Goal: Entertainment & Leisure: Consume media (video, audio)

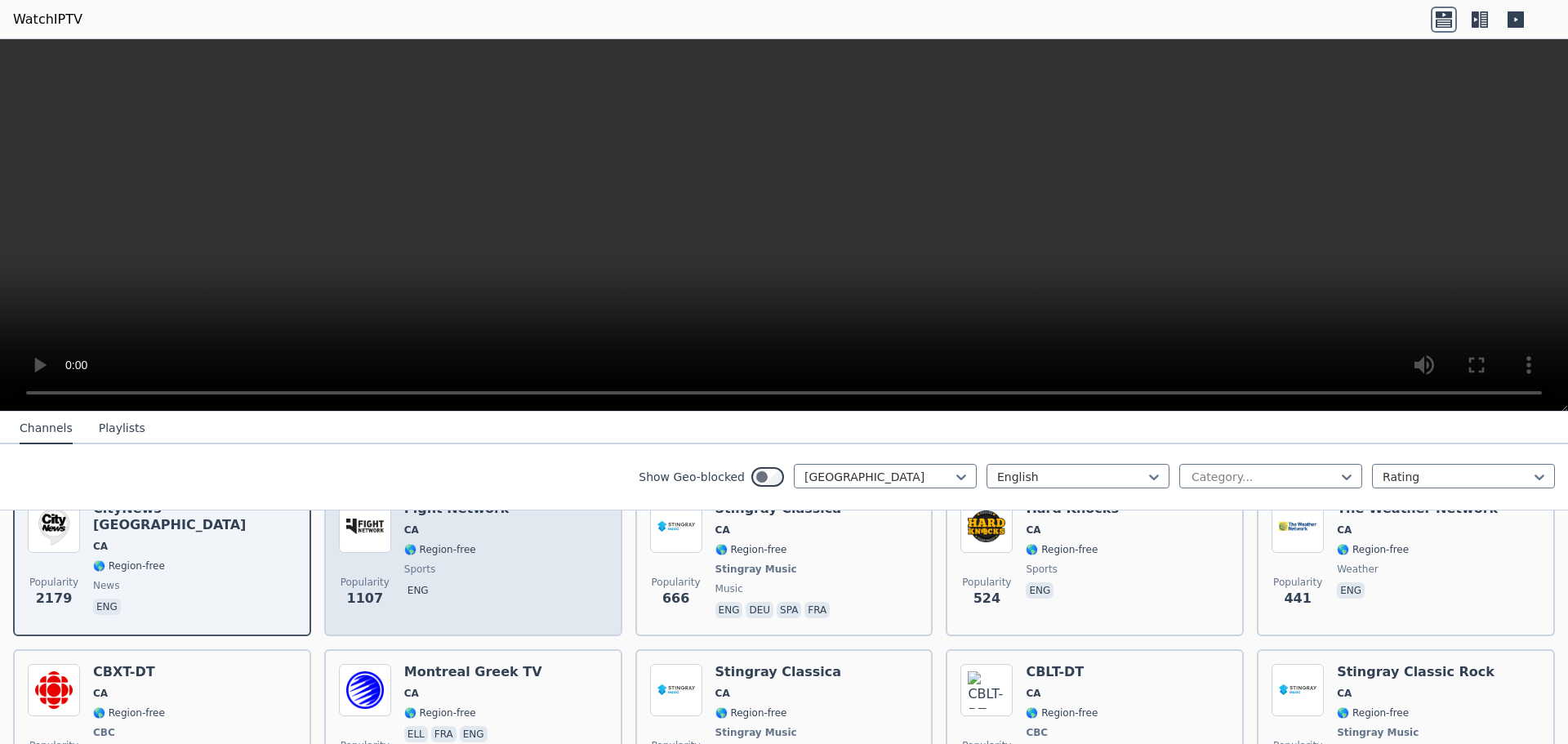
scroll to position [245, 0]
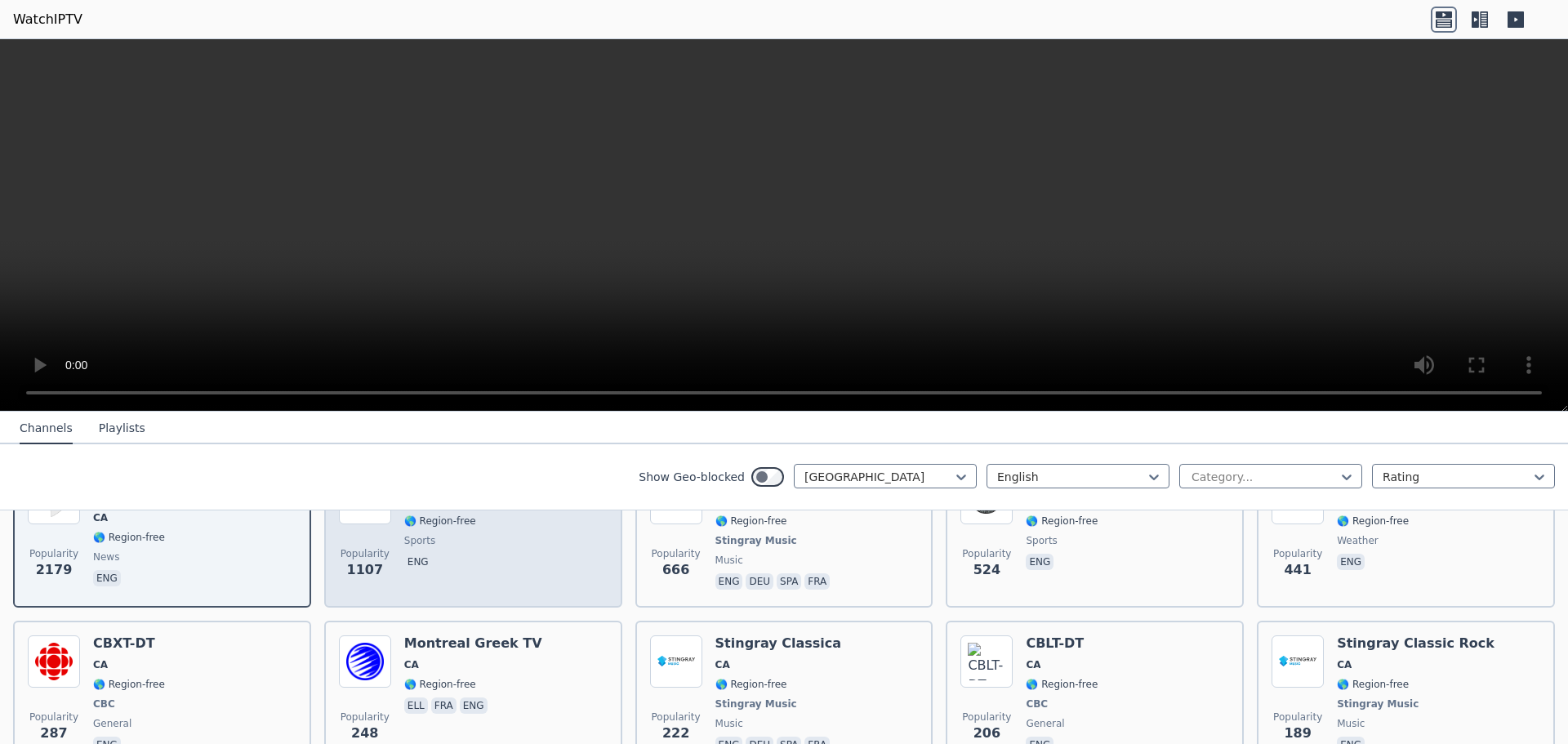
click at [508, 574] on div "Popularity 1107 Fight Network CA 🌎 Region-free sports eng" at bounding box center [474, 532] width 269 height 121
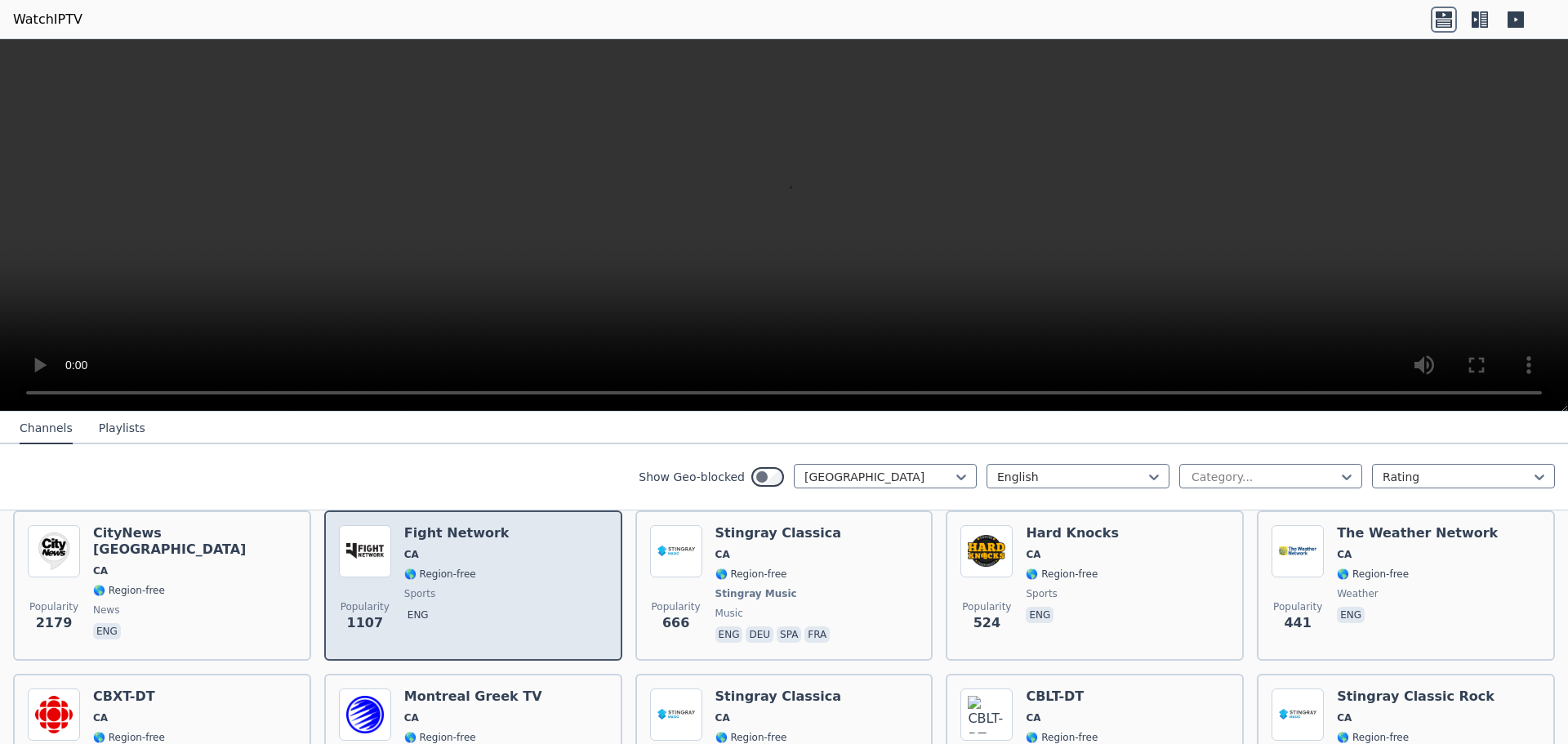
scroll to position [163, 0]
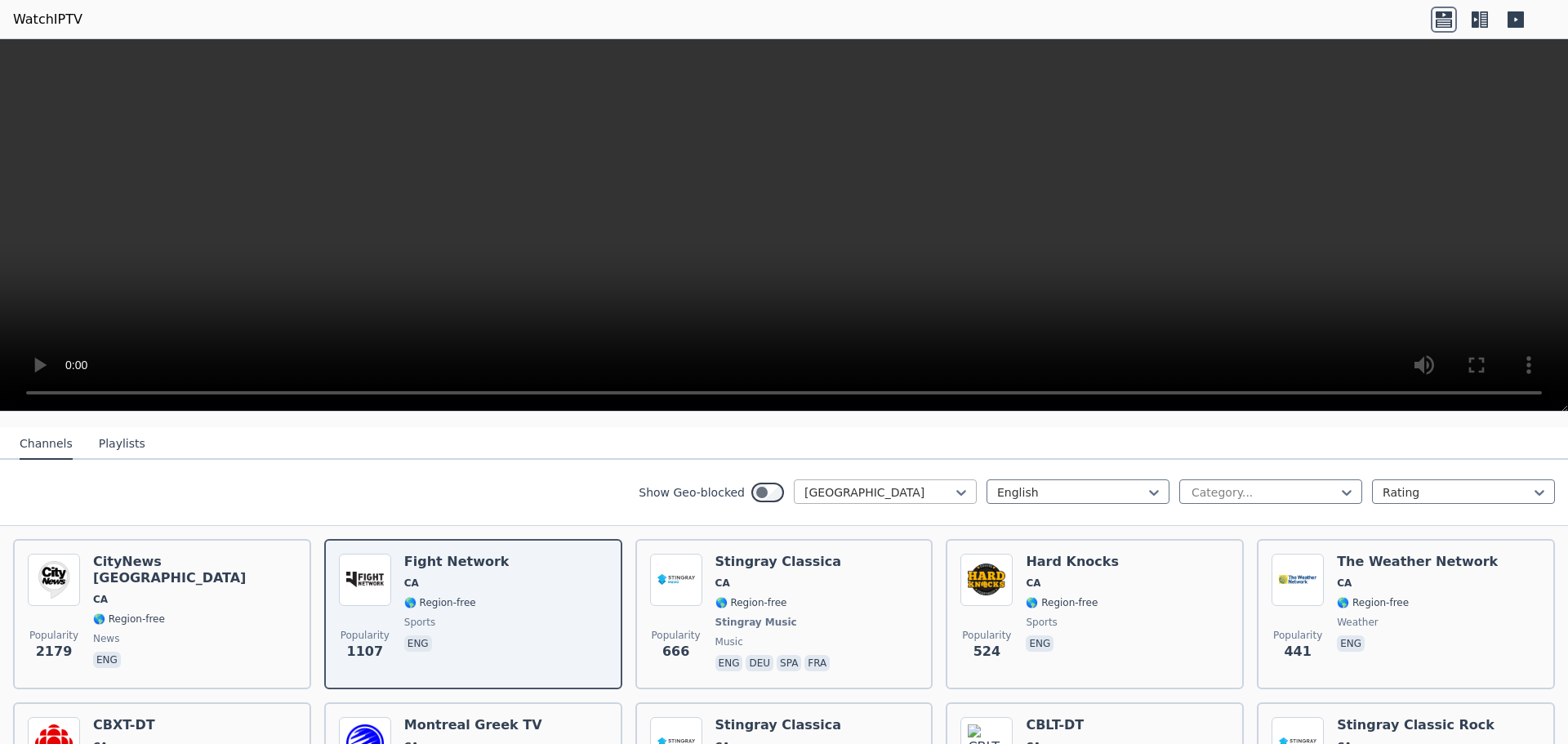
click at [876, 494] on div at bounding box center [878, 492] width 148 height 16
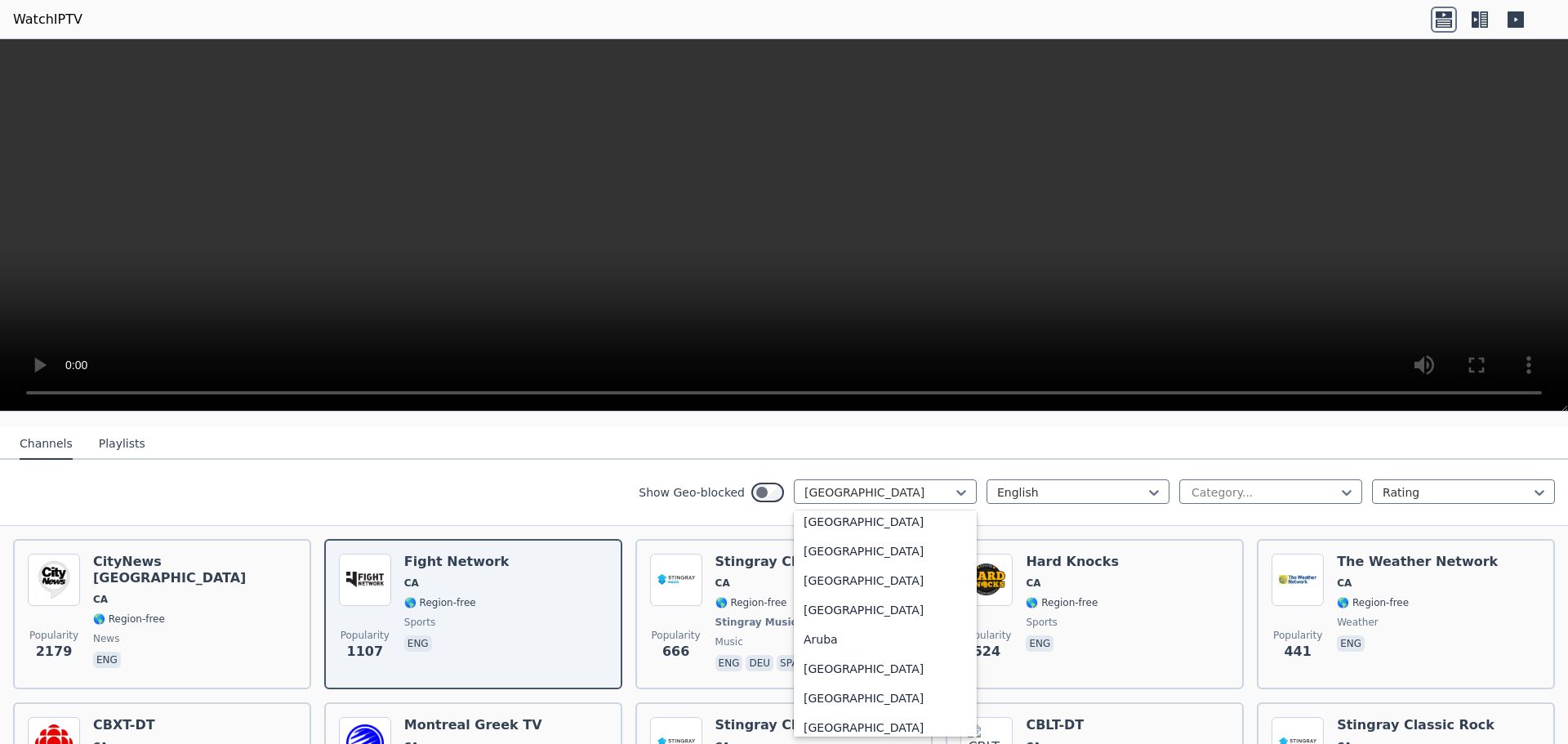
scroll to position [115, 0]
click at [848, 679] on div "[GEOGRAPHIC_DATA]" at bounding box center [885, 679] width 183 height 30
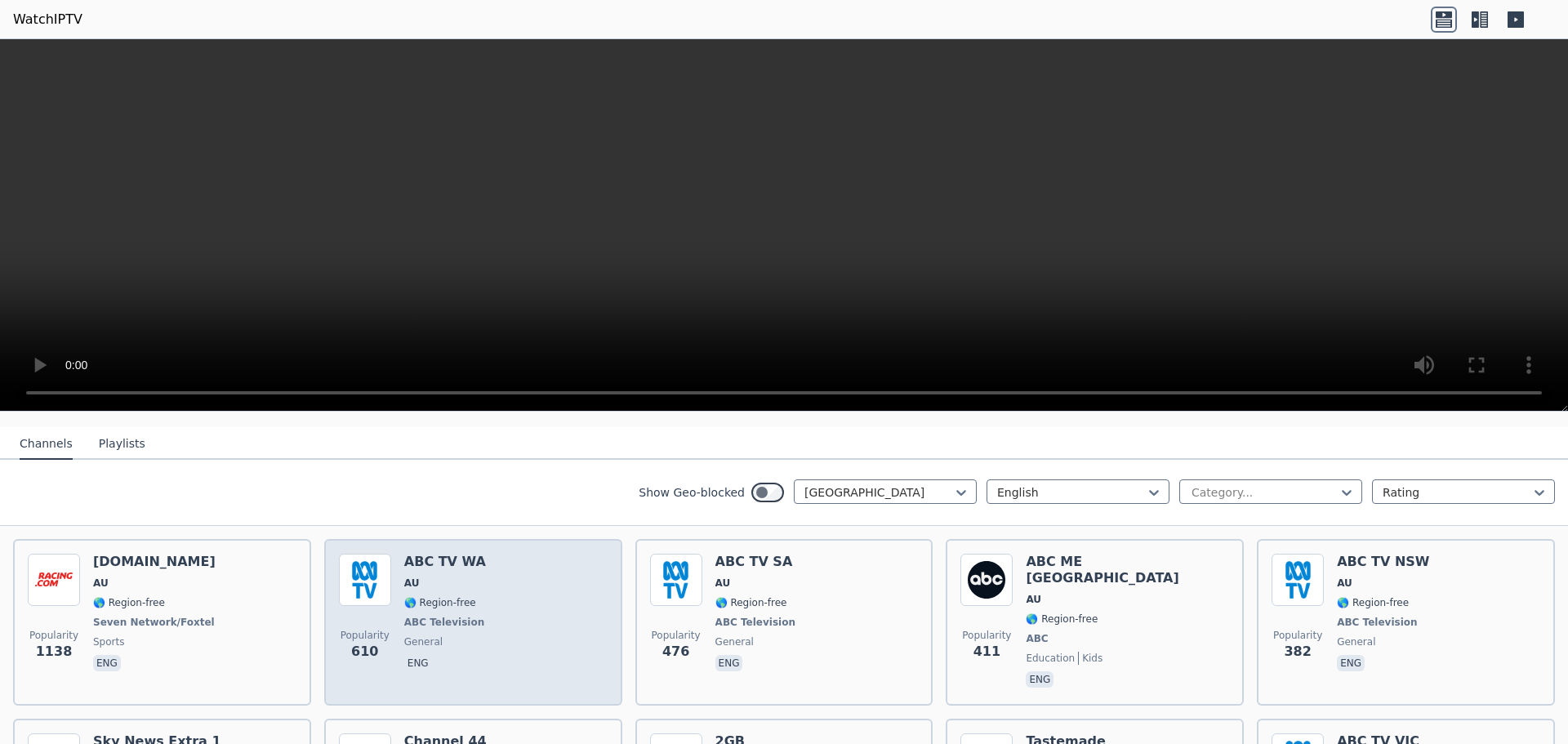
click at [451, 600] on span "🌎 Region-free" at bounding box center [440, 602] width 72 height 13
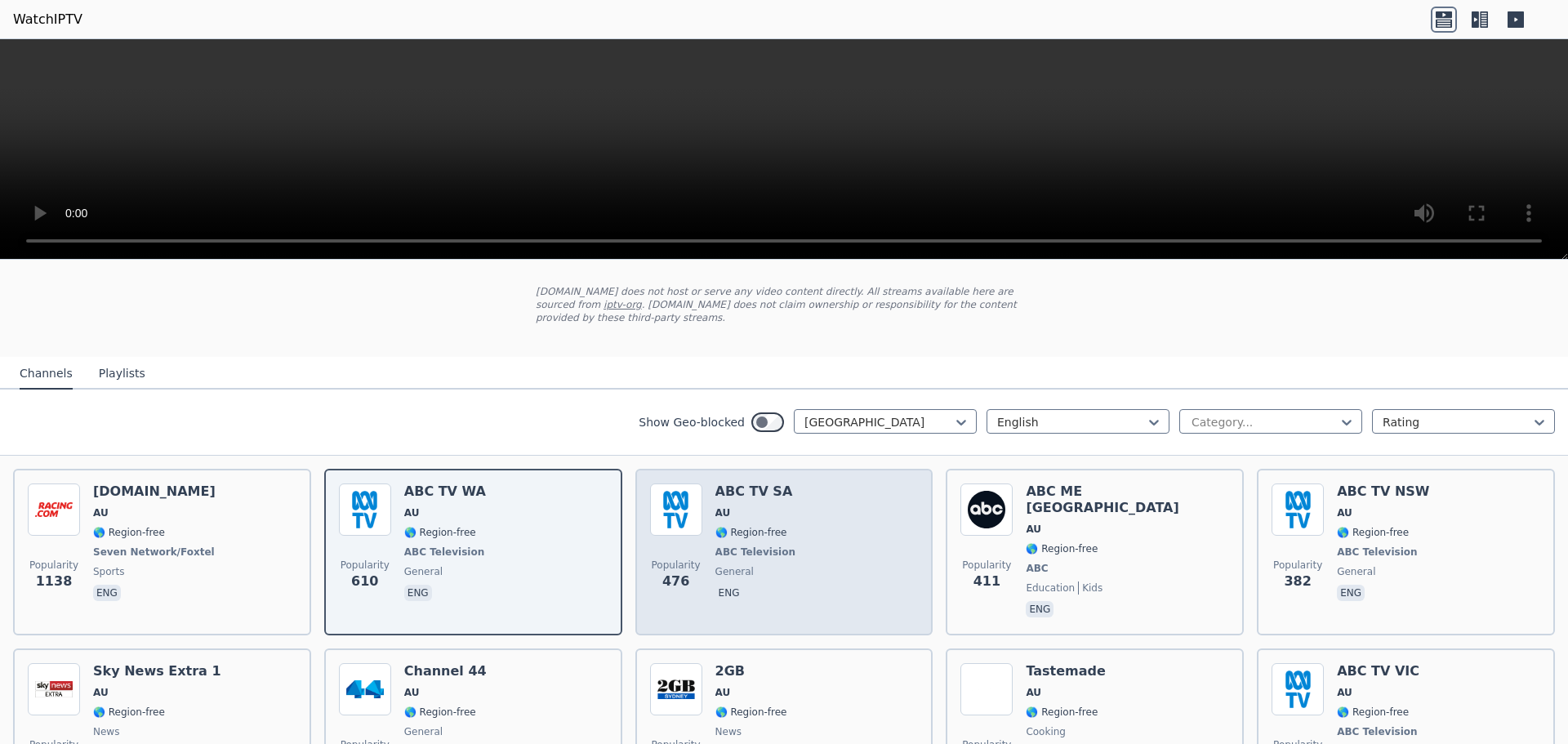
click at [797, 543] on div "Popularity 476 ABC TV SA AU 🌎 Region-free ABC Television general eng" at bounding box center [784, 552] width 269 height 137
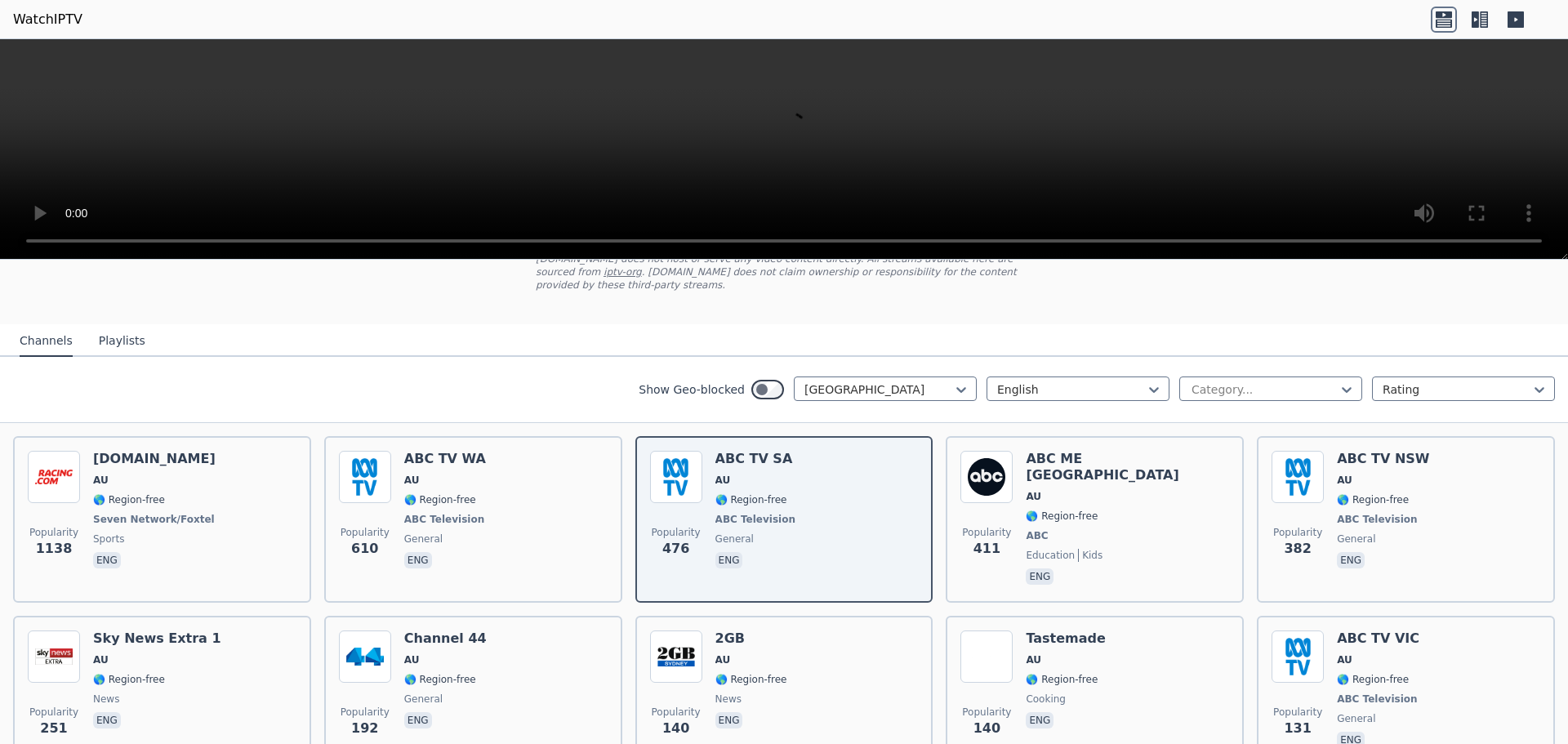
scroll to position [102, 0]
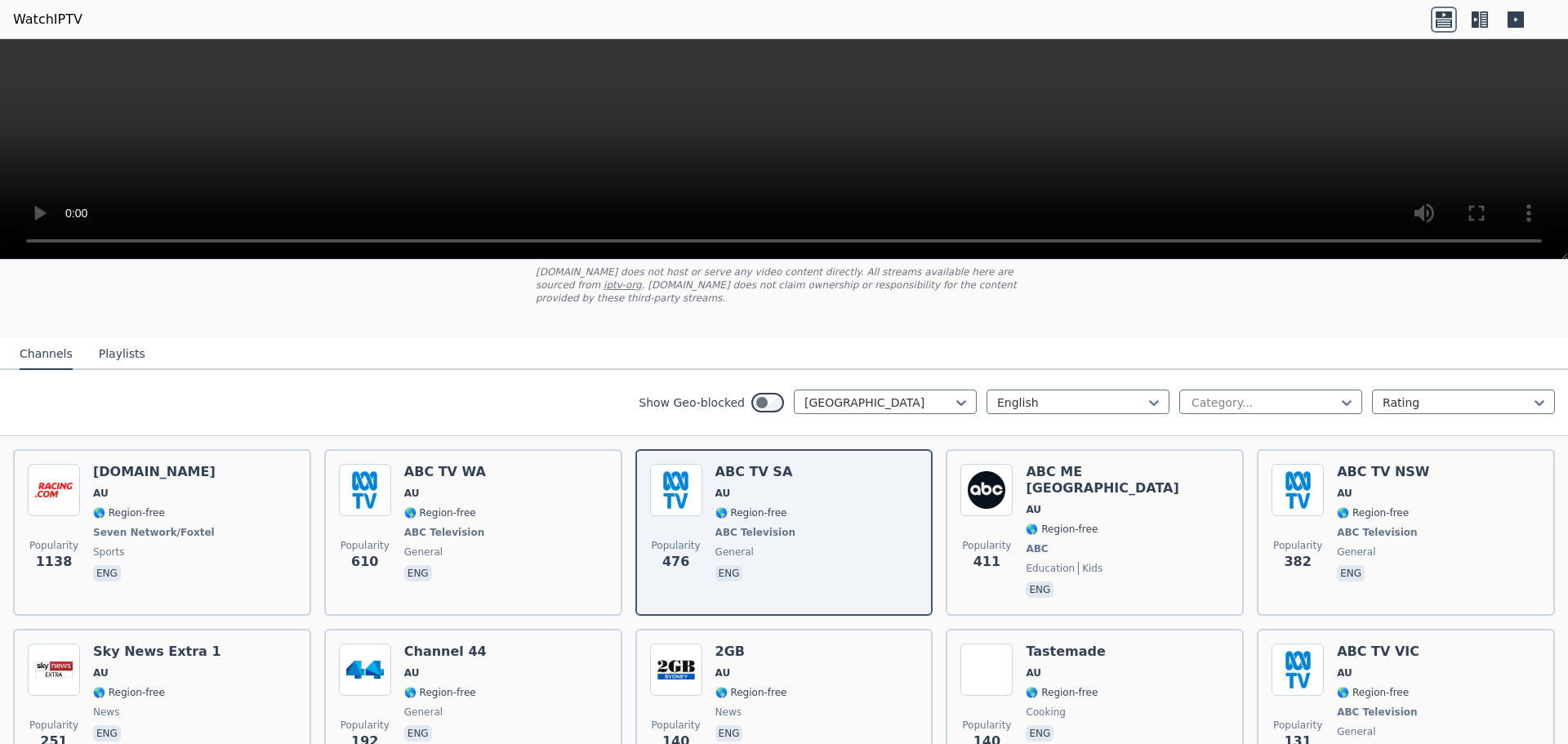
click at [1473, 21] on icon at bounding box center [1475, 19] width 7 height 16
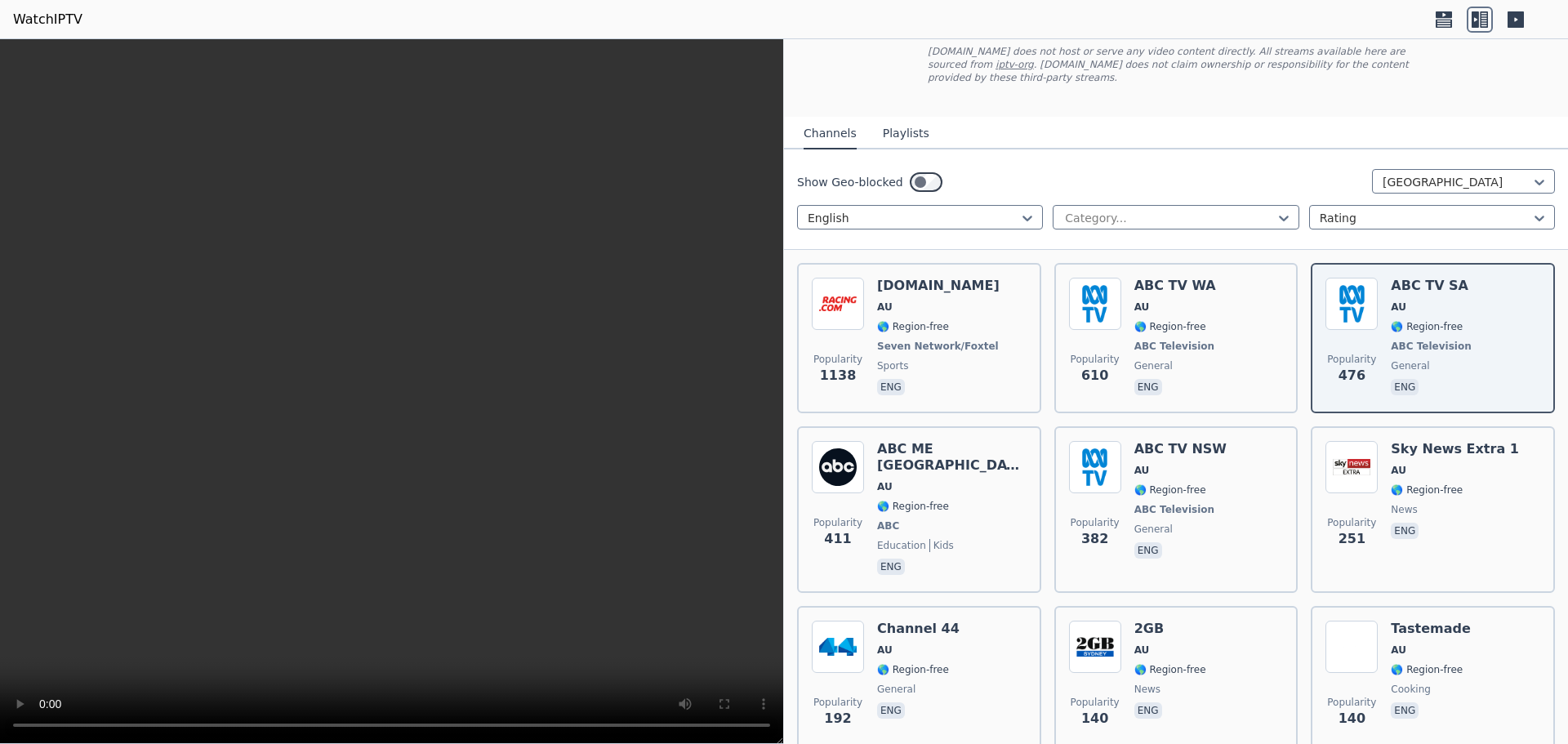
click at [1515, 23] on icon at bounding box center [1515, 19] width 16 height 16
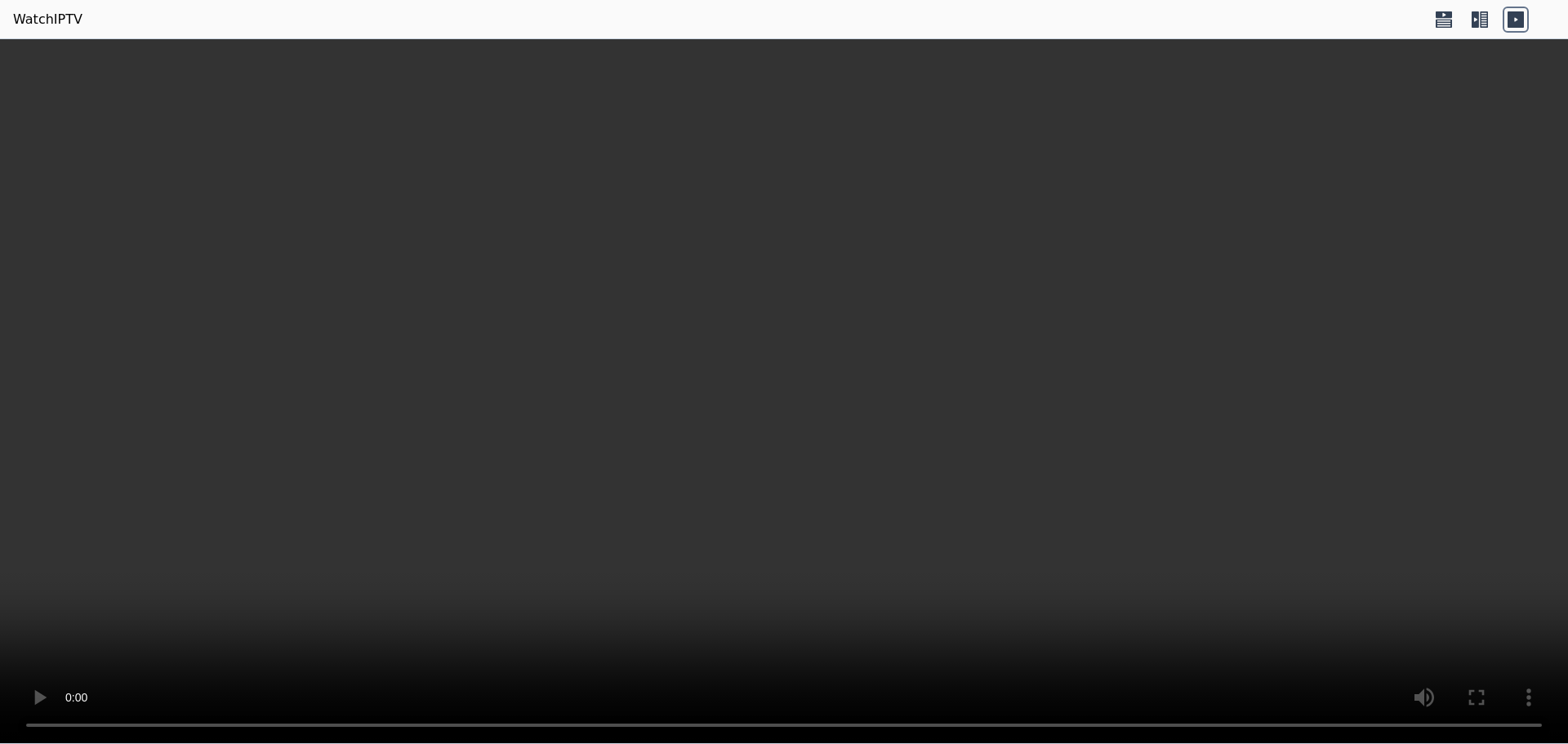
click at [1479, 16] on icon at bounding box center [1479, 20] width 26 height 26
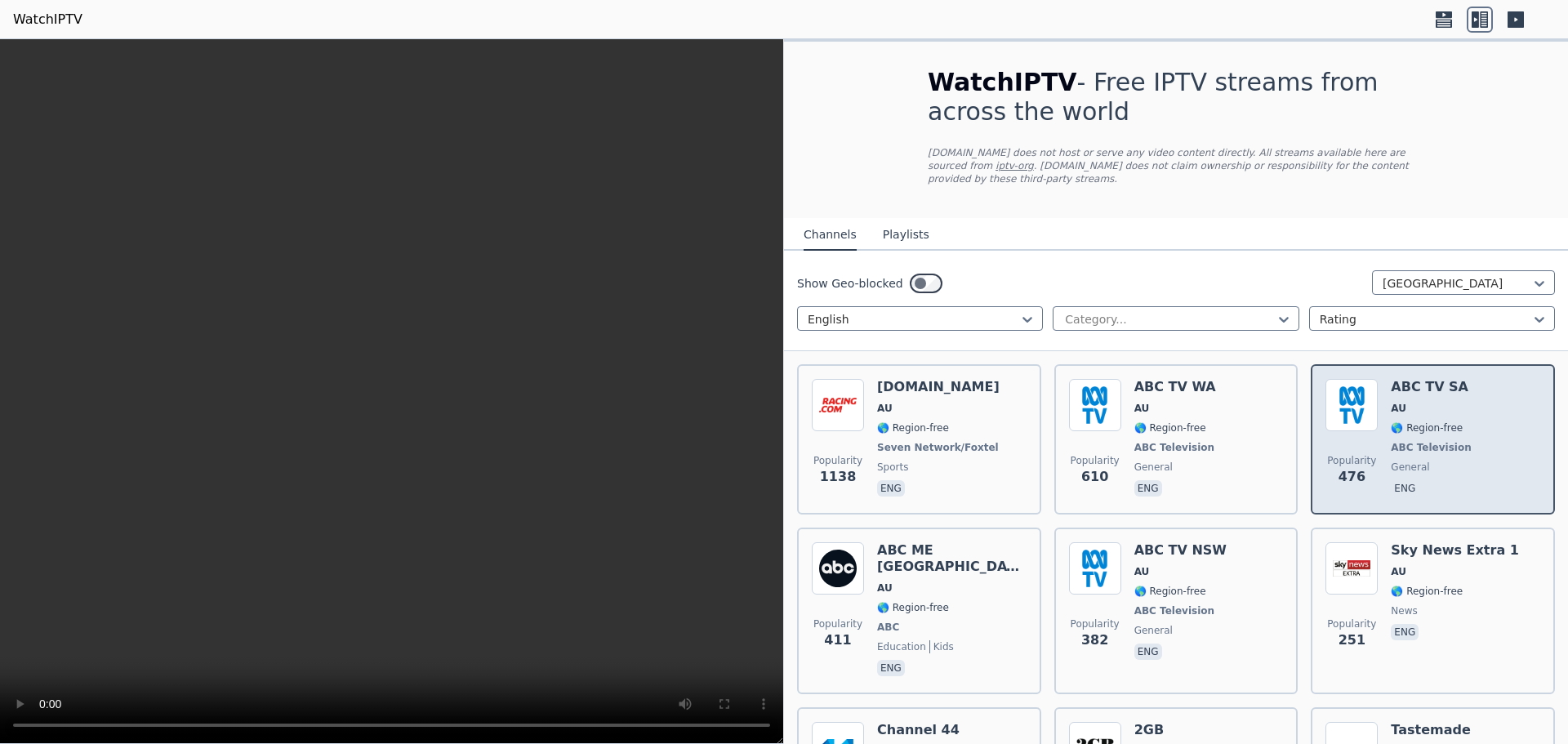
click at [1381, 423] on div "Popularity 476 ABC TV SA AU 🌎 Region-free ABC Television general eng" at bounding box center [1432, 439] width 214 height 121
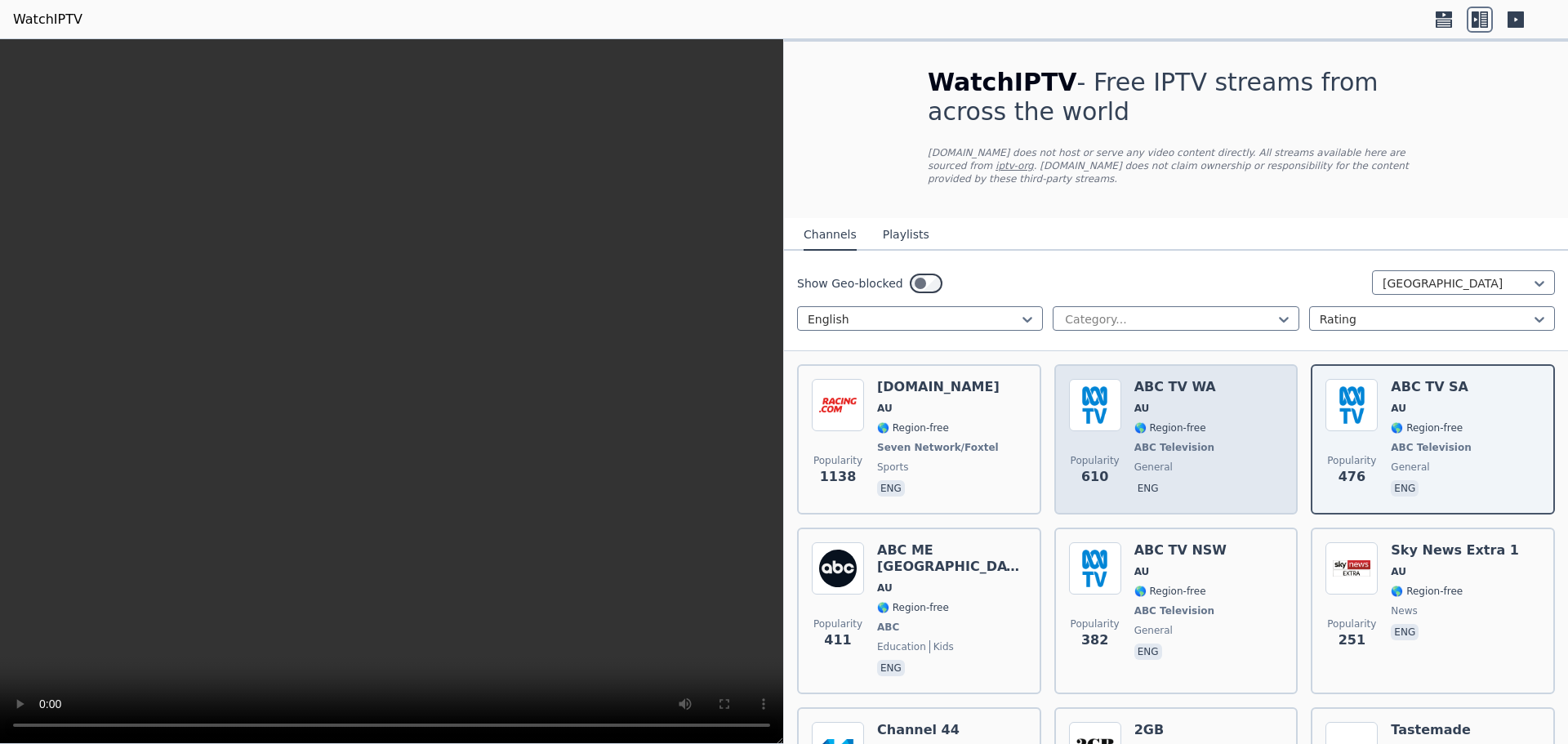
click at [1204, 458] on div "ABC TV WA AU 🌎 Region-free ABC Television general eng" at bounding box center [1176, 439] width 83 height 121
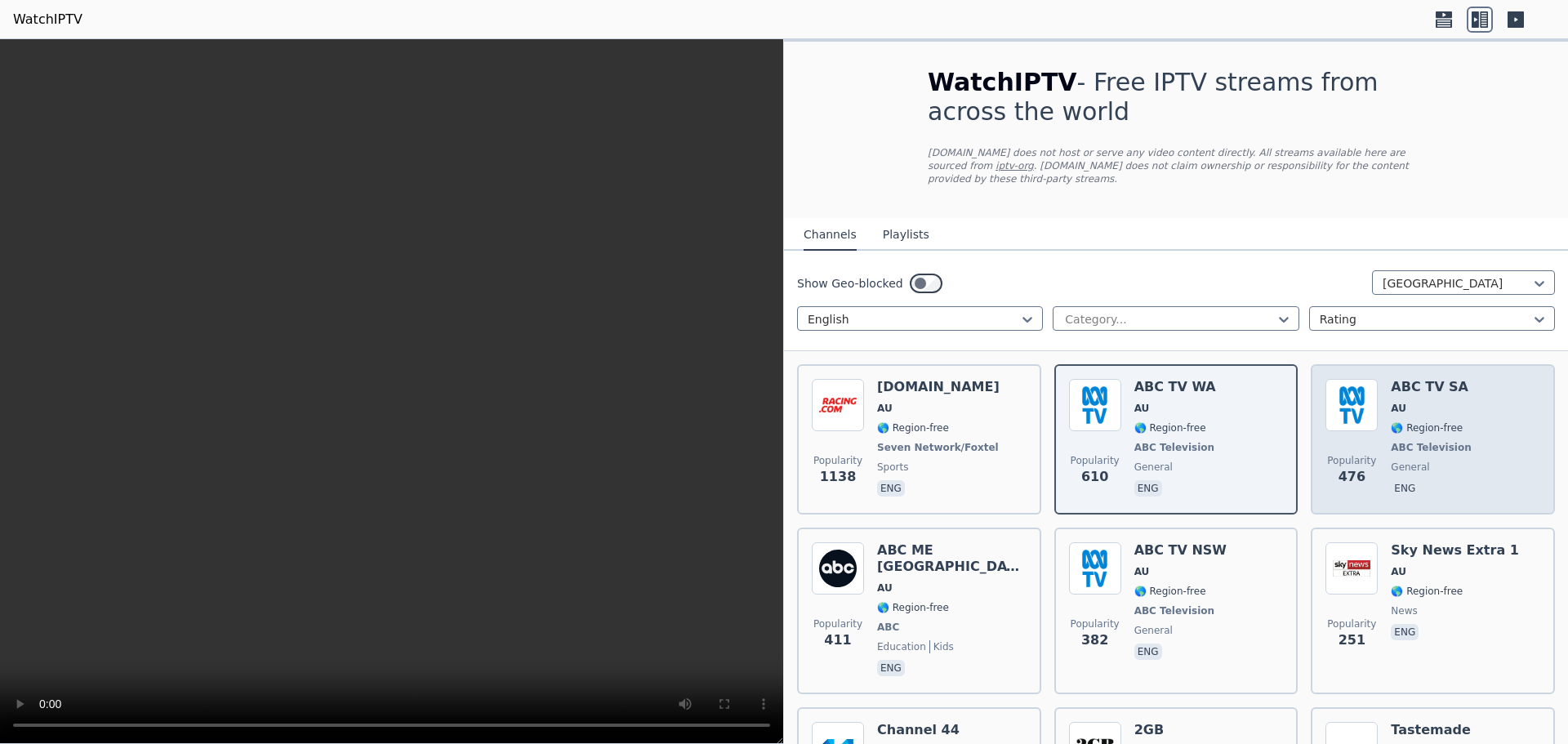
click at [1400, 449] on span "ABC Television" at bounding box center [1431, 447] width 80 height 13
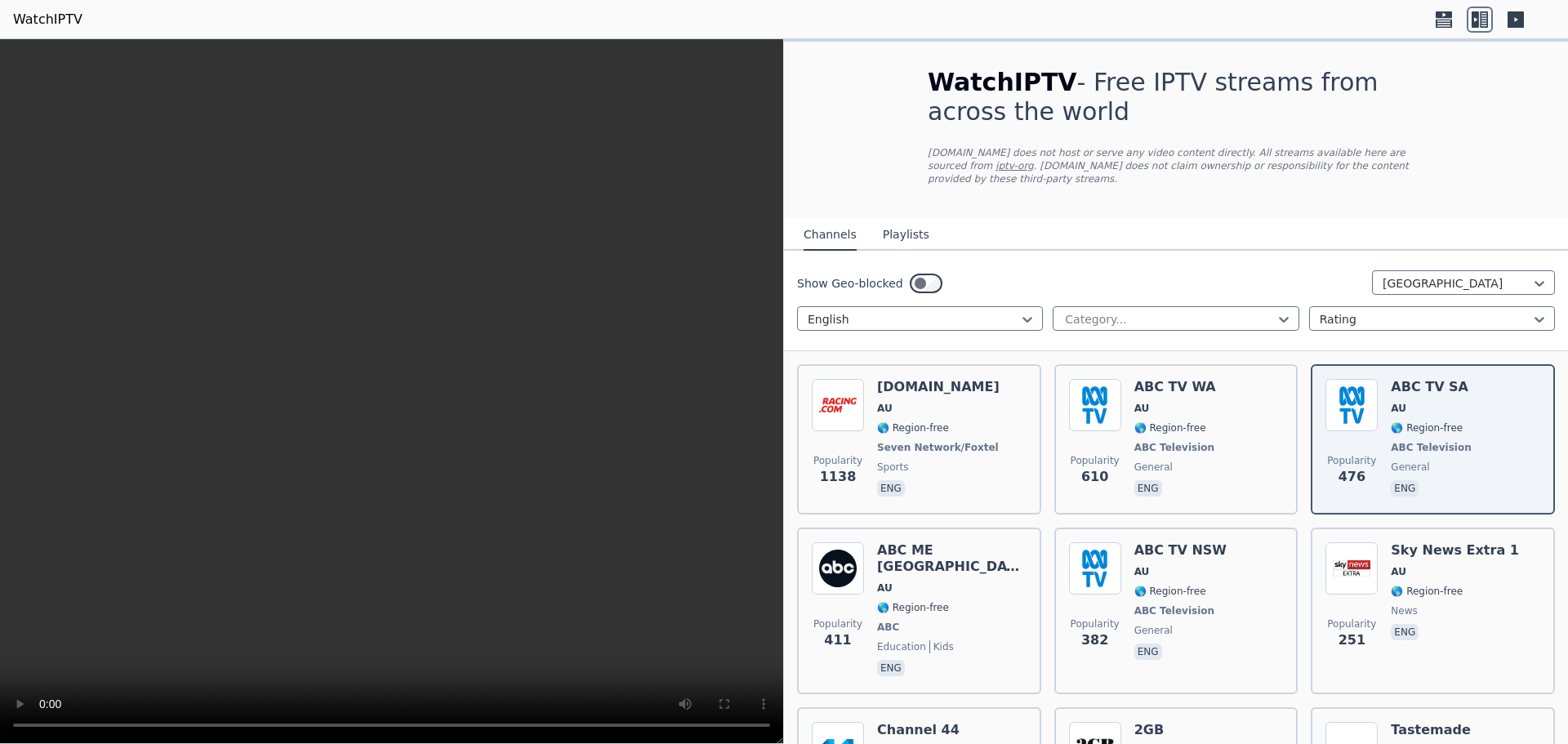
click at [905, 230] on button "Playlists" at bounding box center [906, 235] width 47 height 31
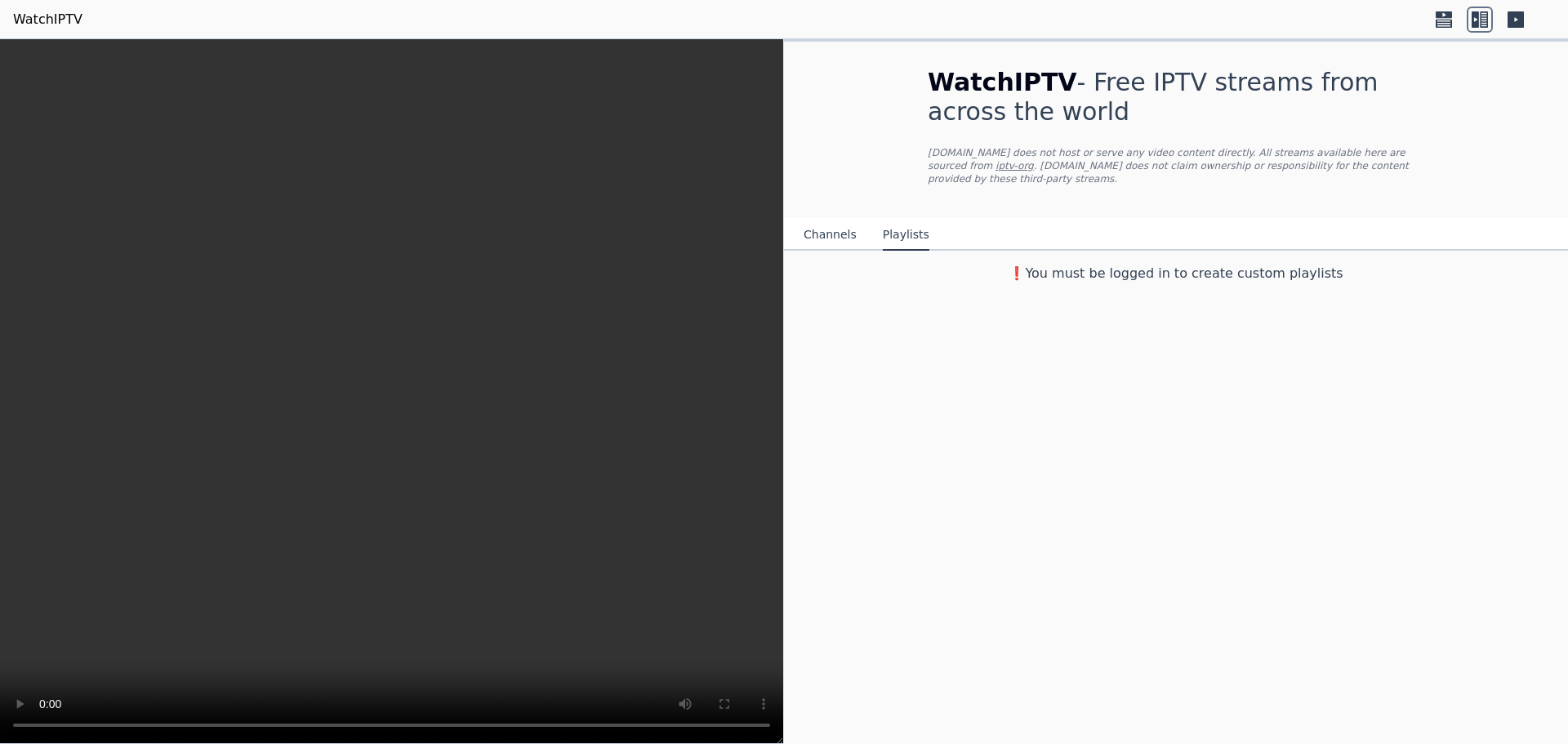
click at [827, 235] on button "Channels" at bounding box center [830, 235] width 53 height 31
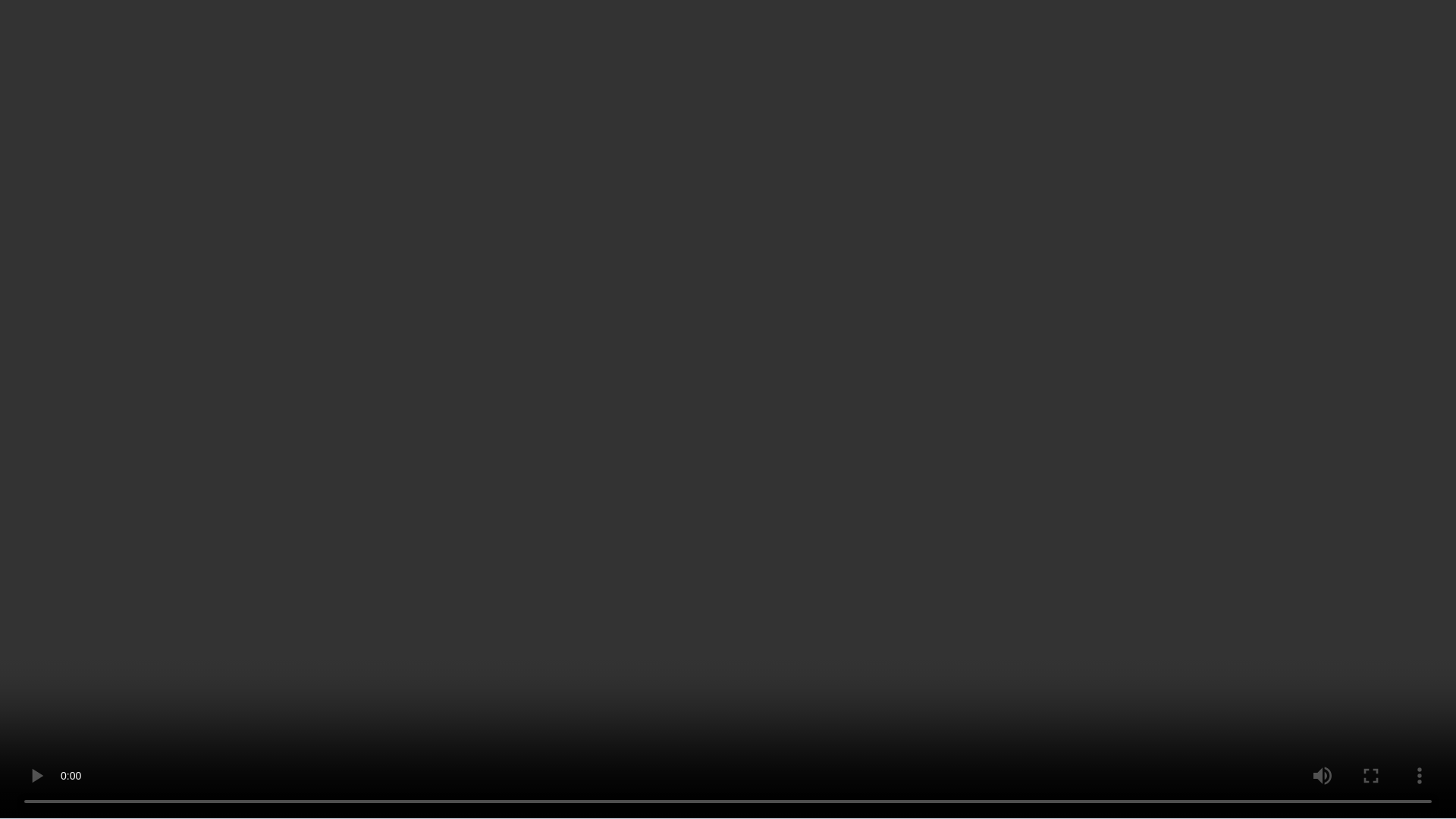
click at [1111, 507] on video at bounding box center [728, 410] width 1456 height 819
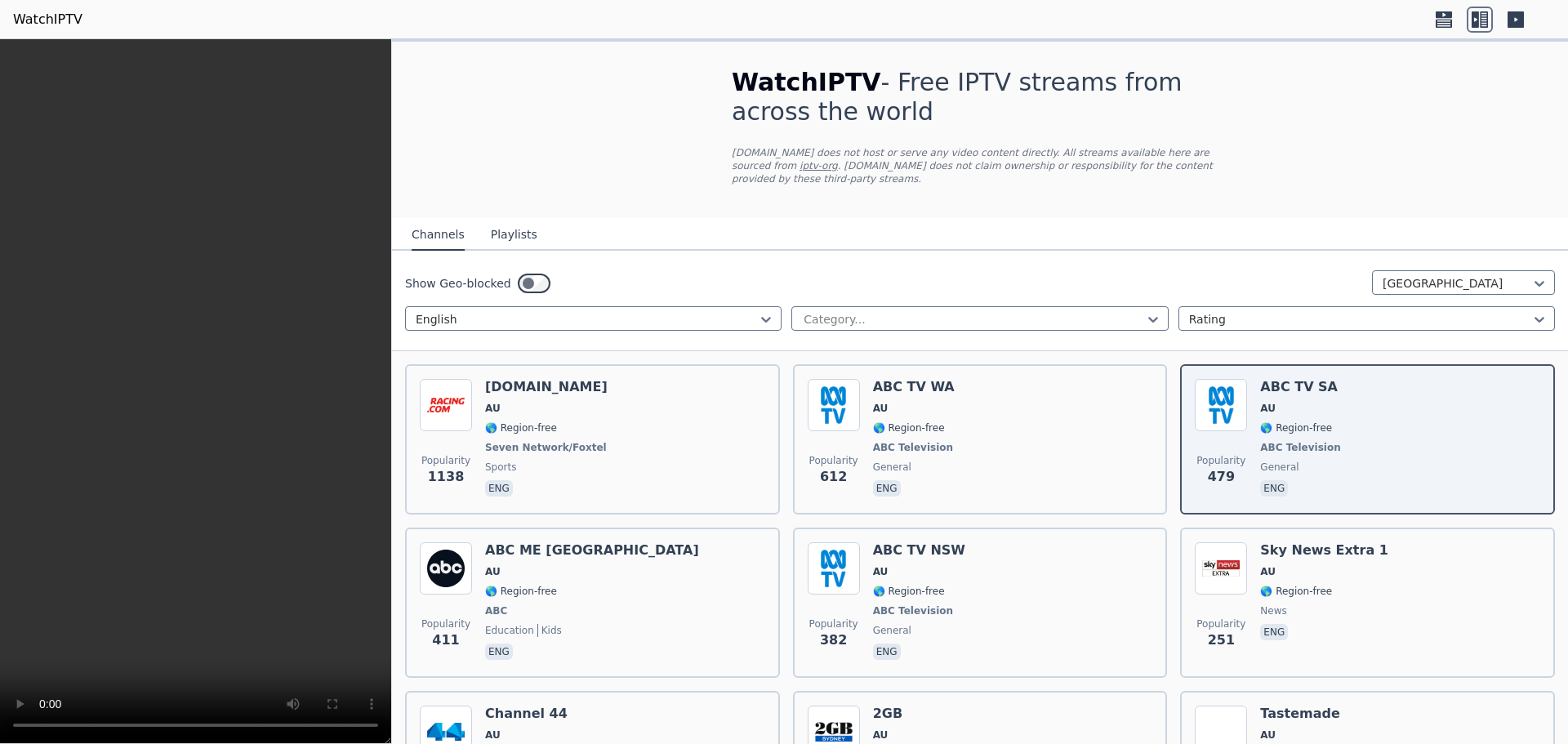
click at [1434, 21] on icon at bounding box center [1444, 20] width 26 height 26
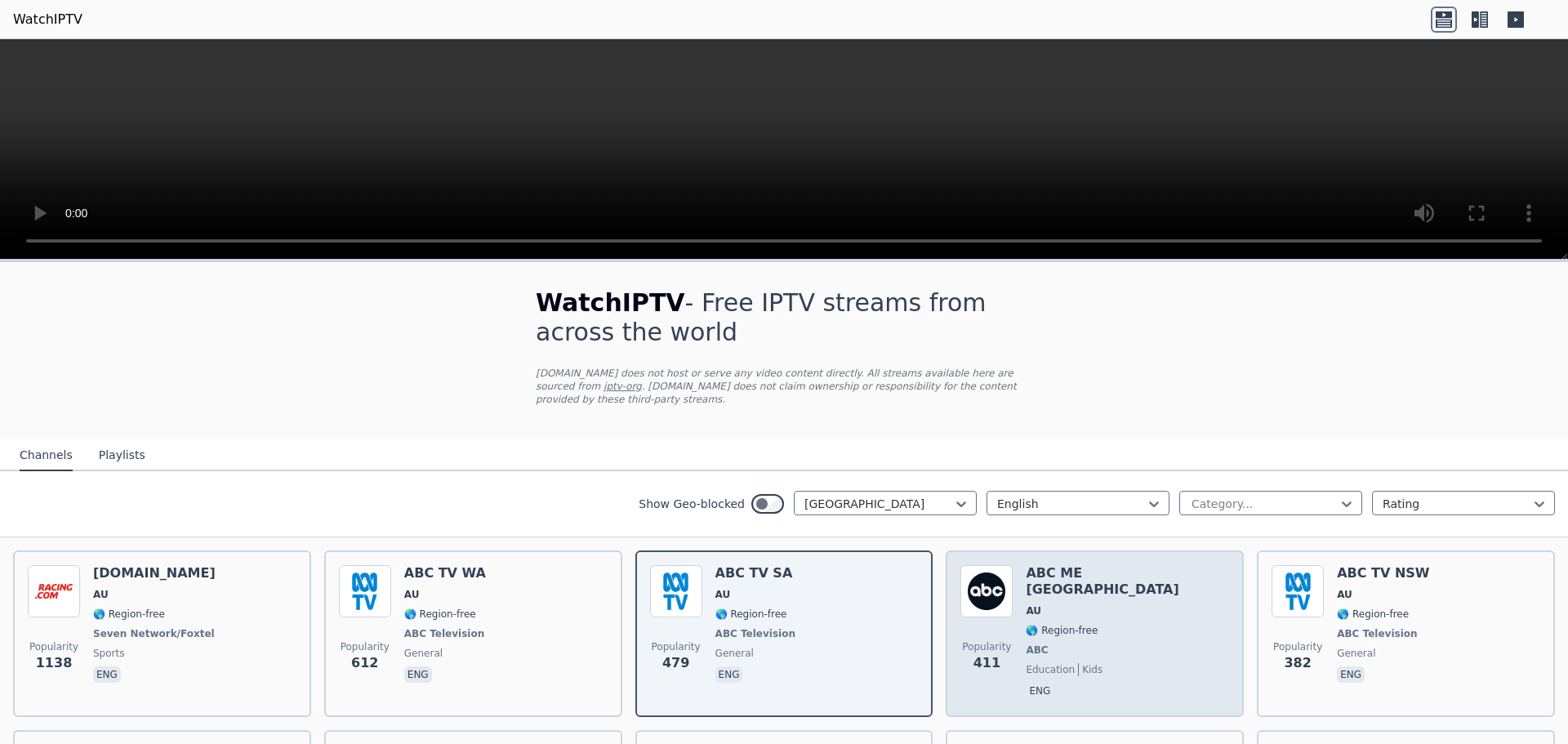
click at [1081, 644] on span "ABC" at bounding box center [1127, 650] width 203 height 13
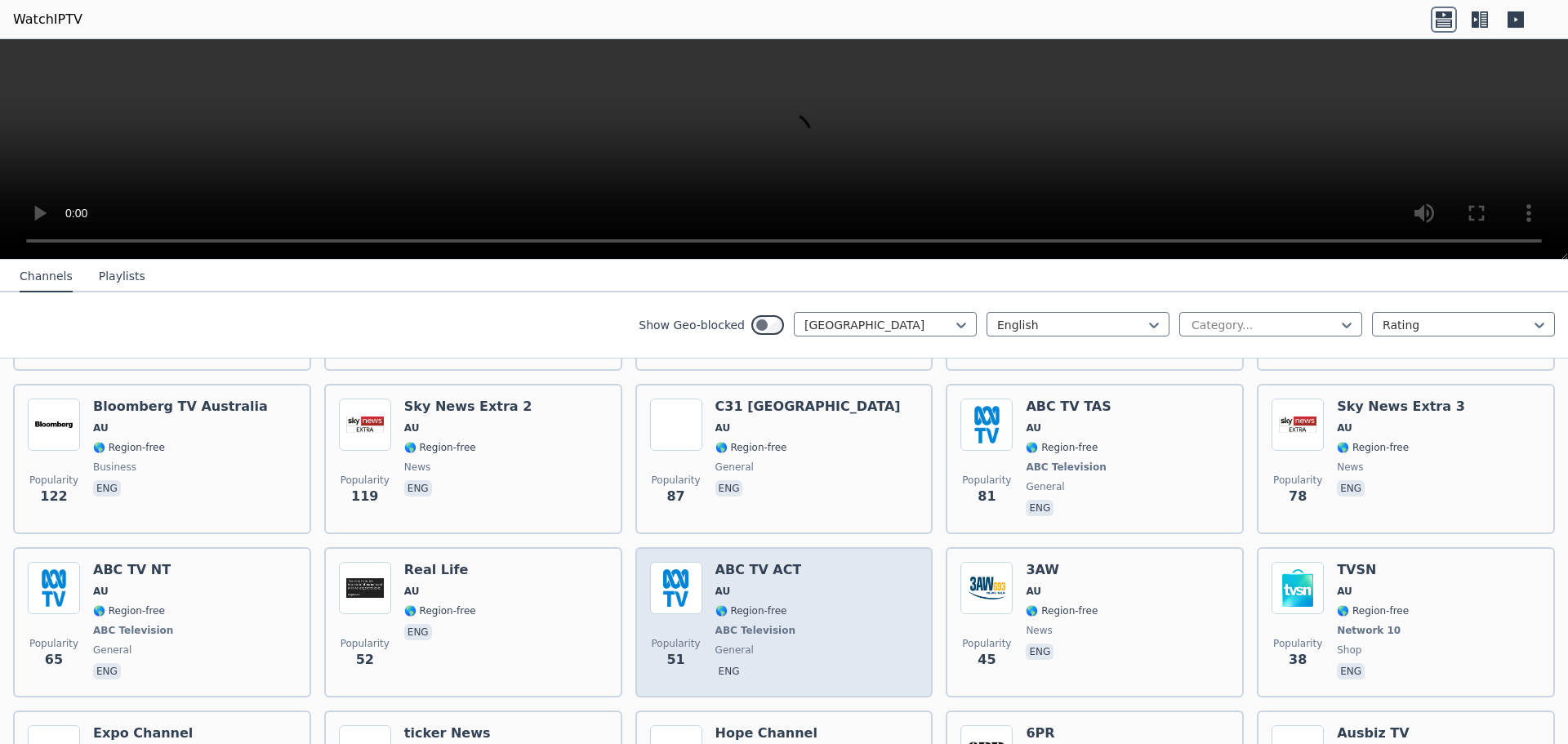
scroll to position [183, 0]
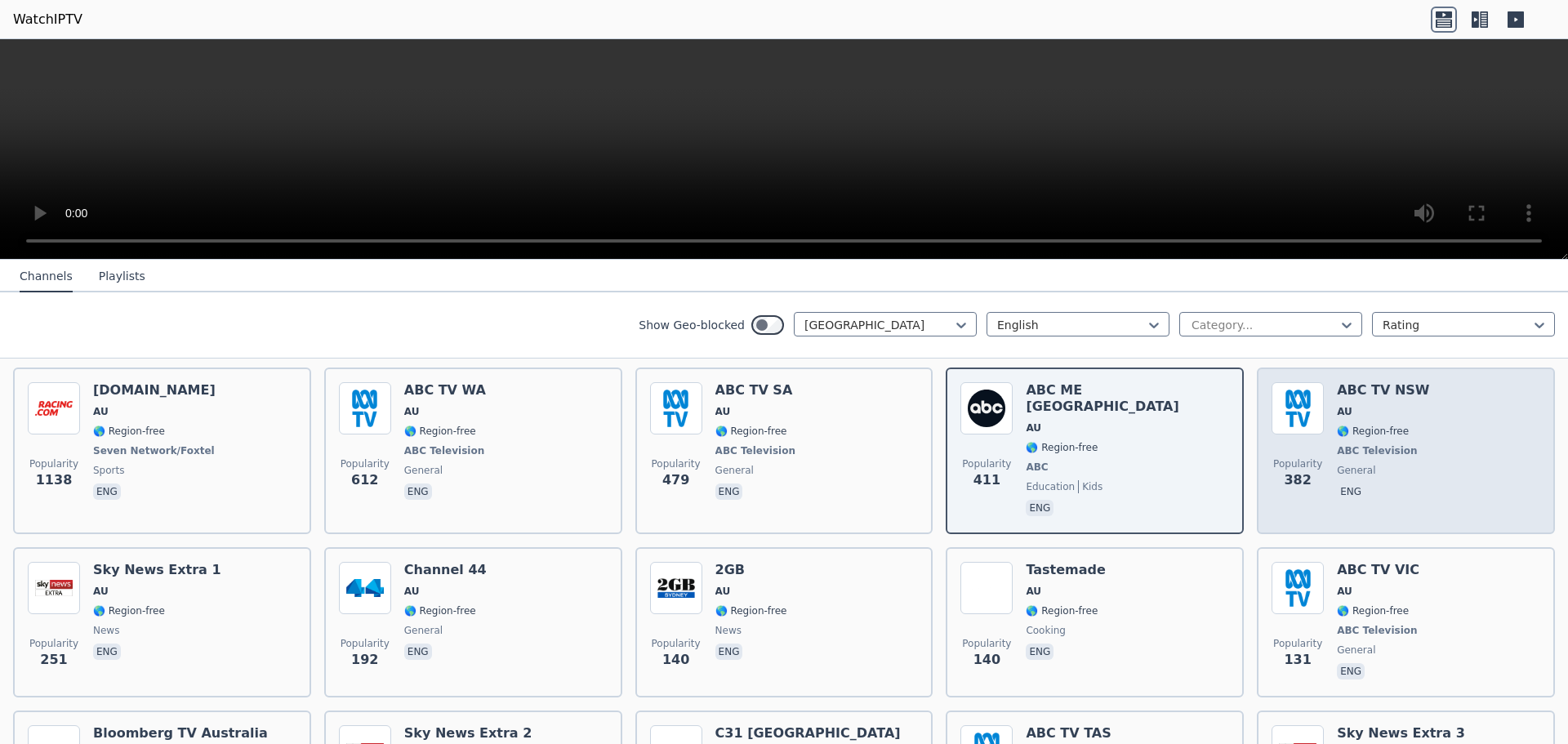
click at [1468, 469] on div "Popularity 382 ABC TV NSW AU 🌎 Region-free ABC Television general eng" at bounding box center [1406, 451] width 269 height 137
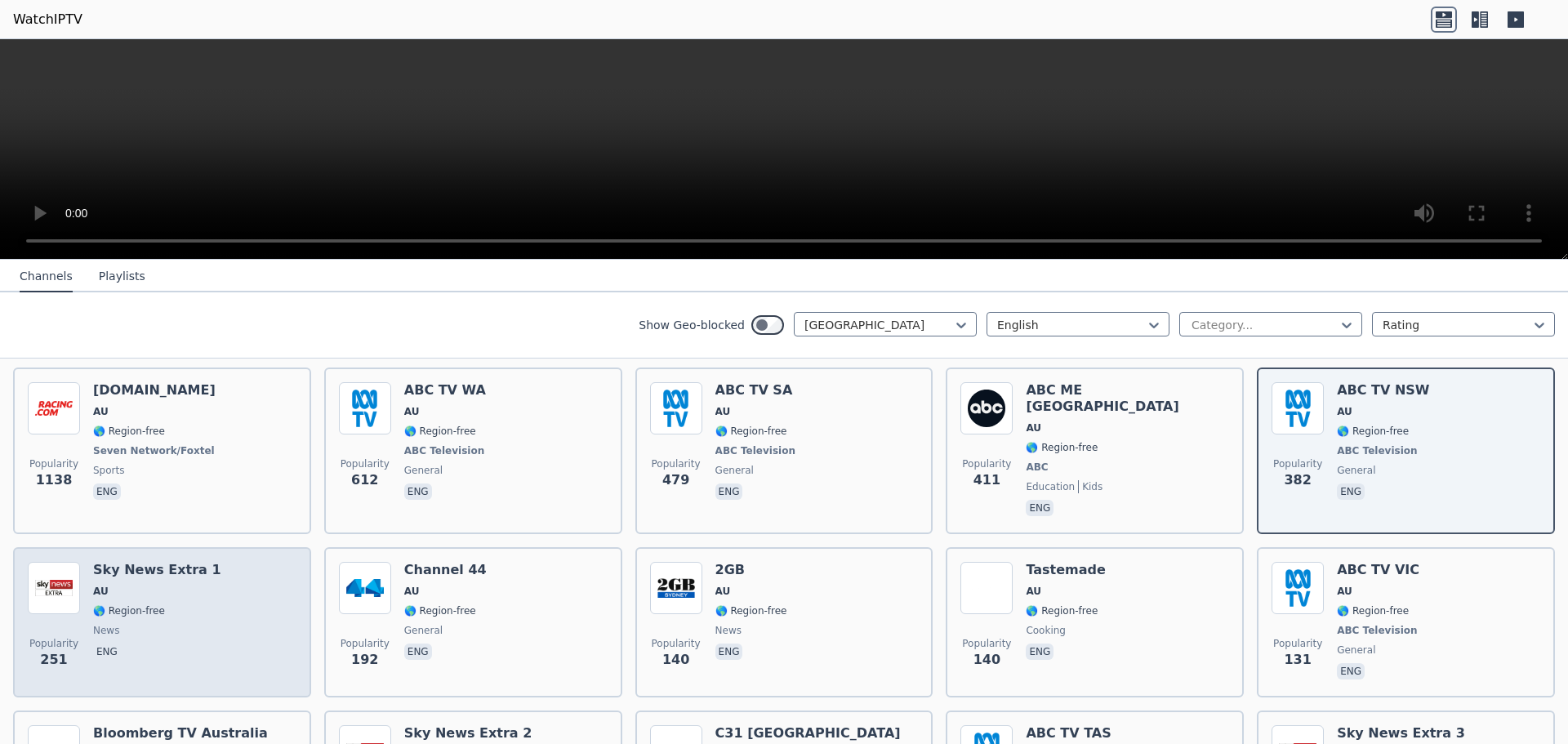
click at [122, 624] on span "news" at bounding box center [157, 630] width 128 height 13
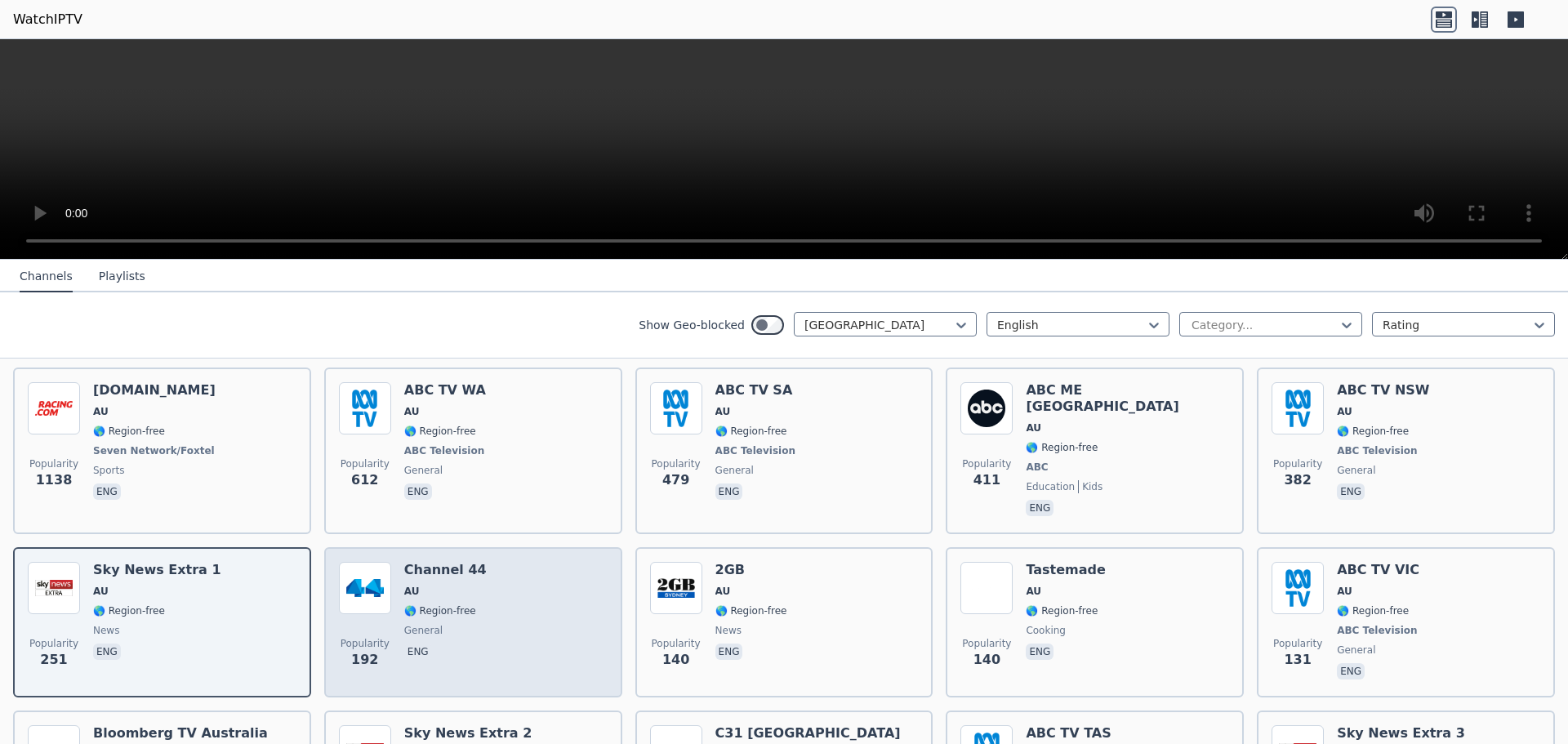
click at [461, 624] on span "general" at bounding box center [445, 630] width 82 height 13
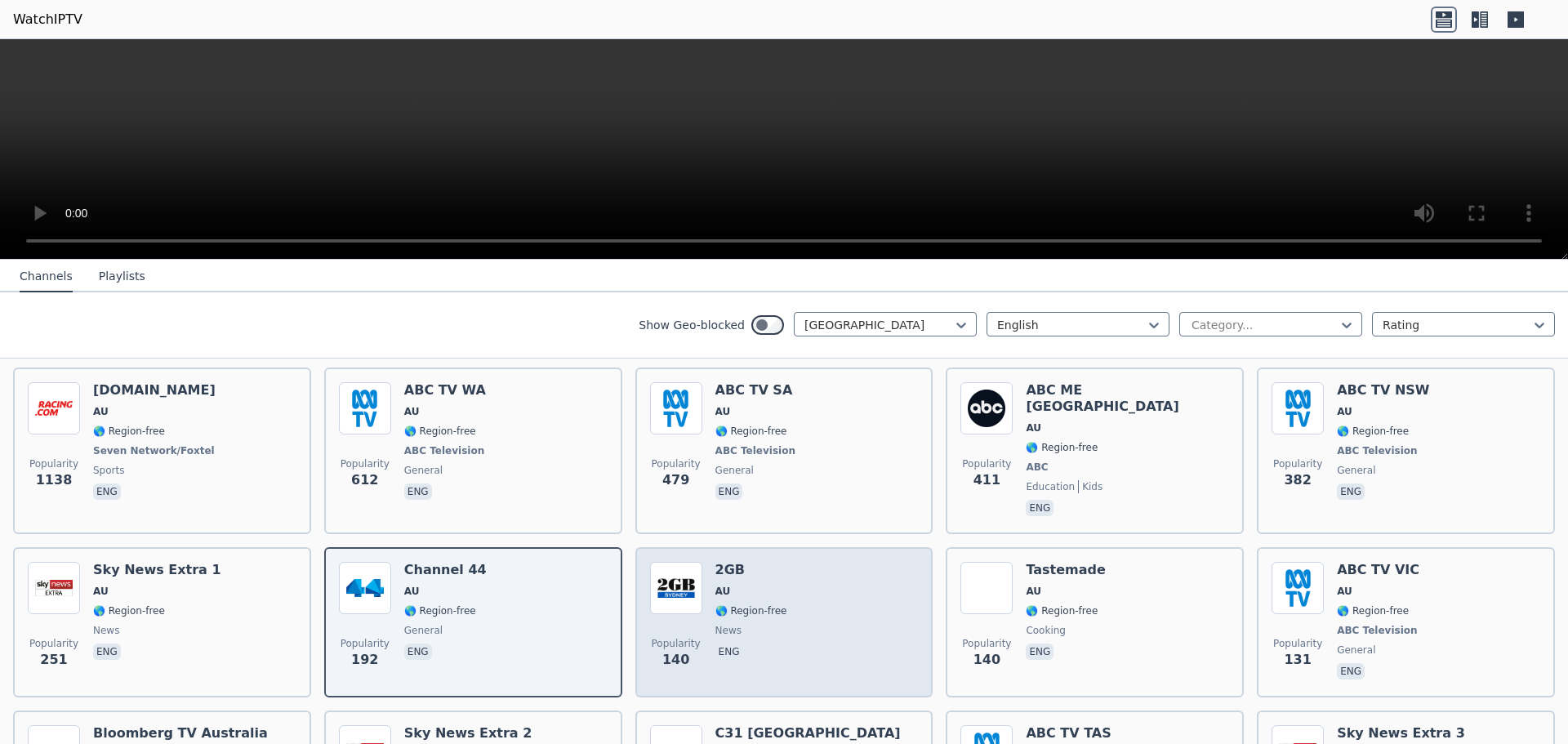
click at [773, 624] on span "news" at bounding box center [751, 630] width 72 height 13
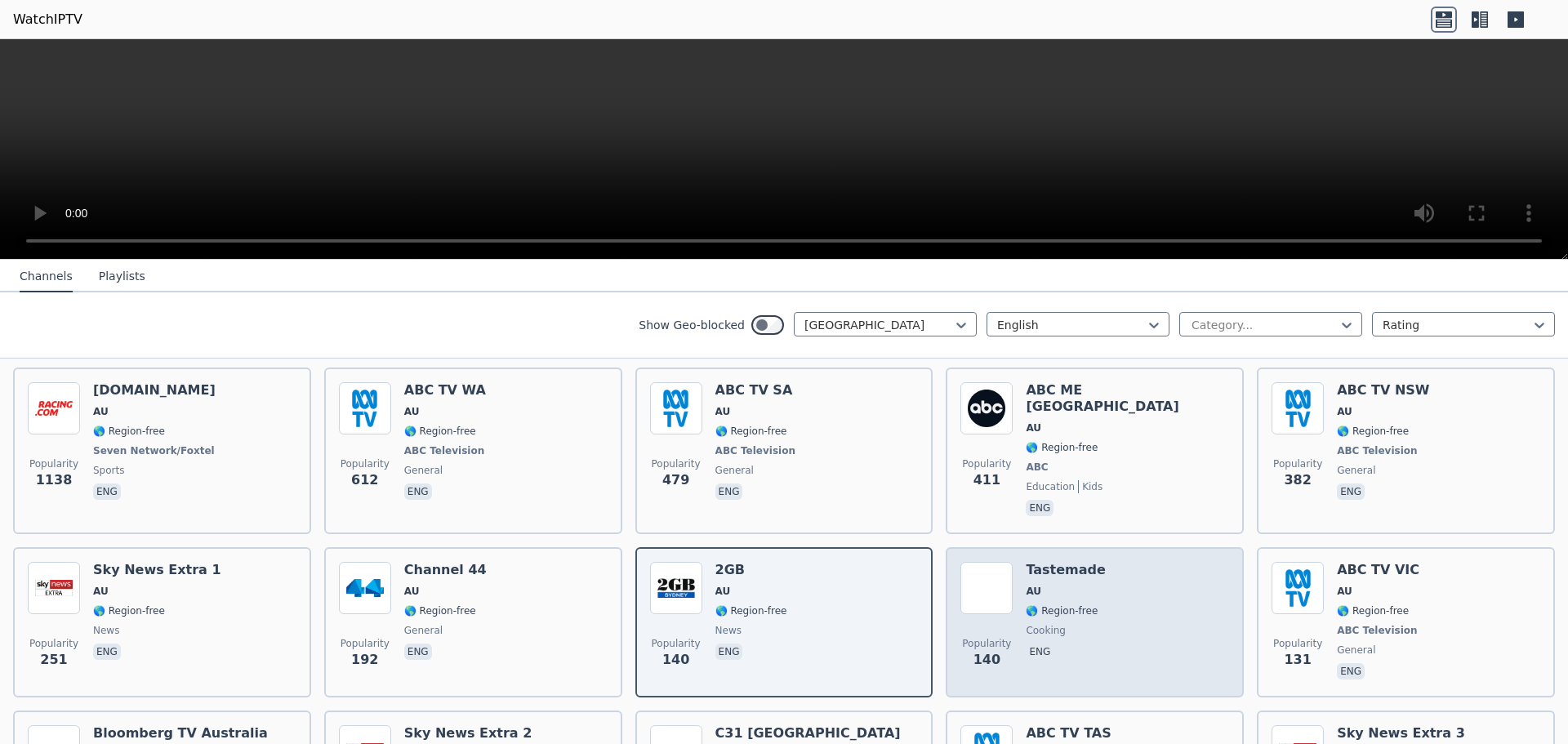
click at [1064, 604] on span "🌎 Region-free" at bounding box center [1061, 610] width 72 height 13
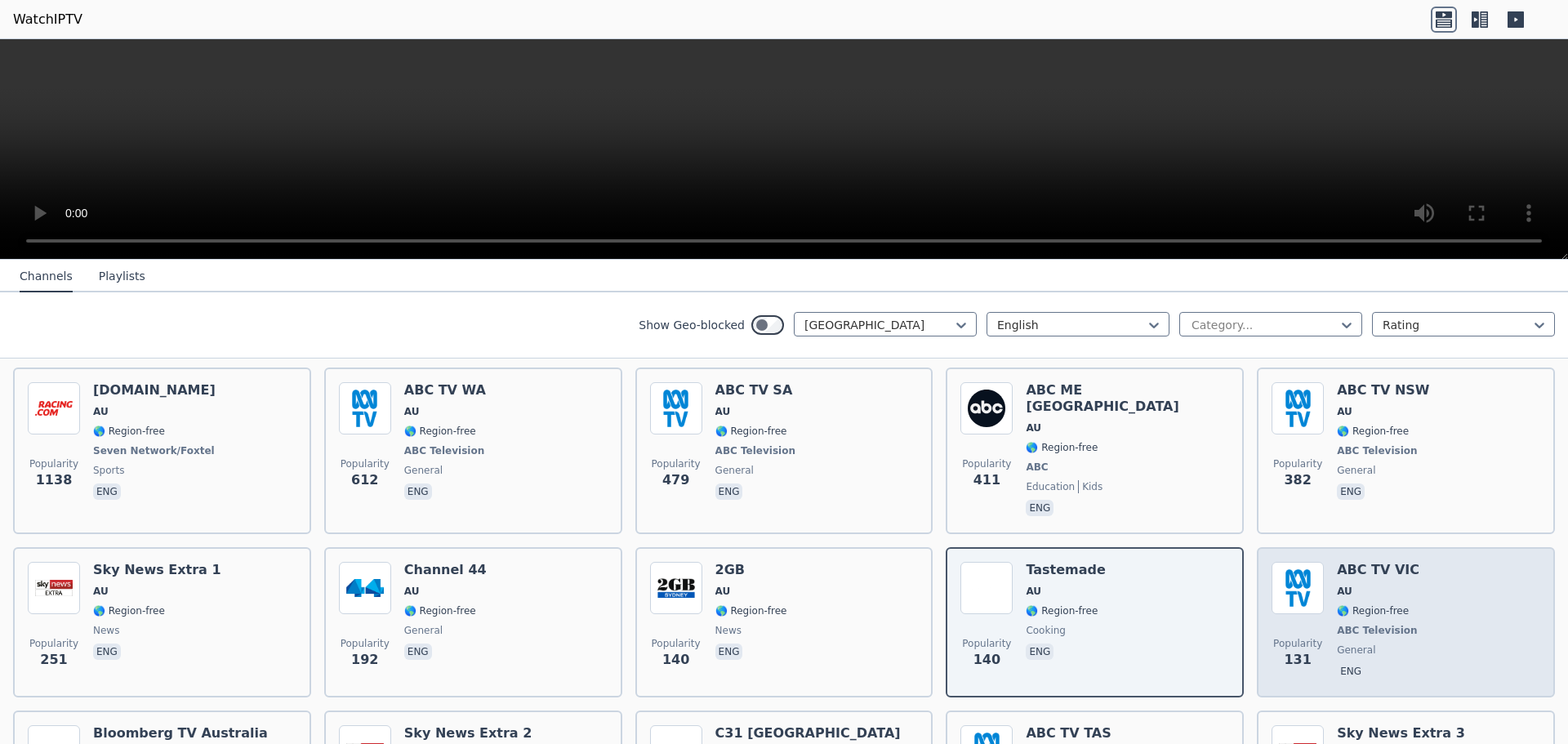
click at [1367, 602] on div "ABC TV VIC AU 🌎 Region-free ABC Television general eng" at bounding box center [1378, 622] width 83 height 121
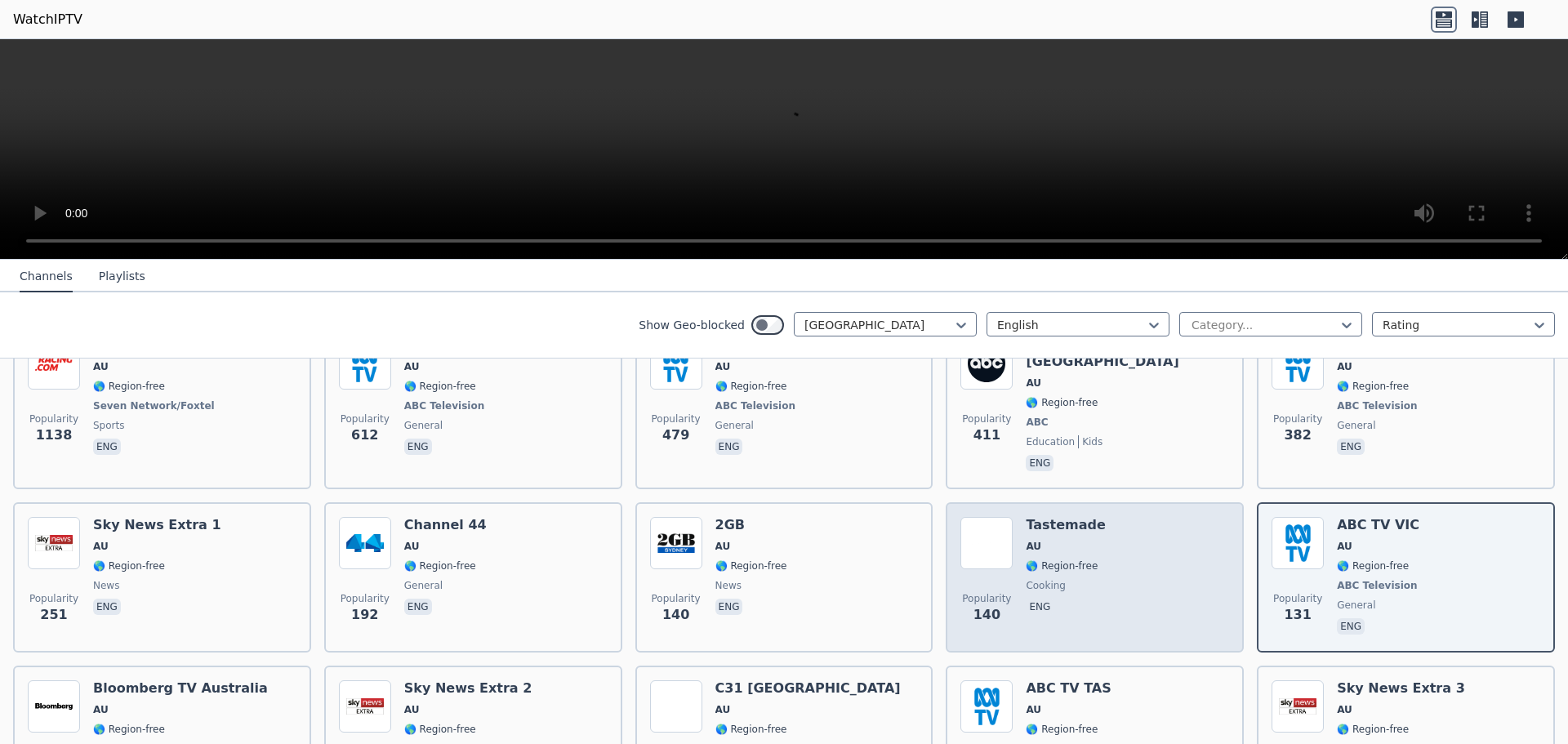
scroll to position [265, 0]
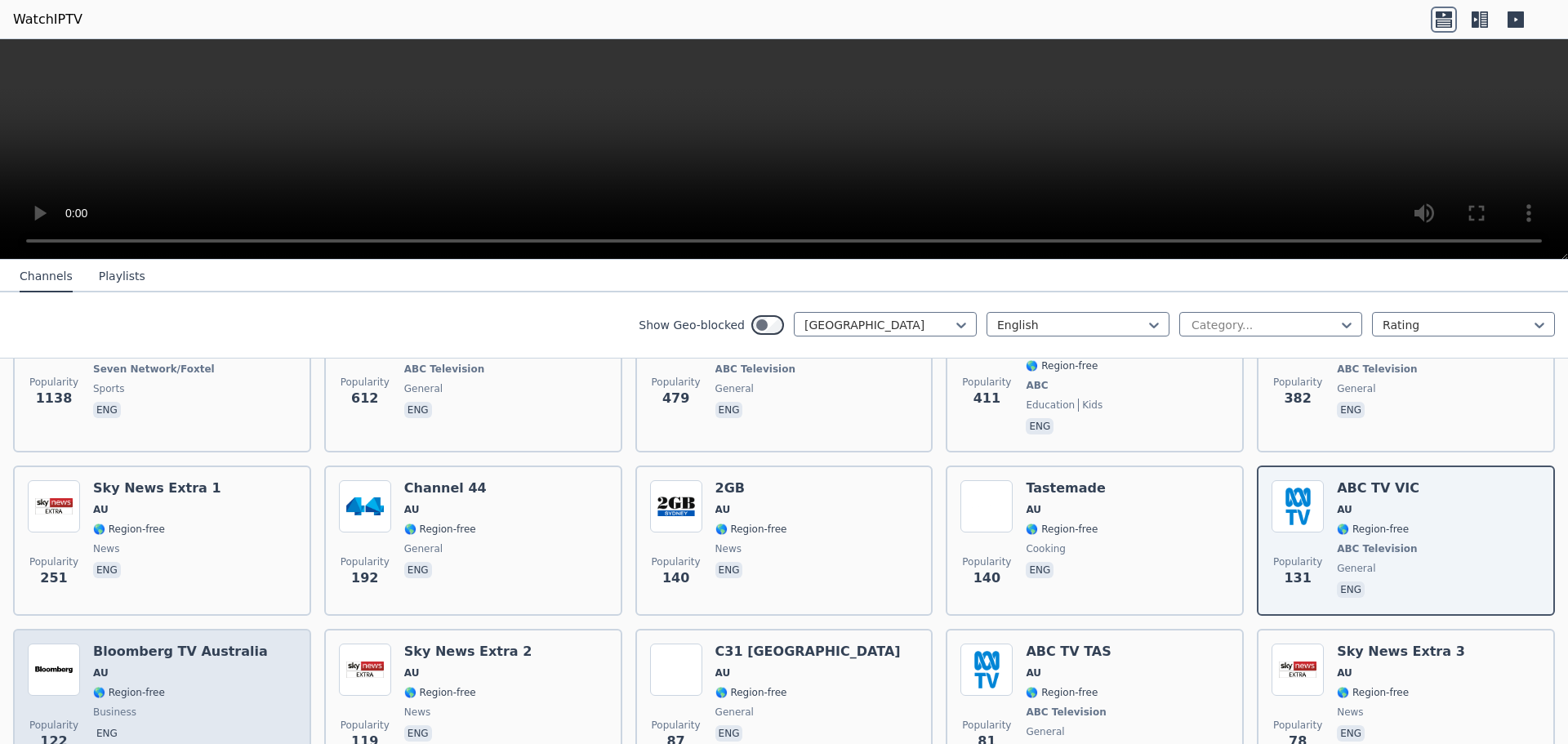
click at [183, 667] on span "AU" at bounding box center [180, 673] width 174 height 13
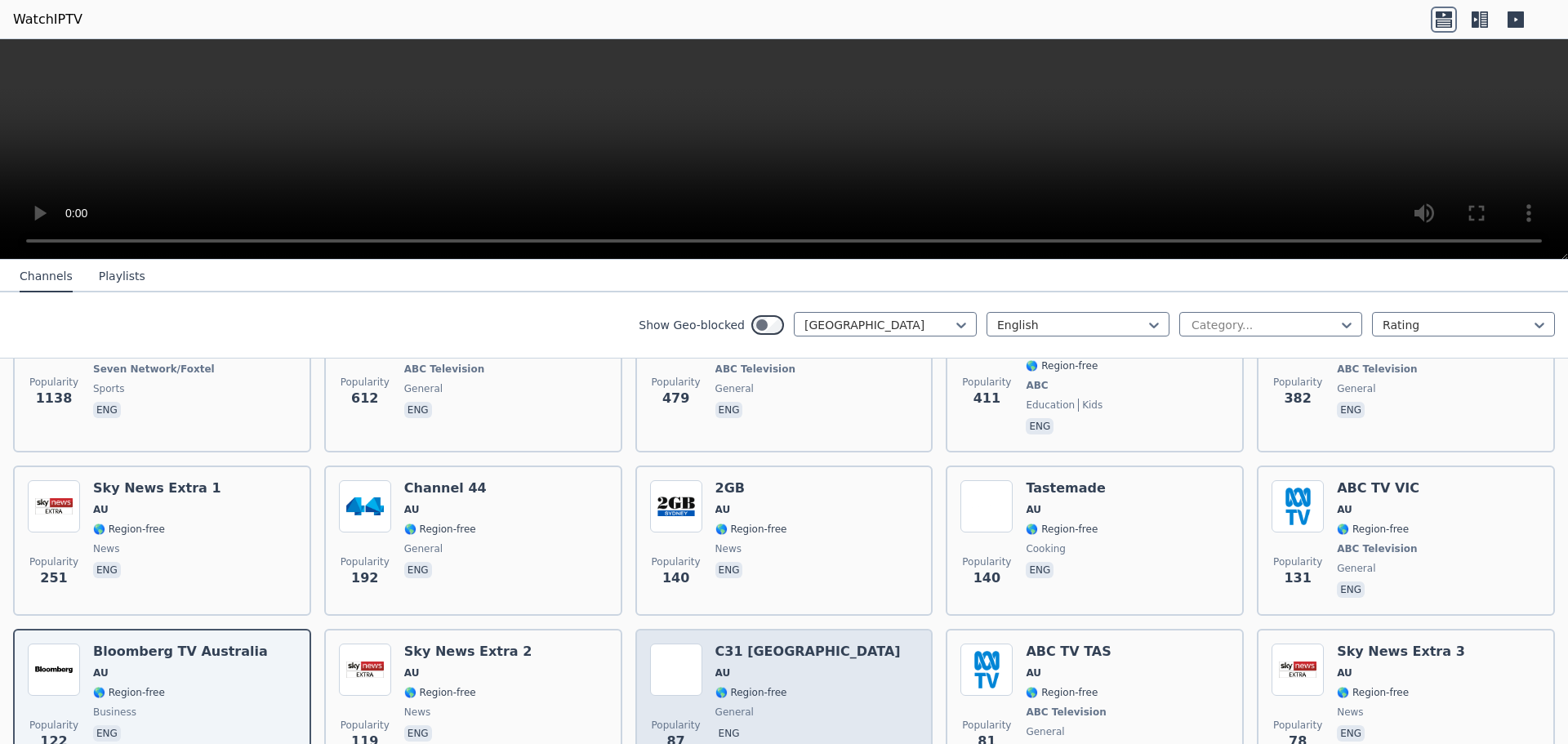
click at [758, 667] on span "AU" at bounding box center [808, 673] width 186 height 13
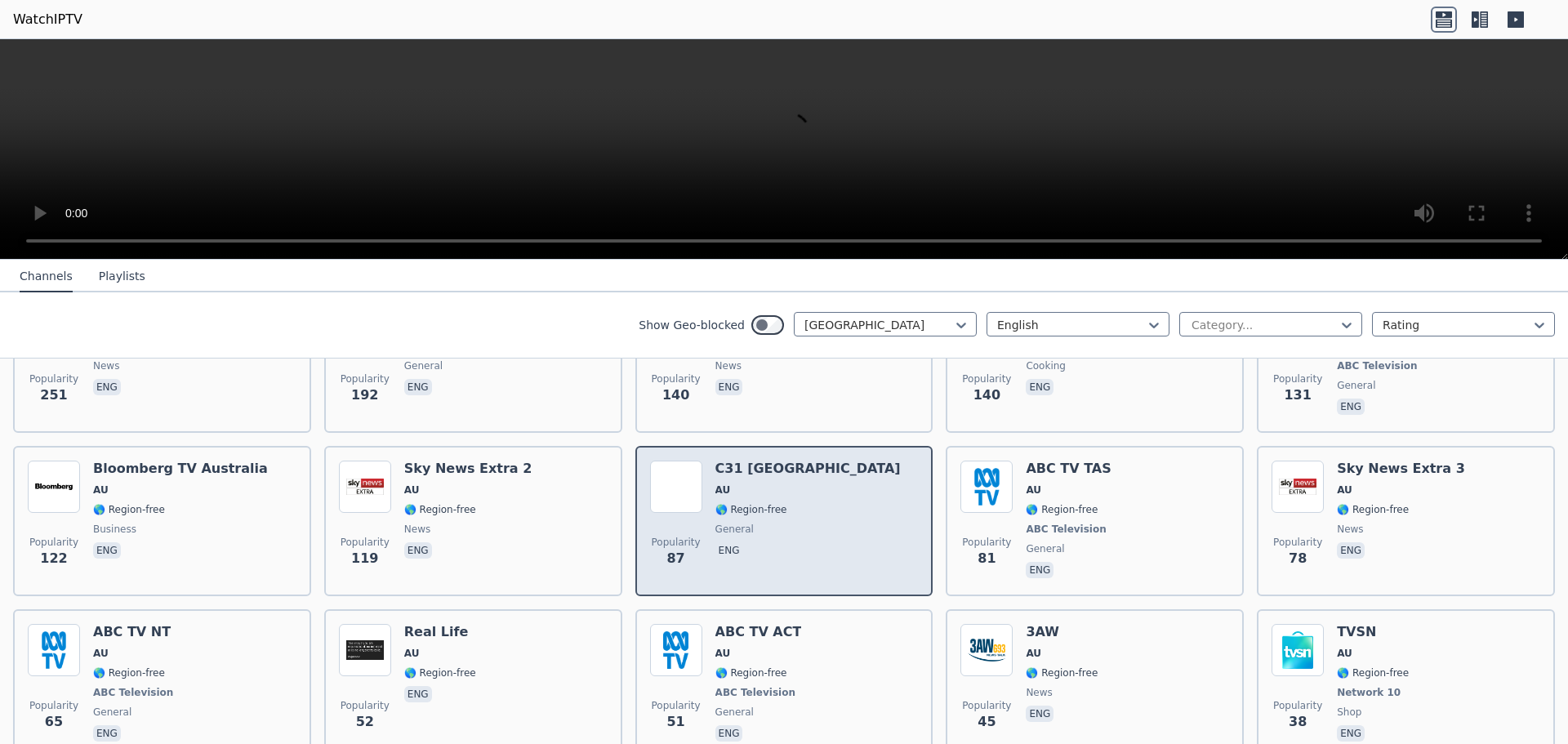
scroll to position [510, 0]
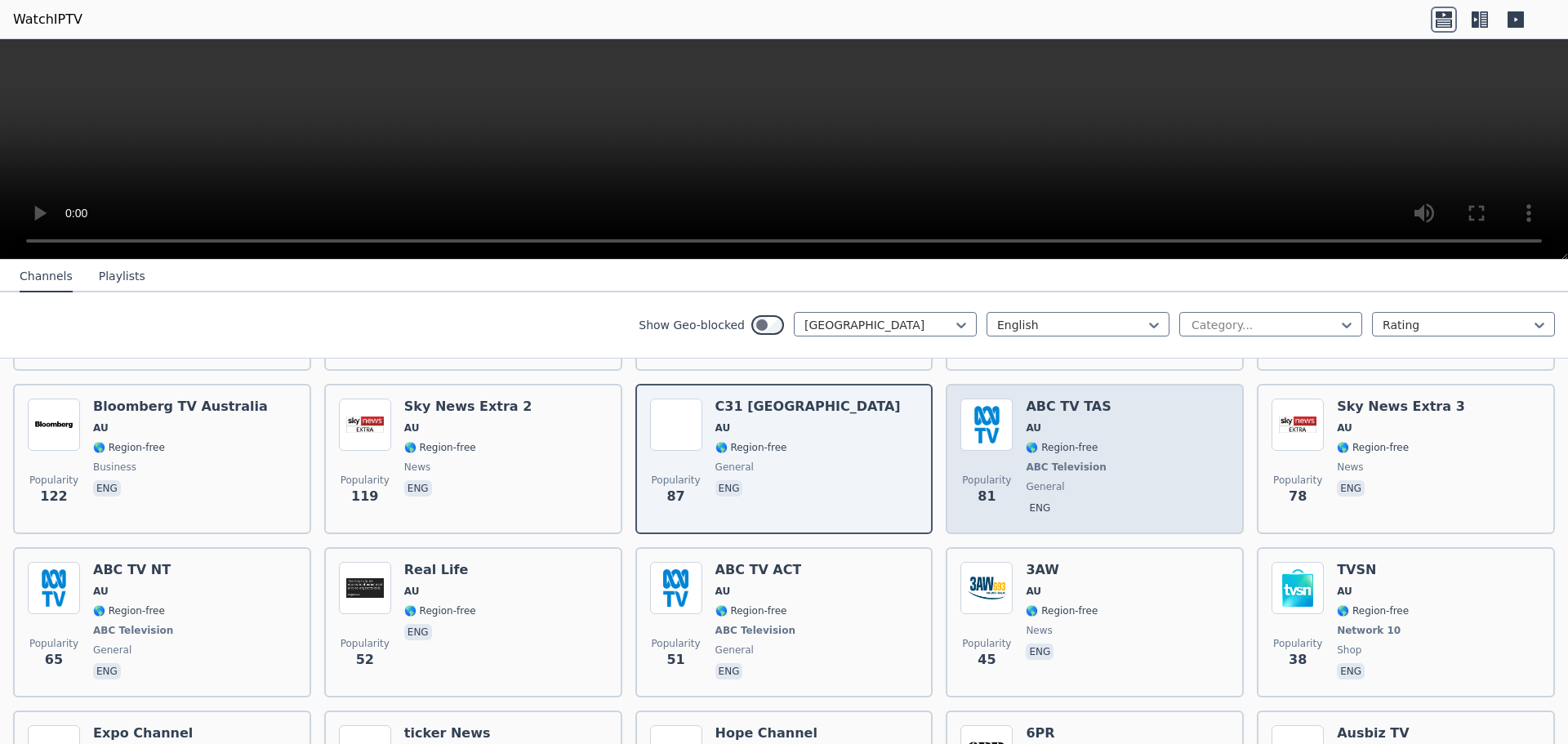
click at [1074, 500] on span "eng" at bounding box center [1068, 510] width 85 height 20
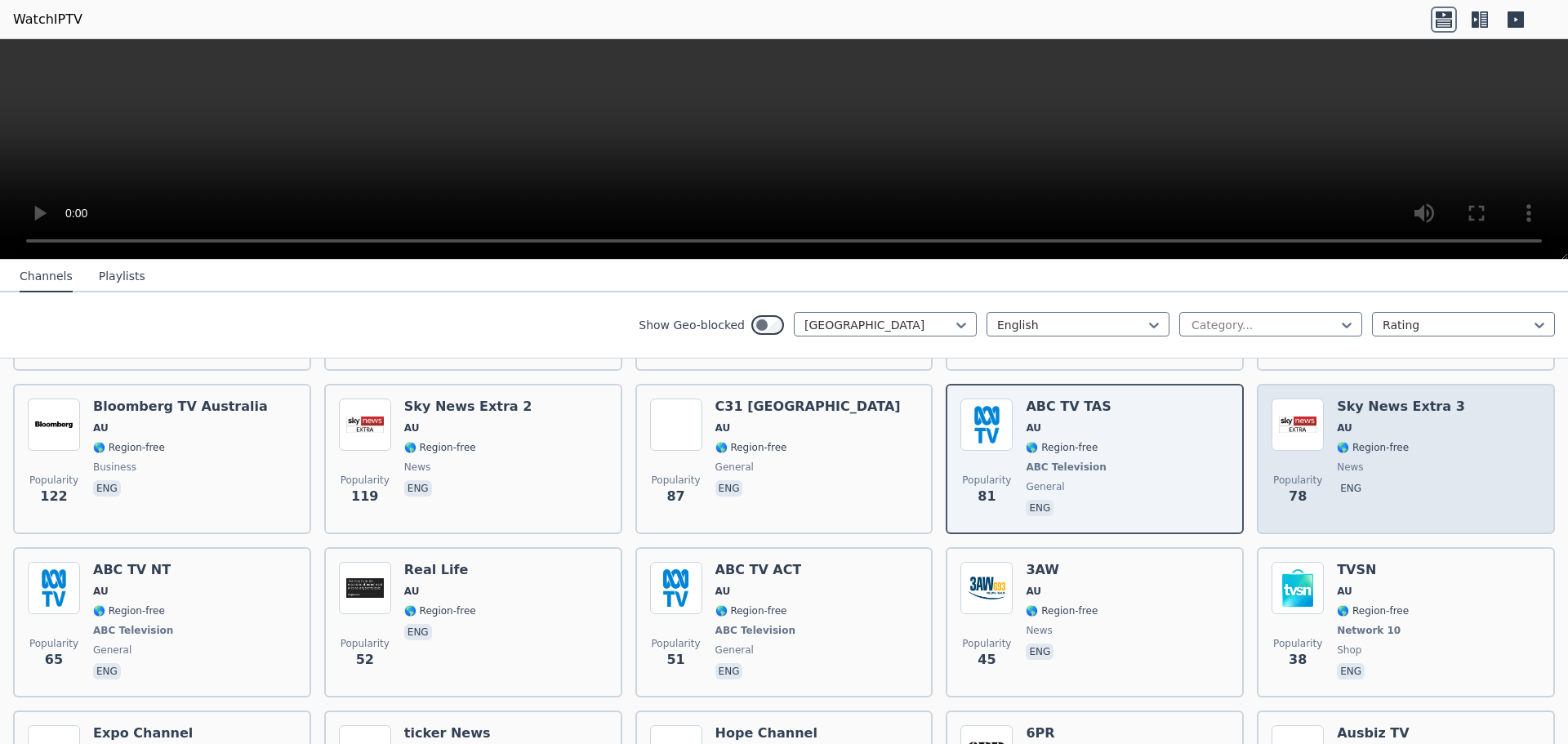
click at [1411, 480] on span "eng" at bounding box center [1401, 490] width 128 height 20
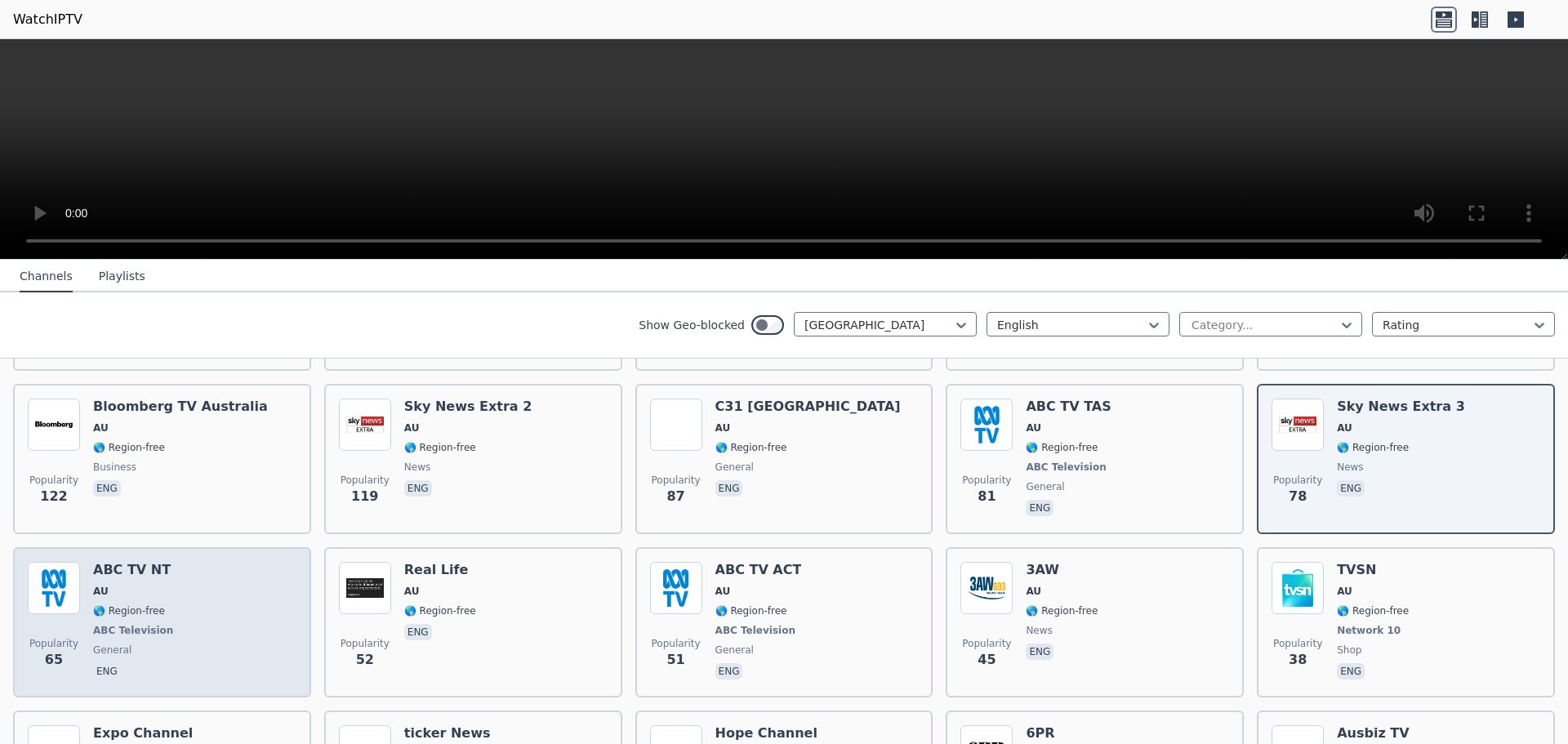
click at [118, 624] on span "ABC Television" at bounding box center [133, 630] width 80 height 13
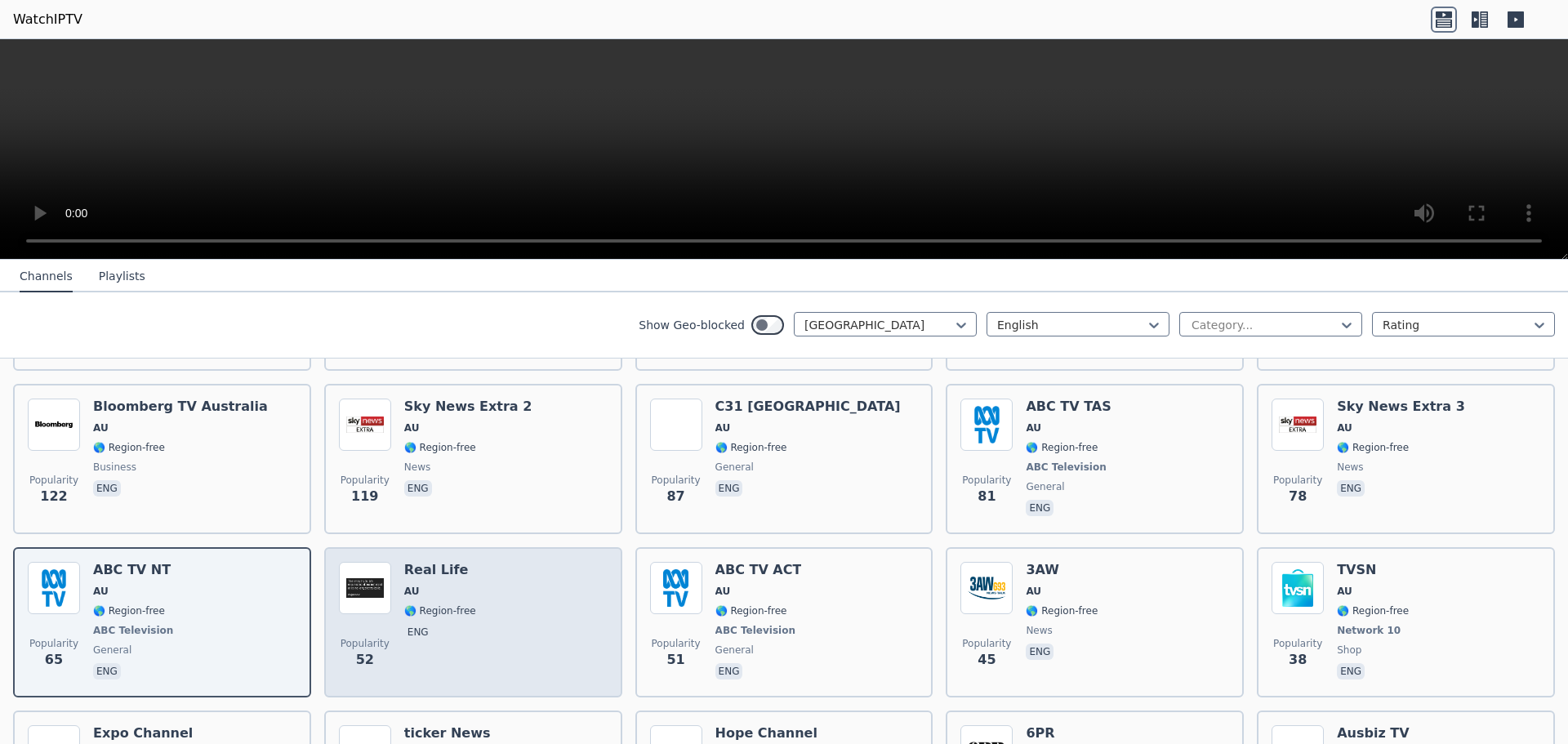
click at [475, 622] on div "Popularity 52 Real Life AU 🌎 Region-free eng" at bounding box center [474, 622] width 269 height 121
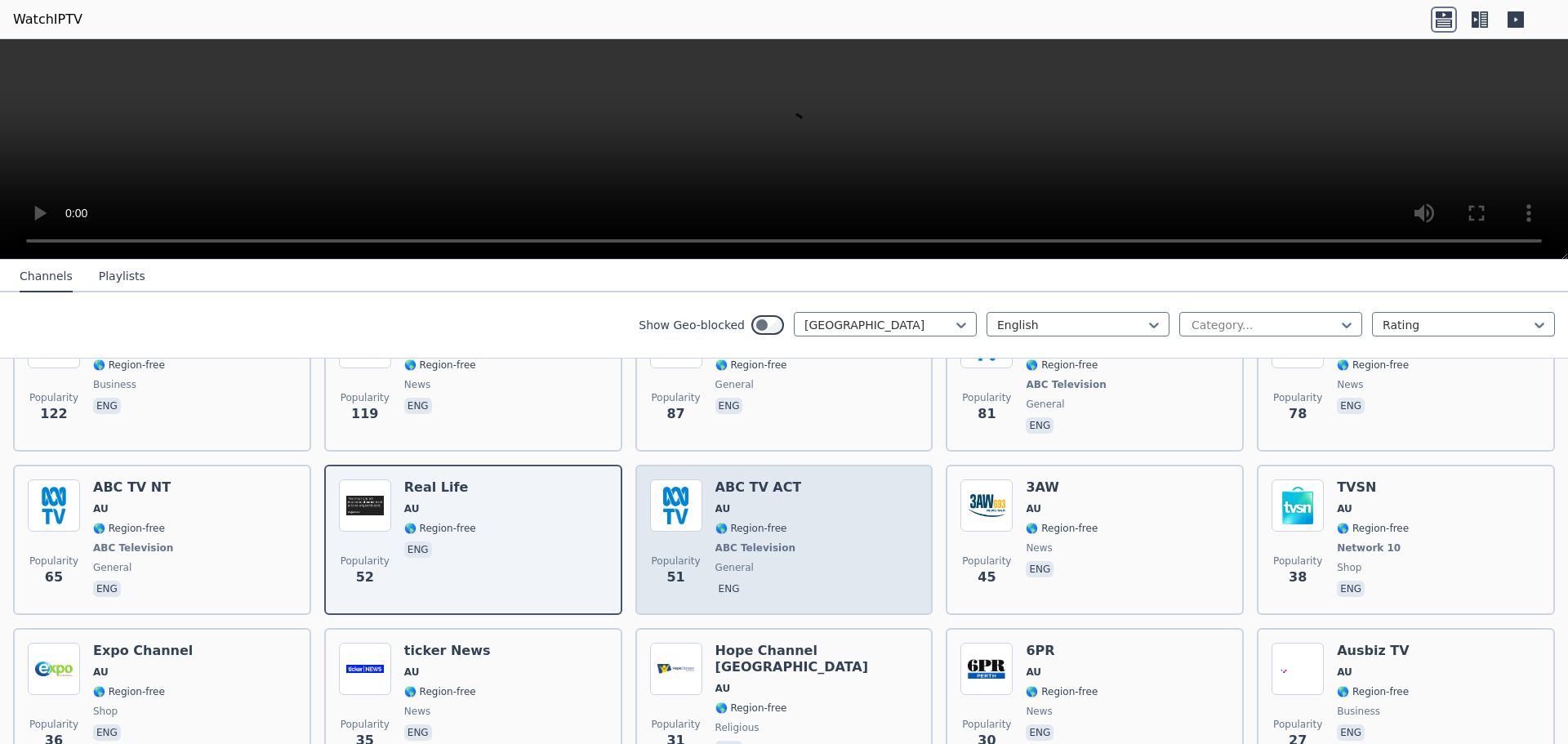
scroll to position [591, 0]
click at [795, 555] on div "Popularity 51 ABC TV ACT AU 🌎 Region-free ABC Television general eng" at bounding box center [784, 540] width 269 height 121
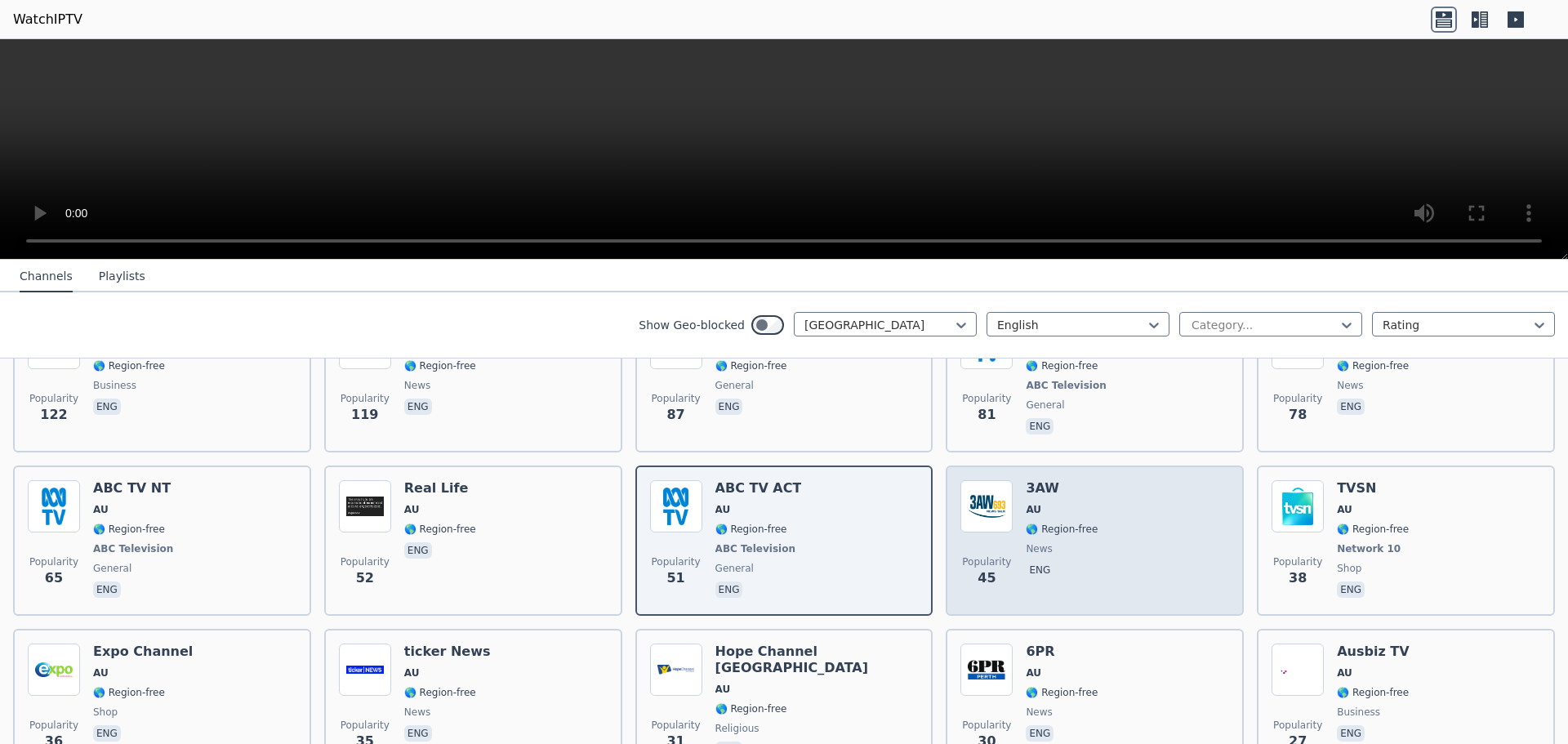
click at [1073, 543] on span "news" at bounding box center [1061, 549] width 72 height 13
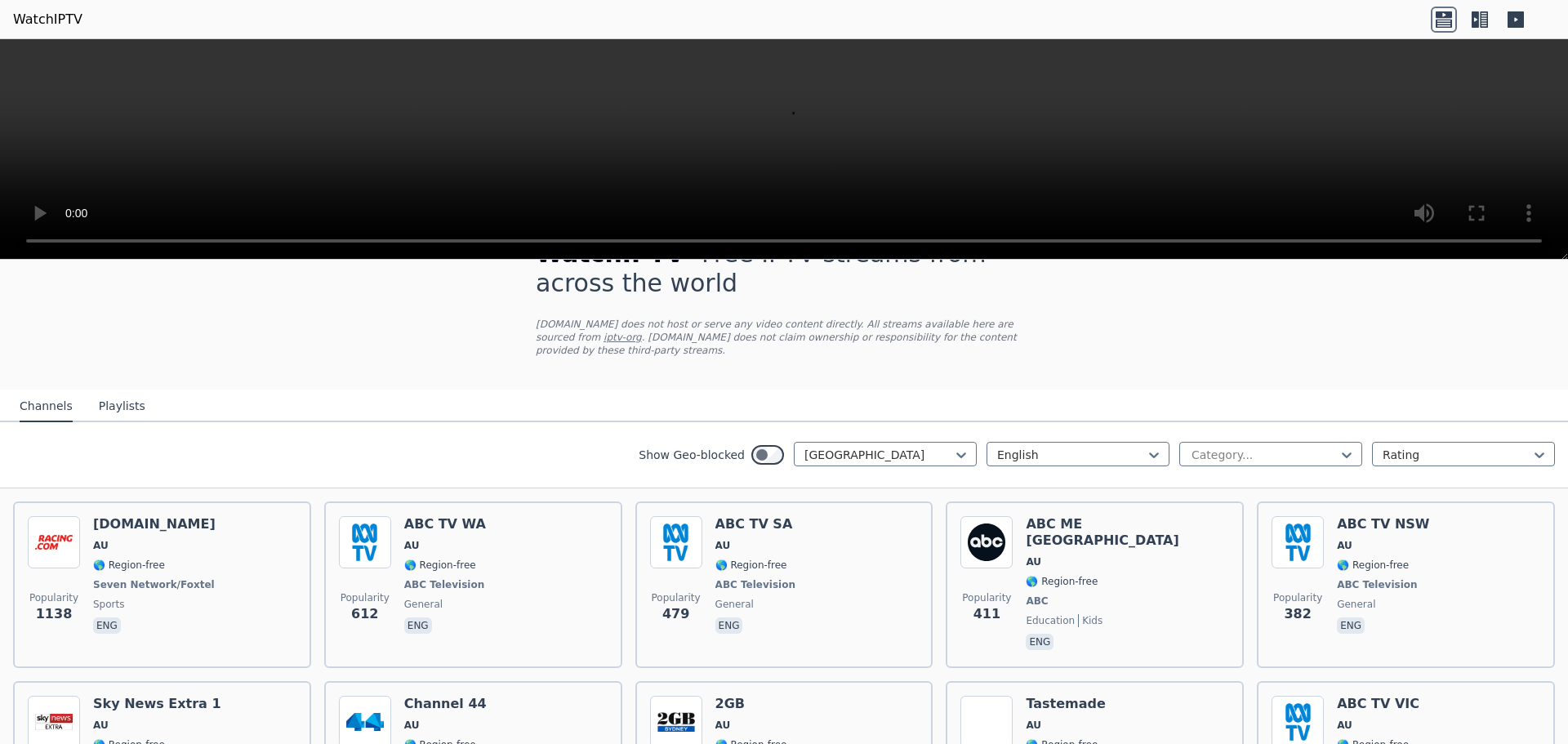
scroll to position [0, 0]
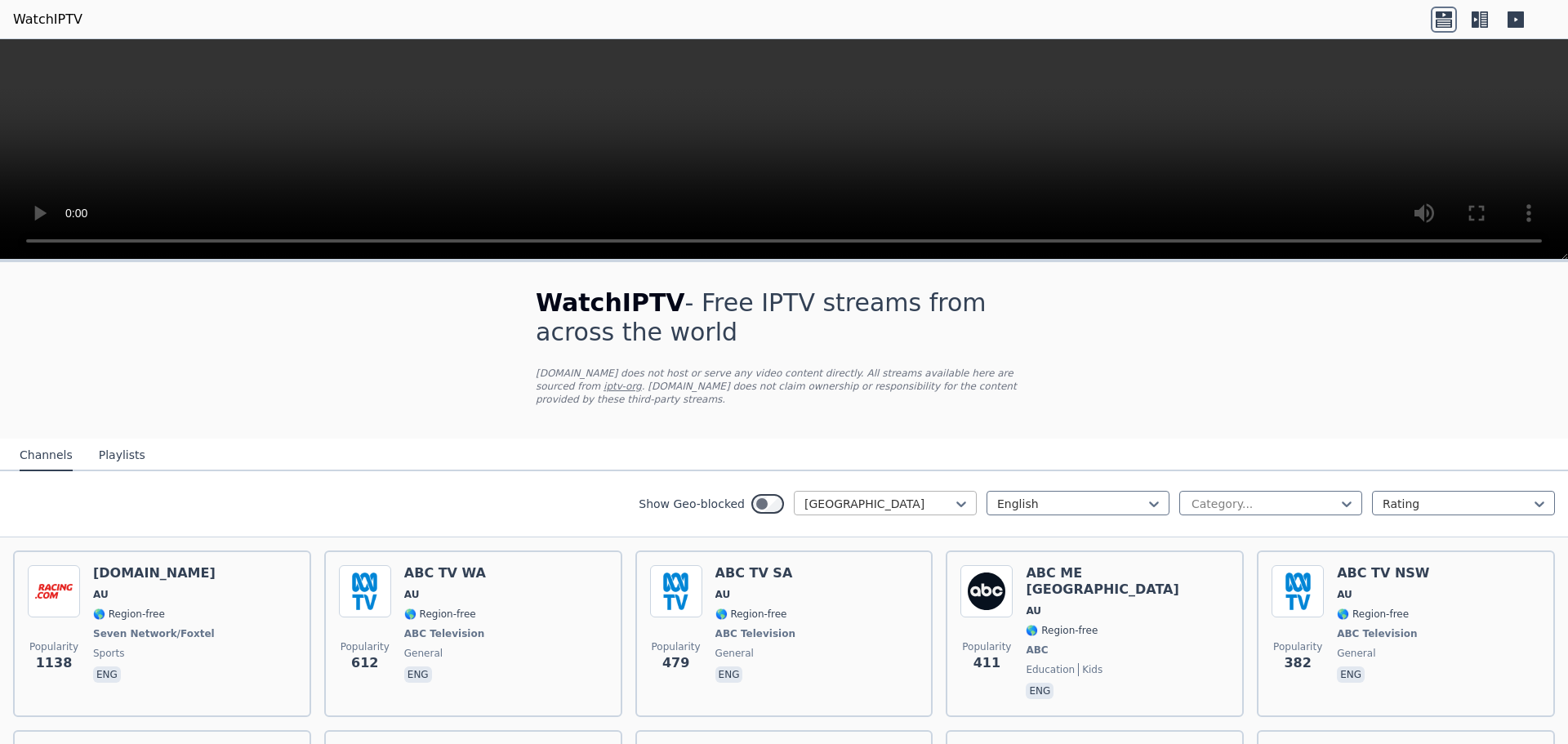
click at [889, 504] on div at bounding box center [878, 504] width 148 height 16
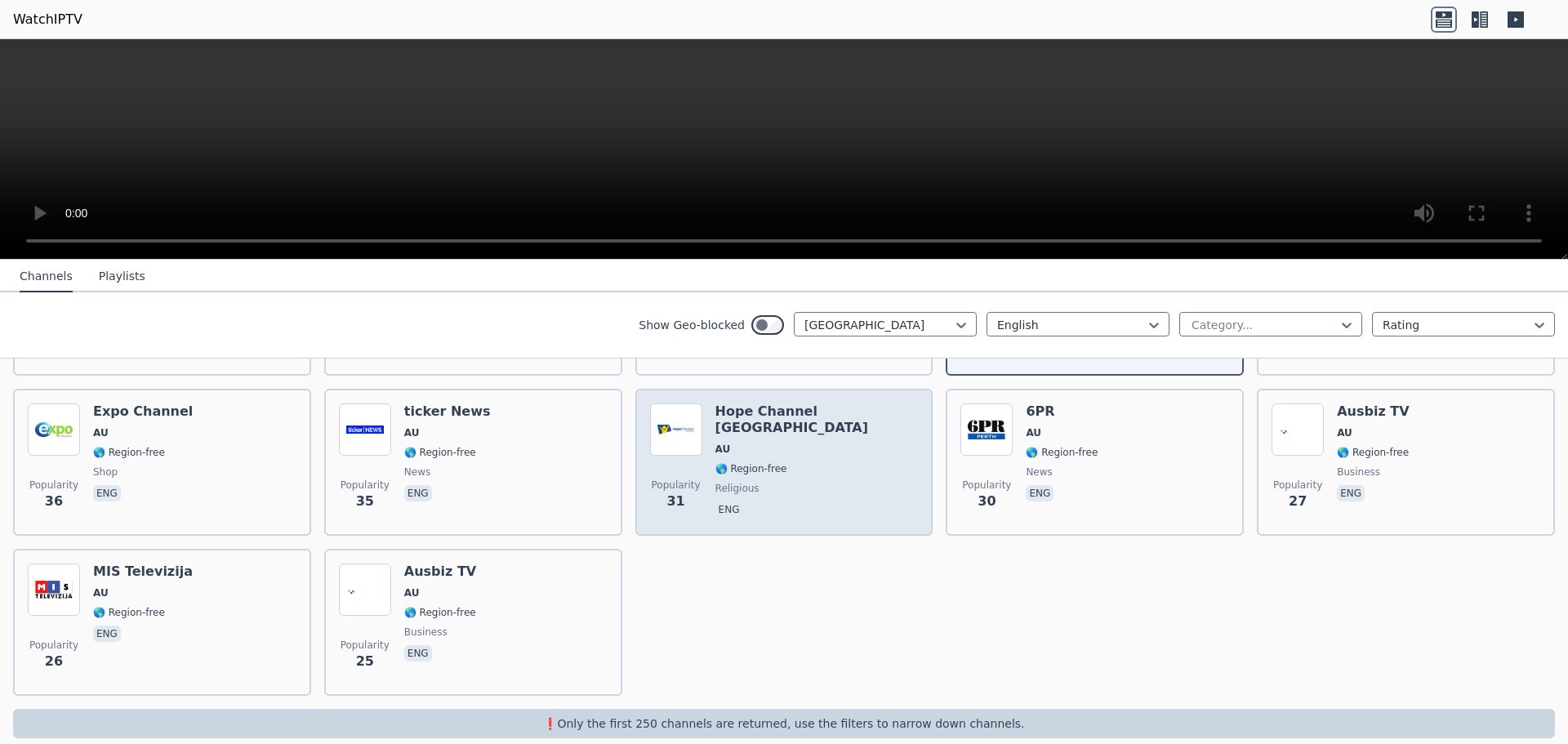
scroll to position [837, 0]
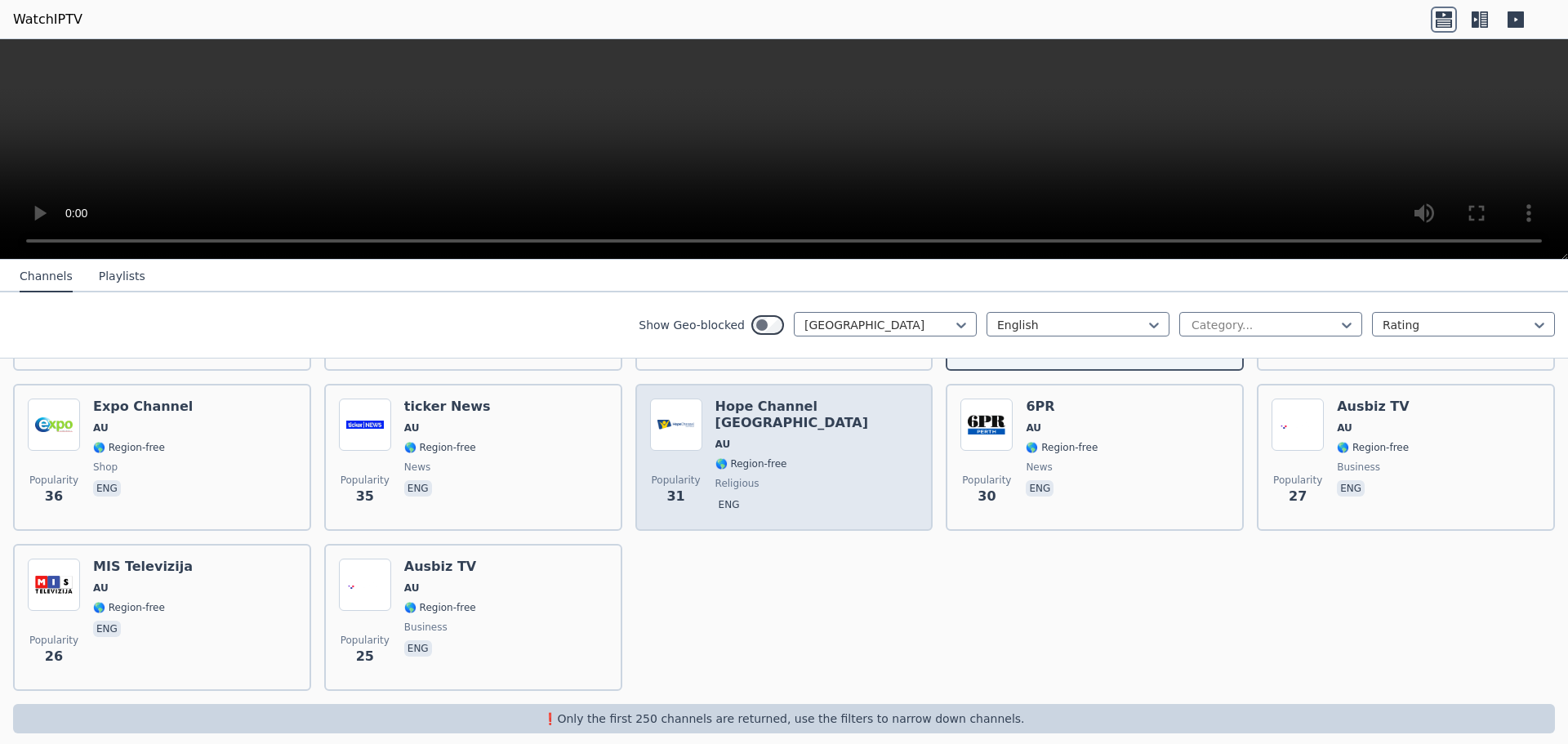
click at [762, 443] on div "Hope Channel Australia AU 🌎 Region-free religious eng" at bounding box center [817, 458] width 203 height 118
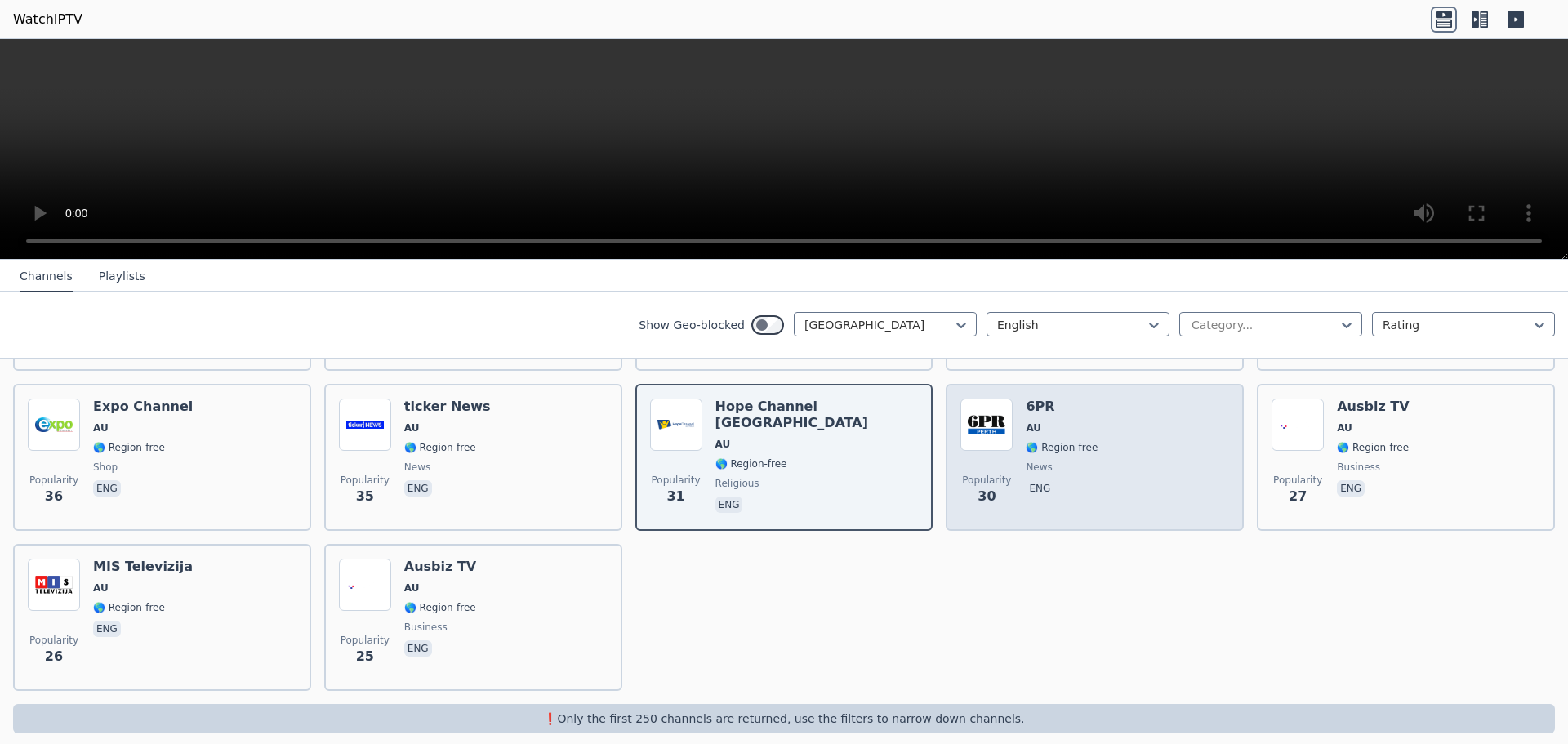
click at [1032, 461] on span "news" at bounding box center [1039, 467] width 26 height 13
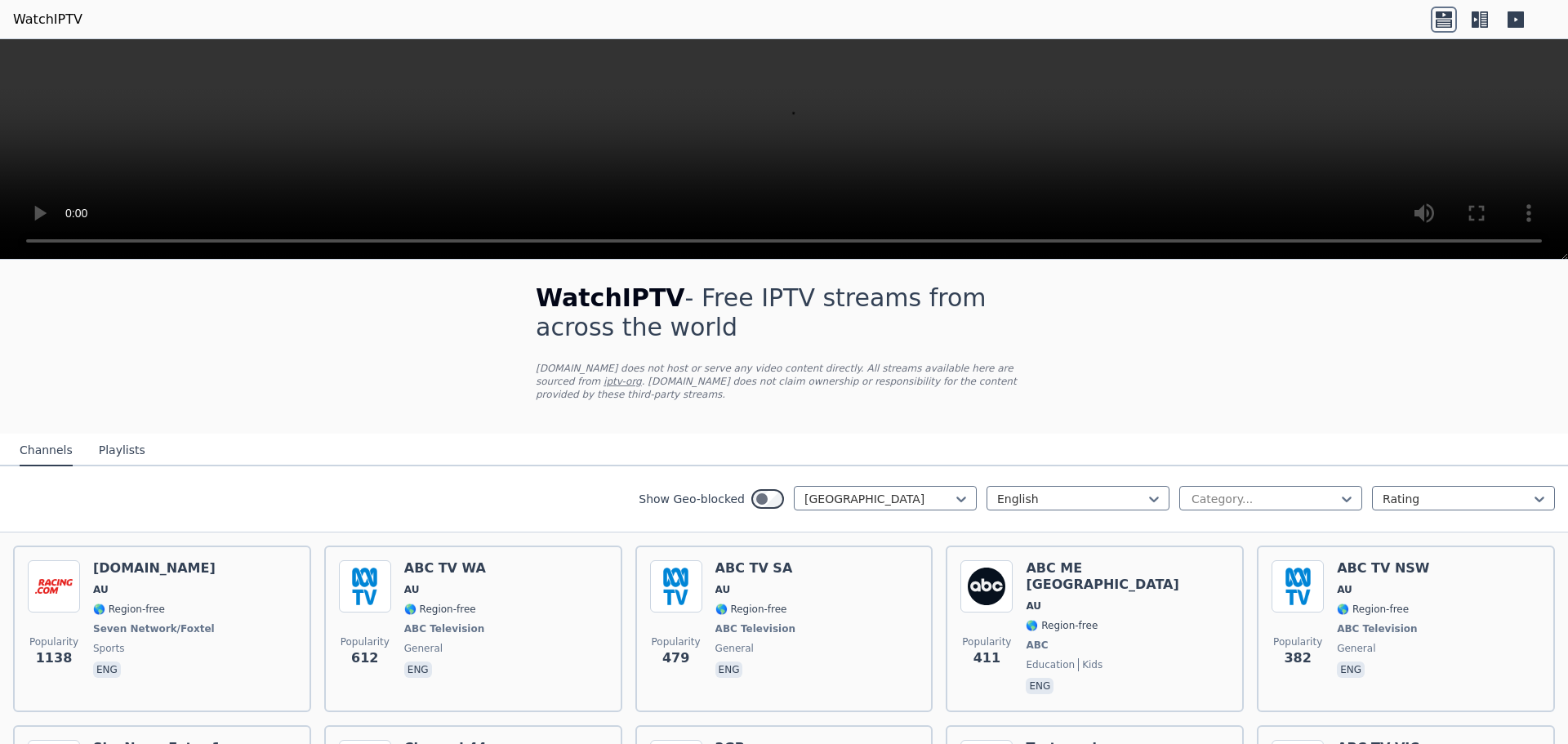
scroll to position [0, 0]
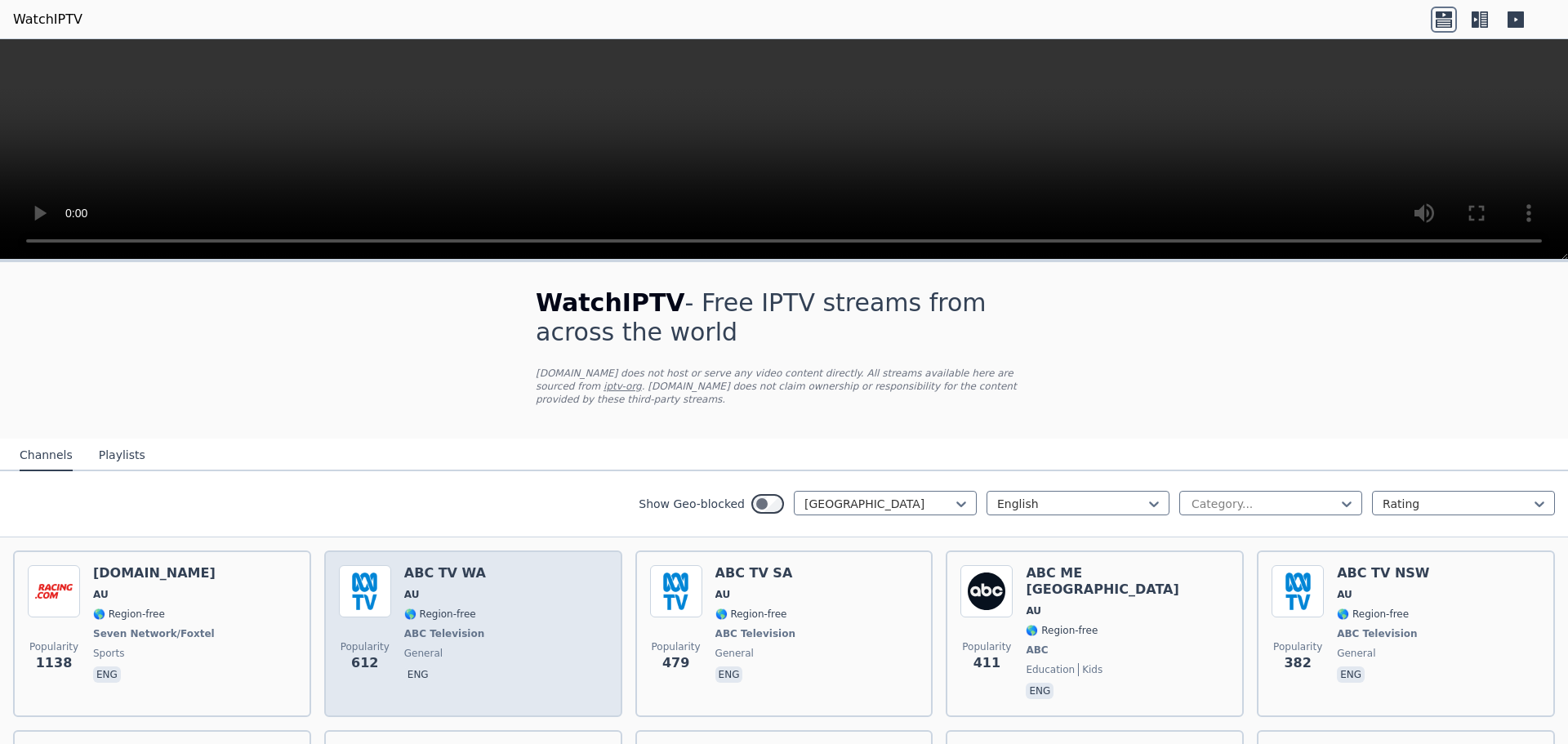
click at [528, 605] on div "Popularity 612 ABC TV WA AU 🌎 Region-free ABC Television general eng" at bounding box center [474, 634] width 269 height 137
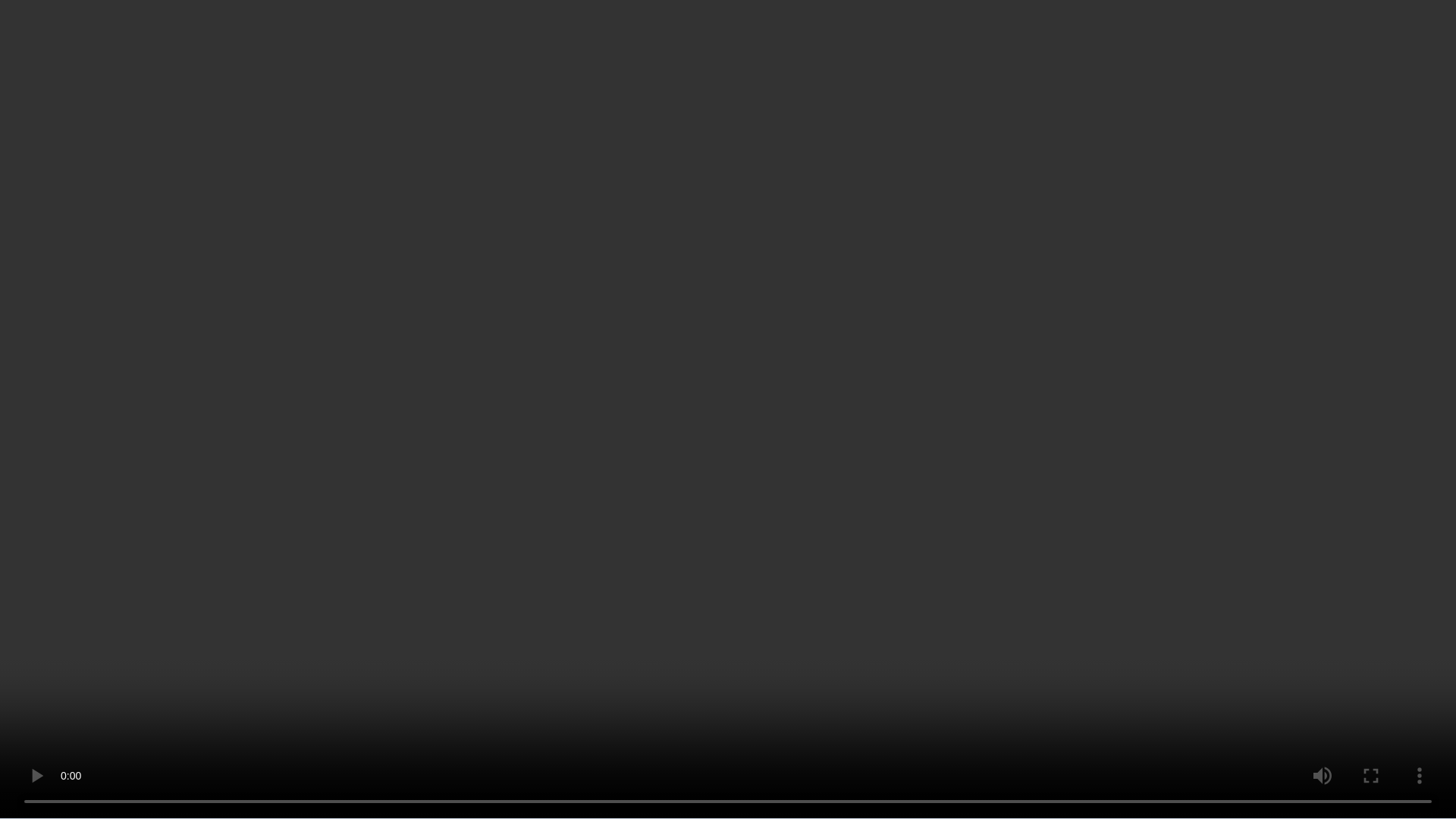
drag, startPoint x: 477, startPoint y: 517, endPoint x: 528, endPoint y: 604, distance: 100.8
click at [530, 605] on video at bounding box center [728, 410] width 1456 height 819
click at [513, 531] on video at bounding box center [728, 410] width 1456 height 819
click at [1359, 495] on video at bounding box center [728, 410] width 1456 height 819
click at [1337, 690] on video at bounding box center [728, 410] width 1456 height 819
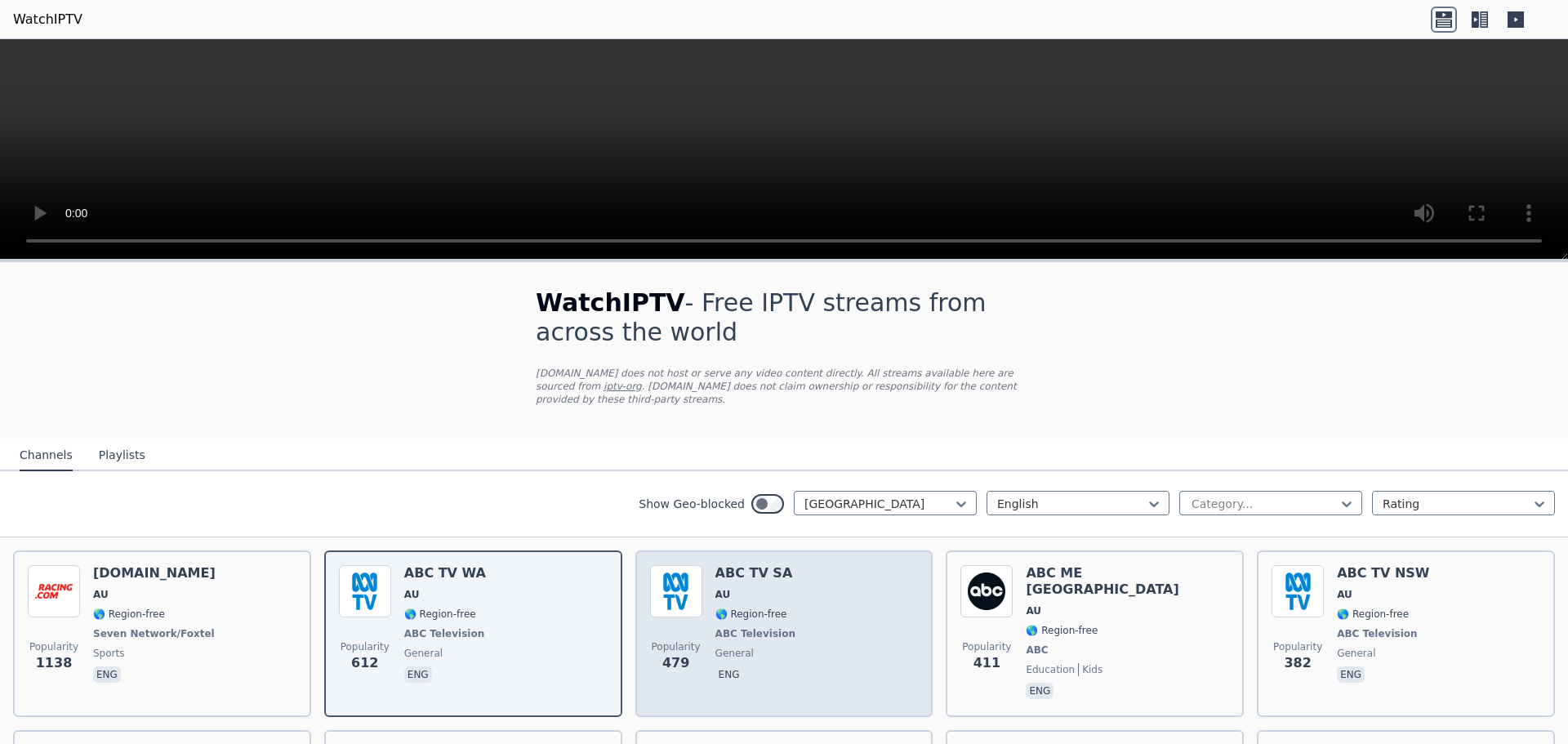
click at [833, 598] on div "Popularity 479 ABC TV SA AU 🌎 Region-free ABC Television general eng" at bounding box center [784, 634] width 269 height 137
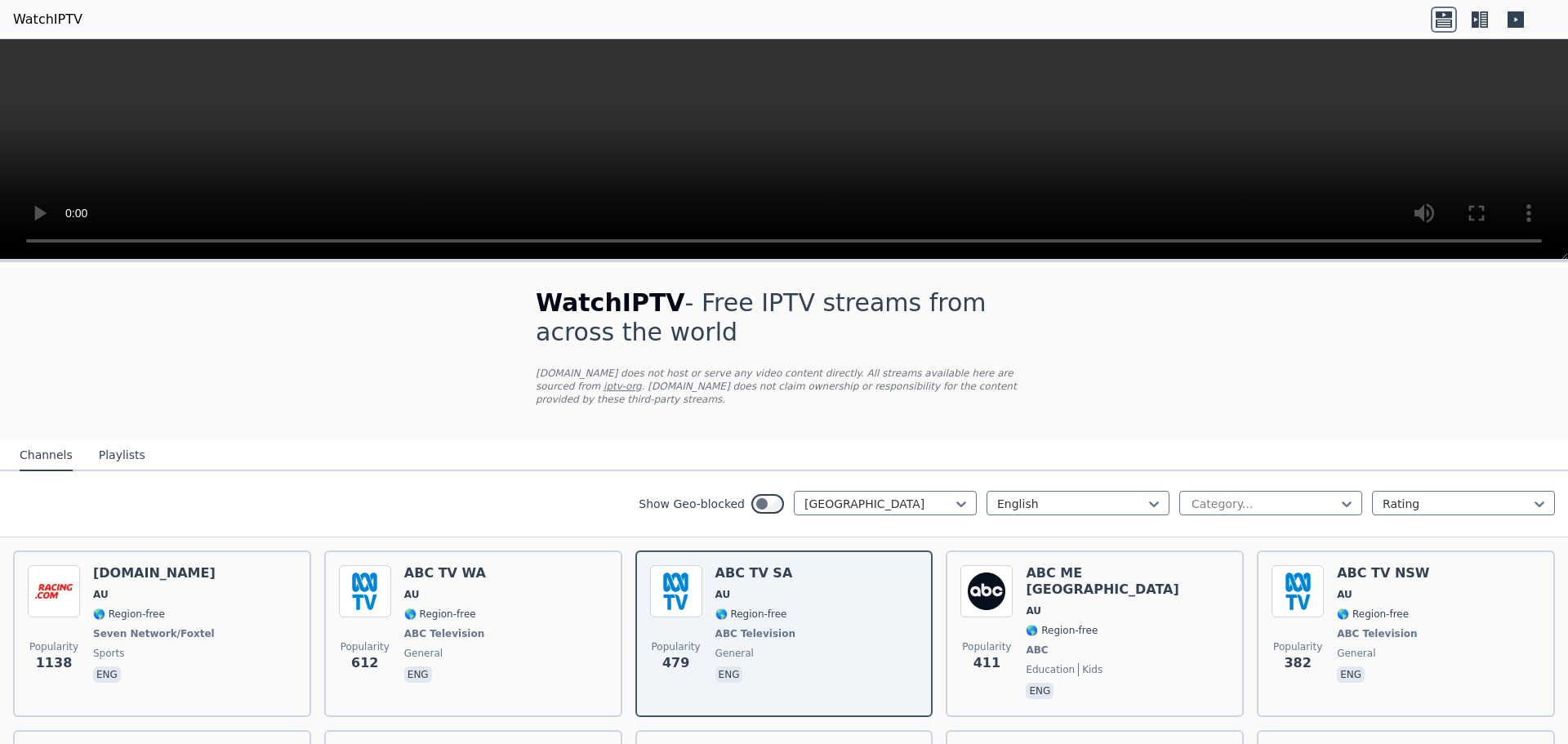
drag, startPoint x: 875, startPoint y: 138, endPoint x: 219, endPoint y: 150, distance: 656.1
click at [219, 150] on video at bounding box center [784, 149] width 1568 height 221
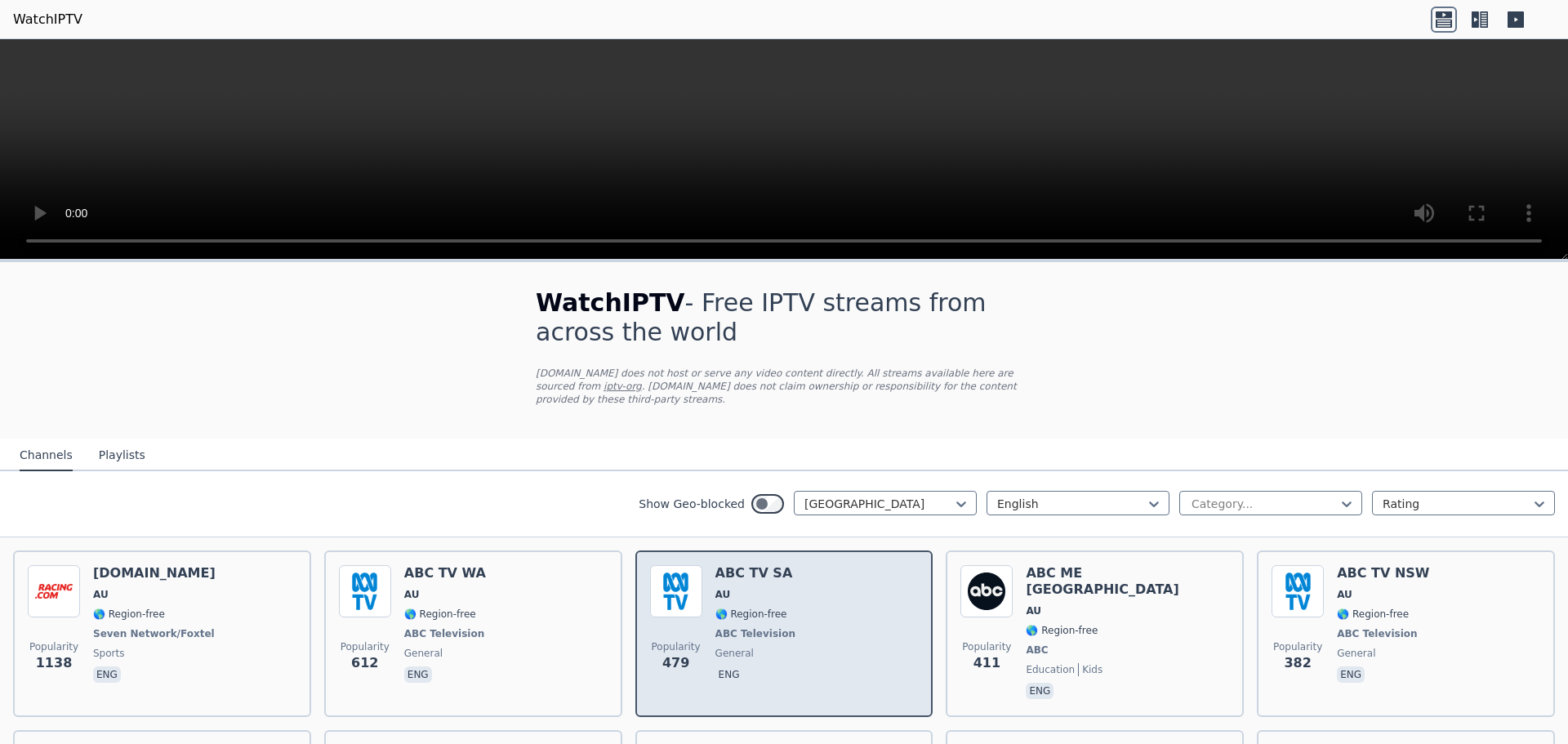
click at [832, 629] on div "Popularity 479 ABC TV SA AU 🌎 Region-free ABC Television general eng" at bounding box center [784, 634] width 269 height 137
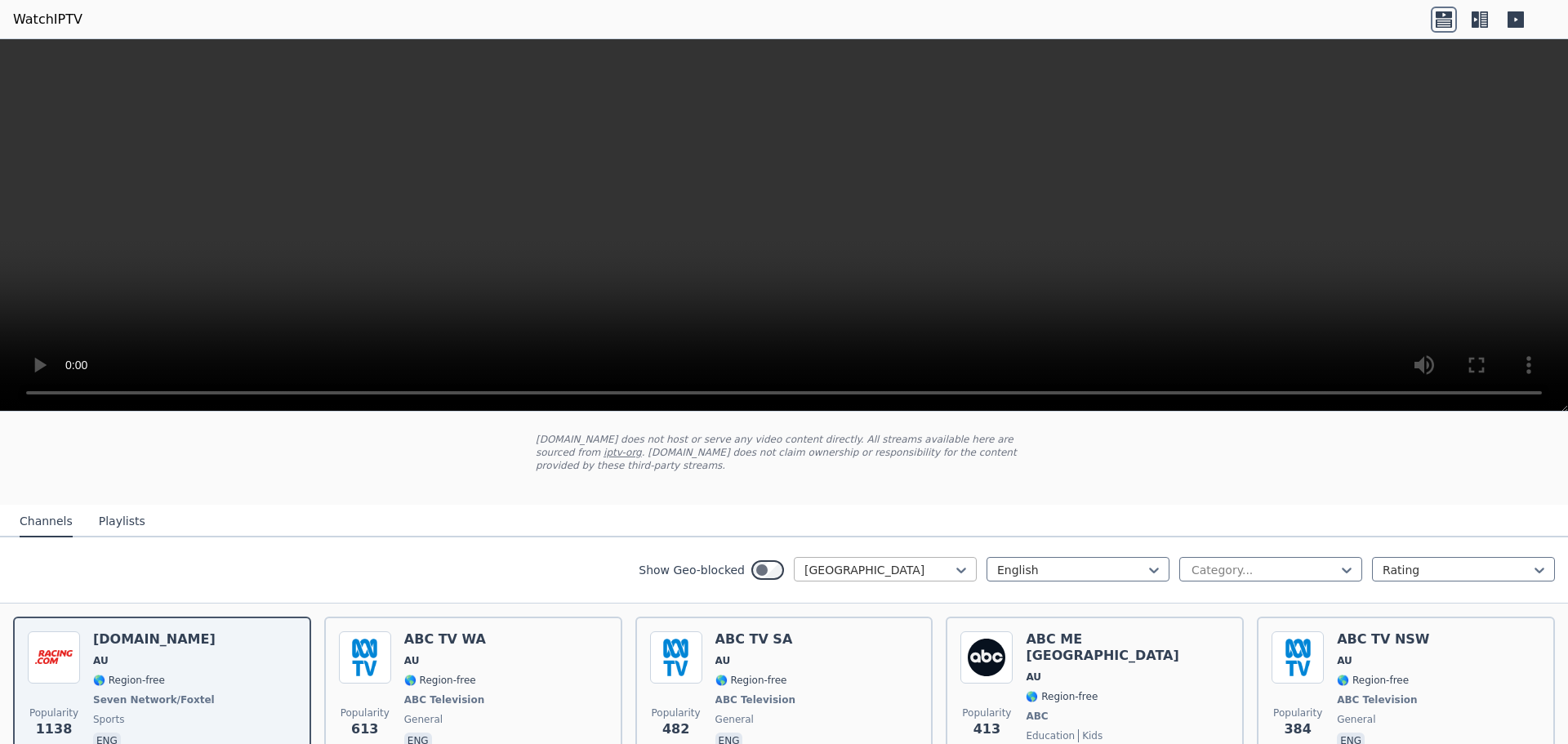
scroll to position [82, 0]
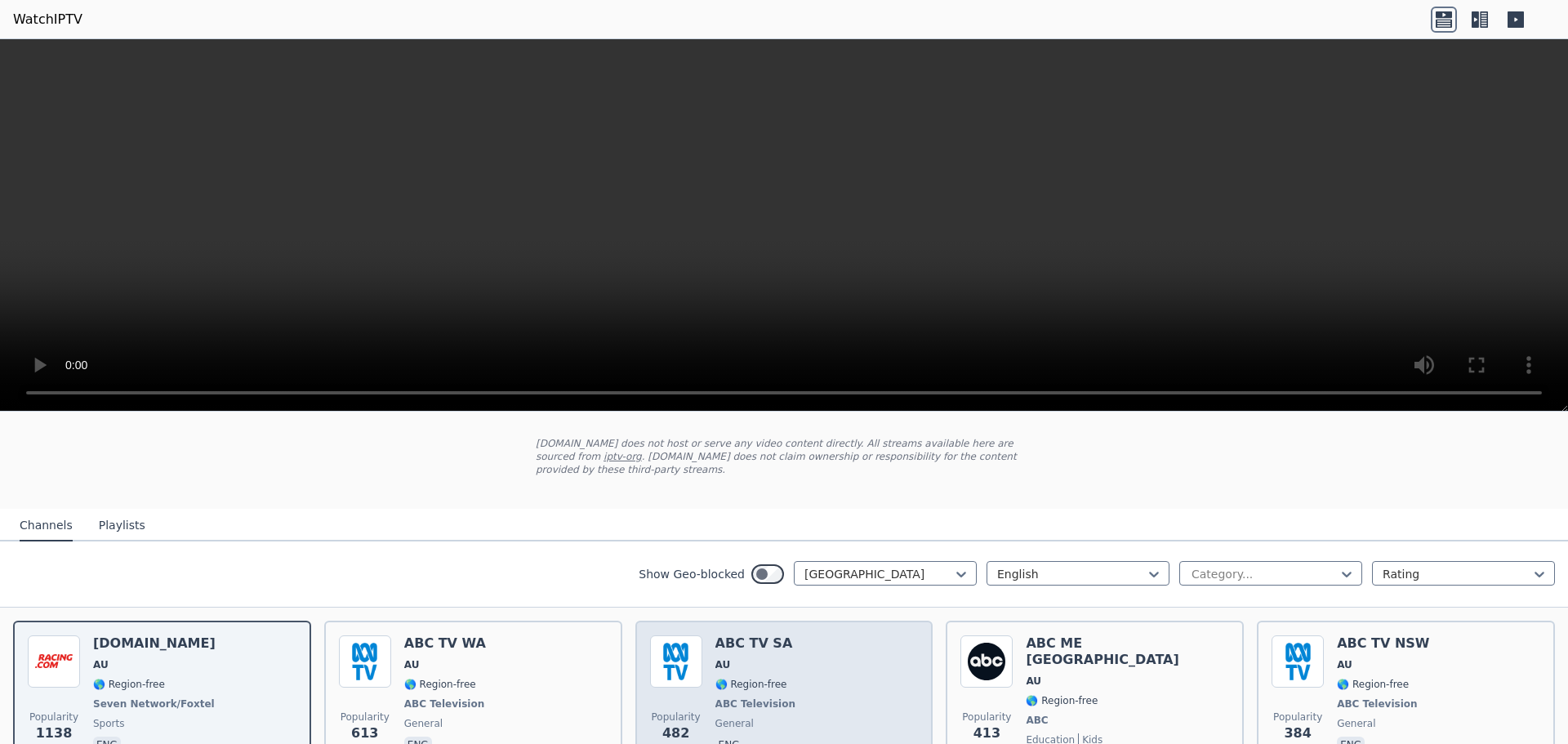
click at [823, 677] on div "Popularity 482 ABC TV SA AU 🌎 Region-free ABC Television general eng" at bounding box center [784, 704] width 269 height 137
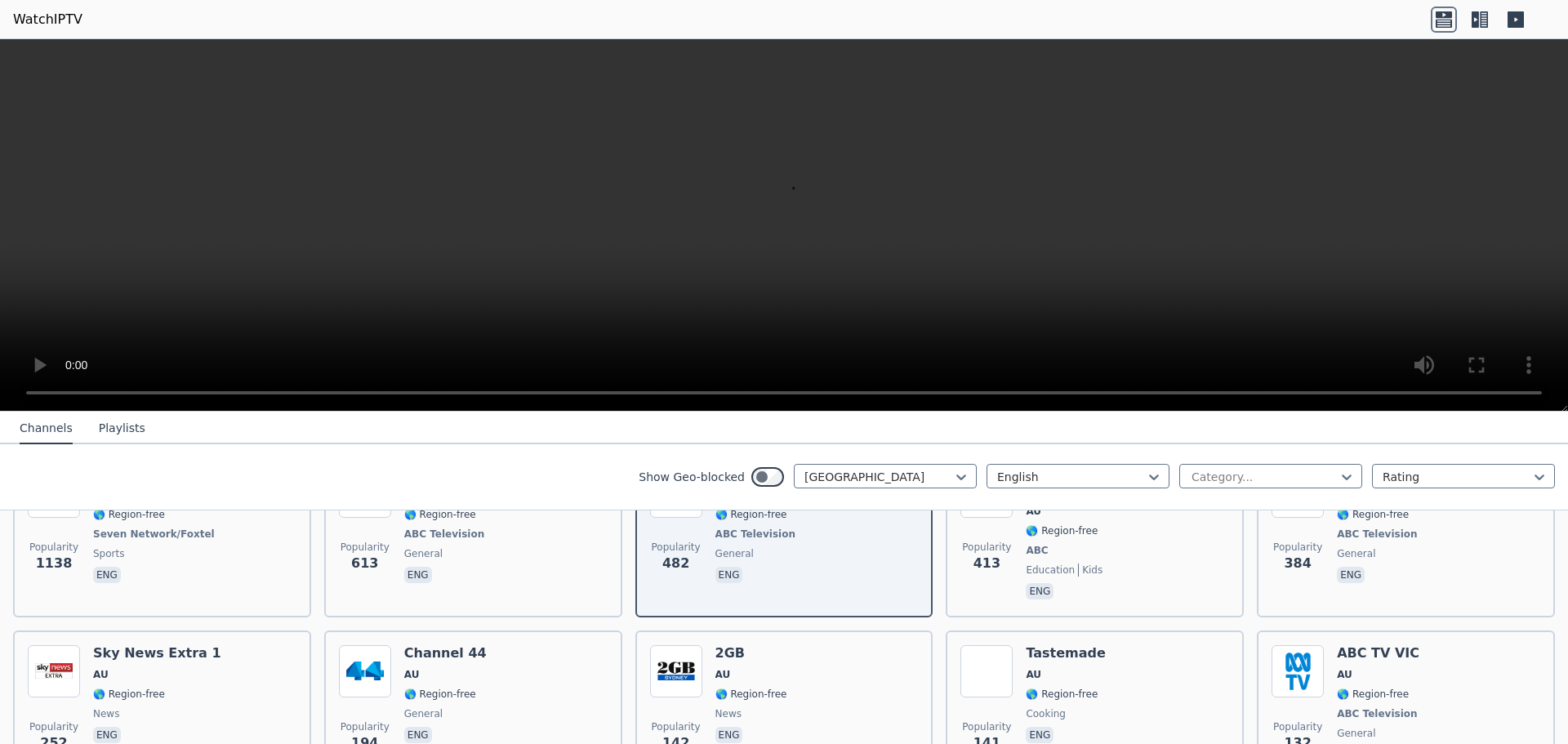
scroll to position [245, 0]
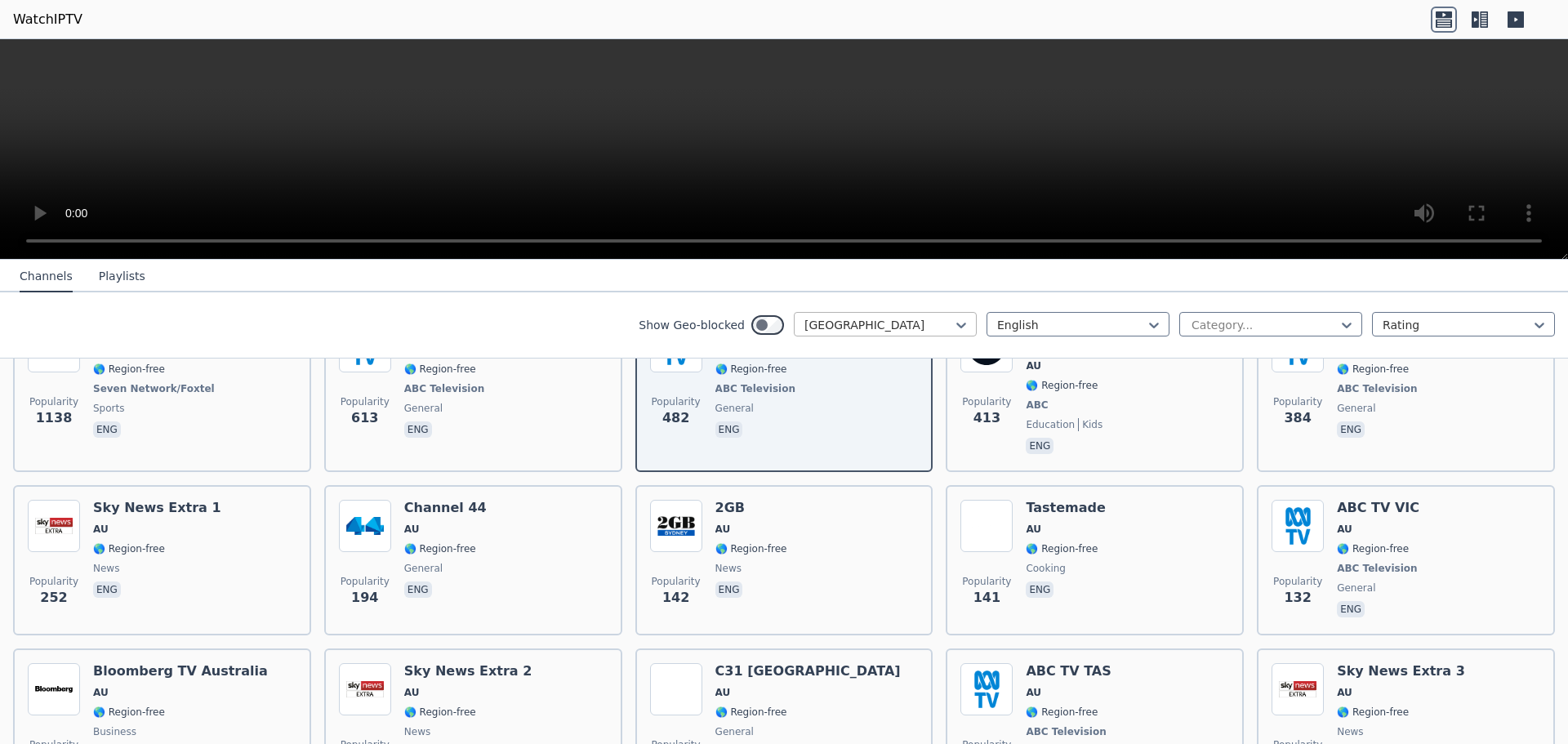
click at [838, 316] on div "[GEOGRAPHIC_DATA]" at bounding box center [885, 324] width 183 height 24
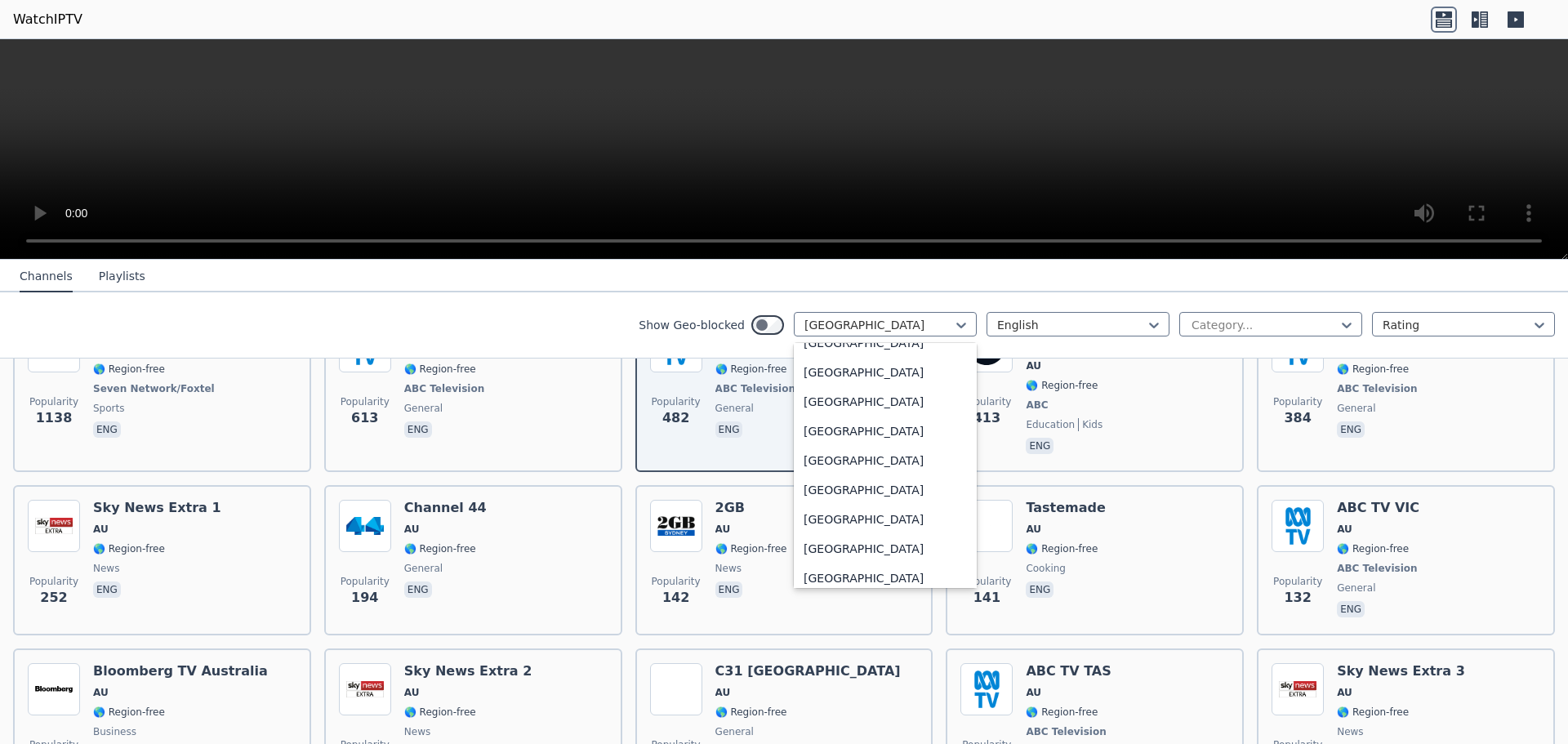
scroll to position [5699, 0]
click at [882, 413] on div "[GEOGRAPHIC_DATA]" at bounding box center [885, 413] width 183 height 30
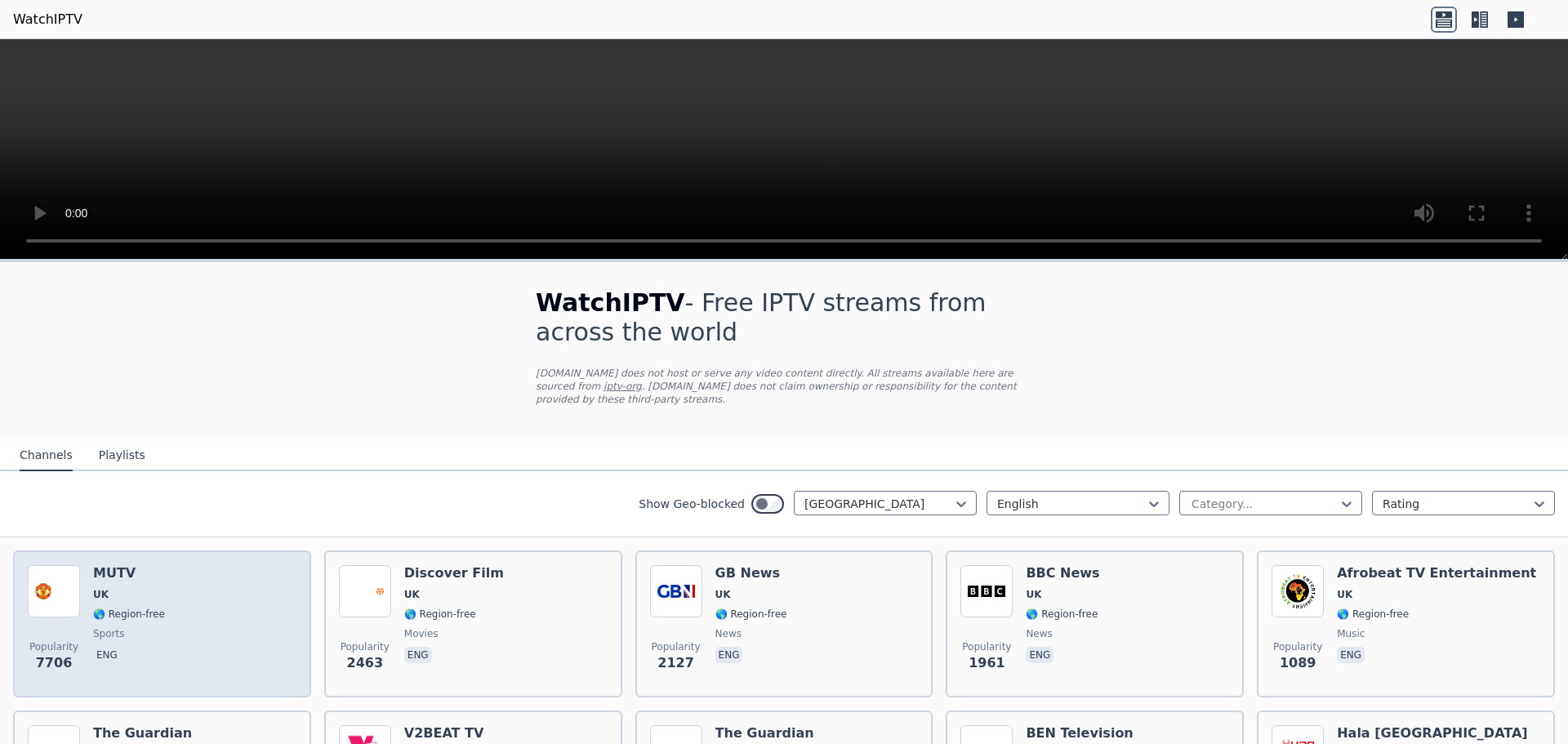
click at [173, 583] on div "Popularity 7706 MUTV UK 🌎 Region-free sports eng" at bounding box center [162, 624] width 269 height 118
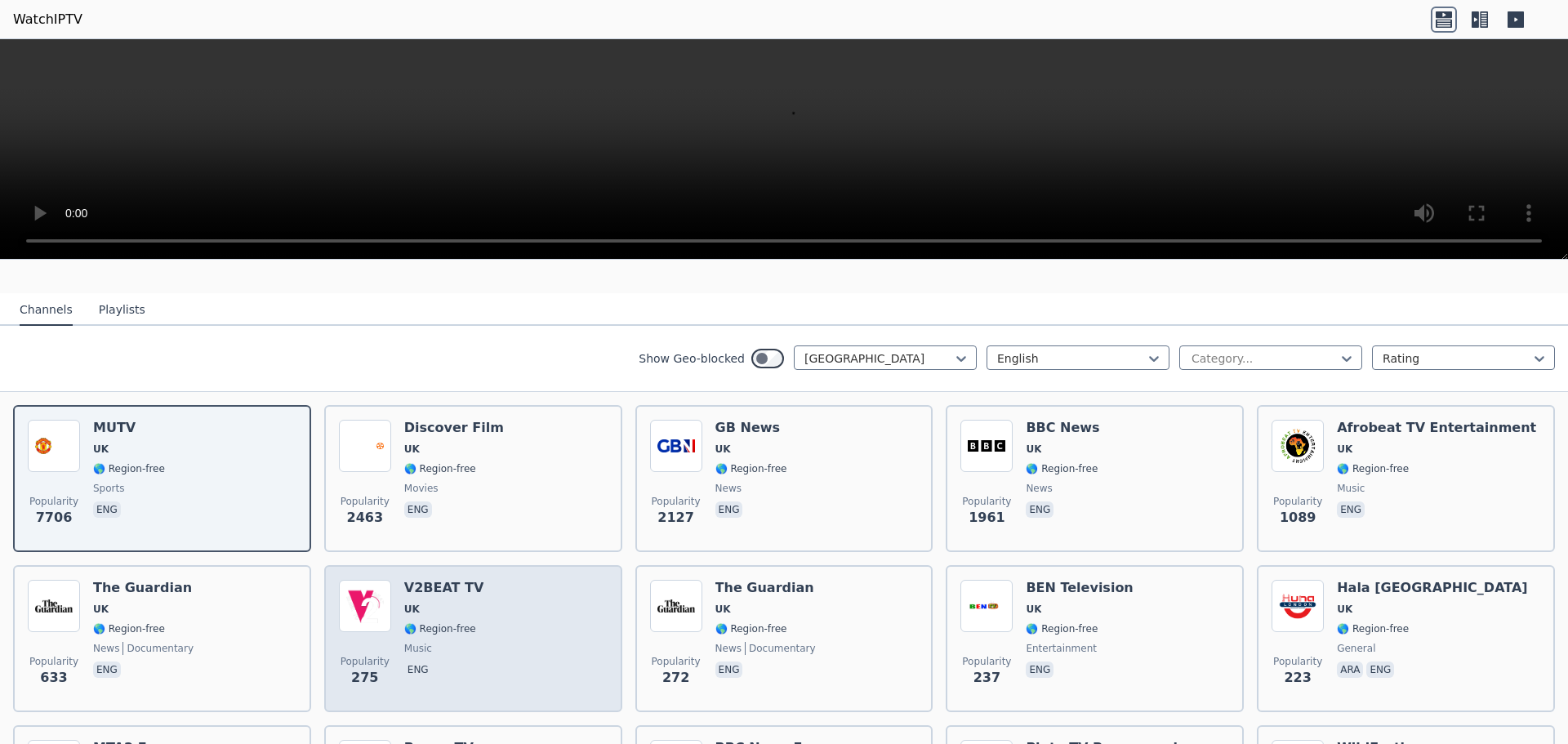
scroll to position [245, 0]
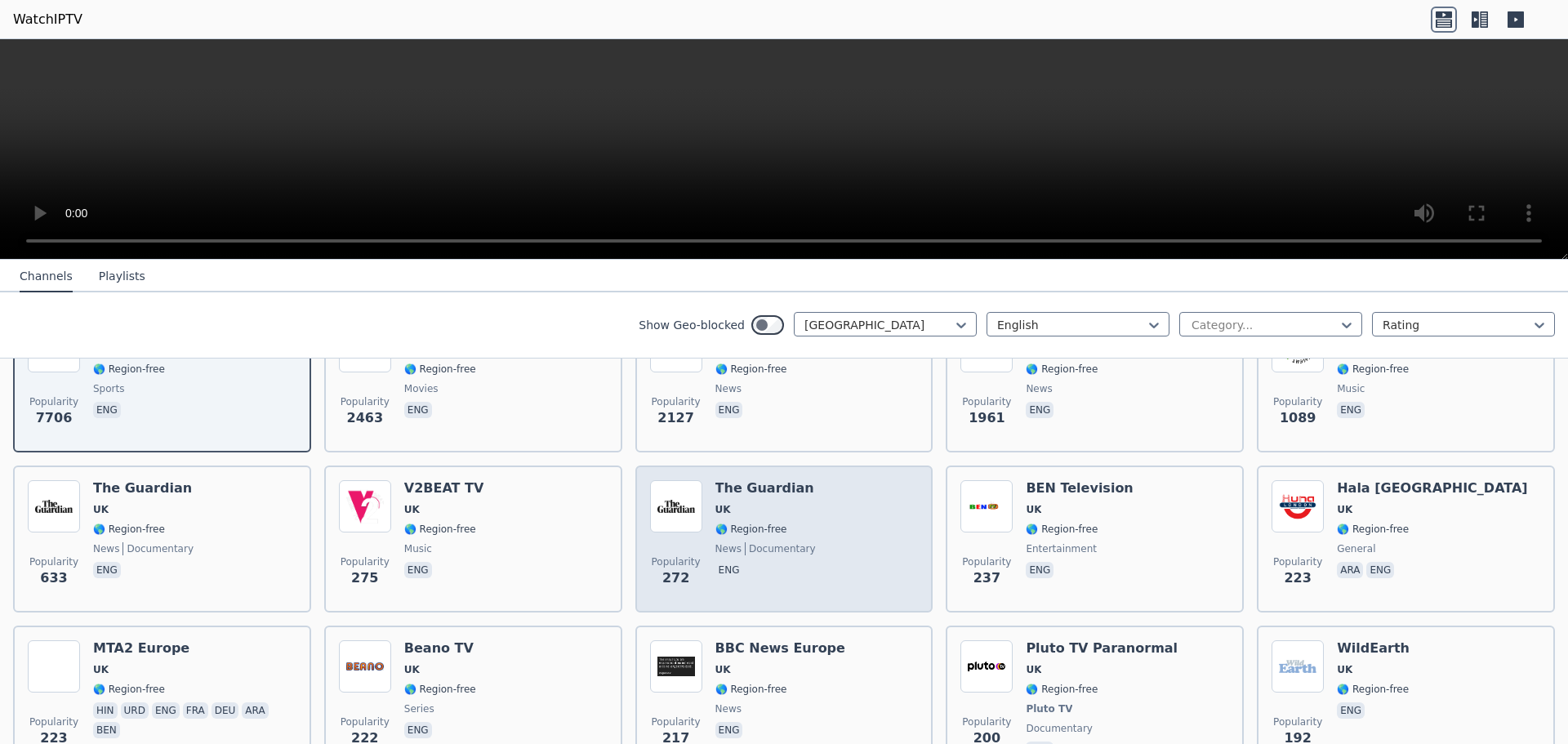
click at [811, 529] on div "Popularity 272 The Guardian UK 🌎 Region-free news documentary eng" at bounding box center [784, 539] width 269 height 118
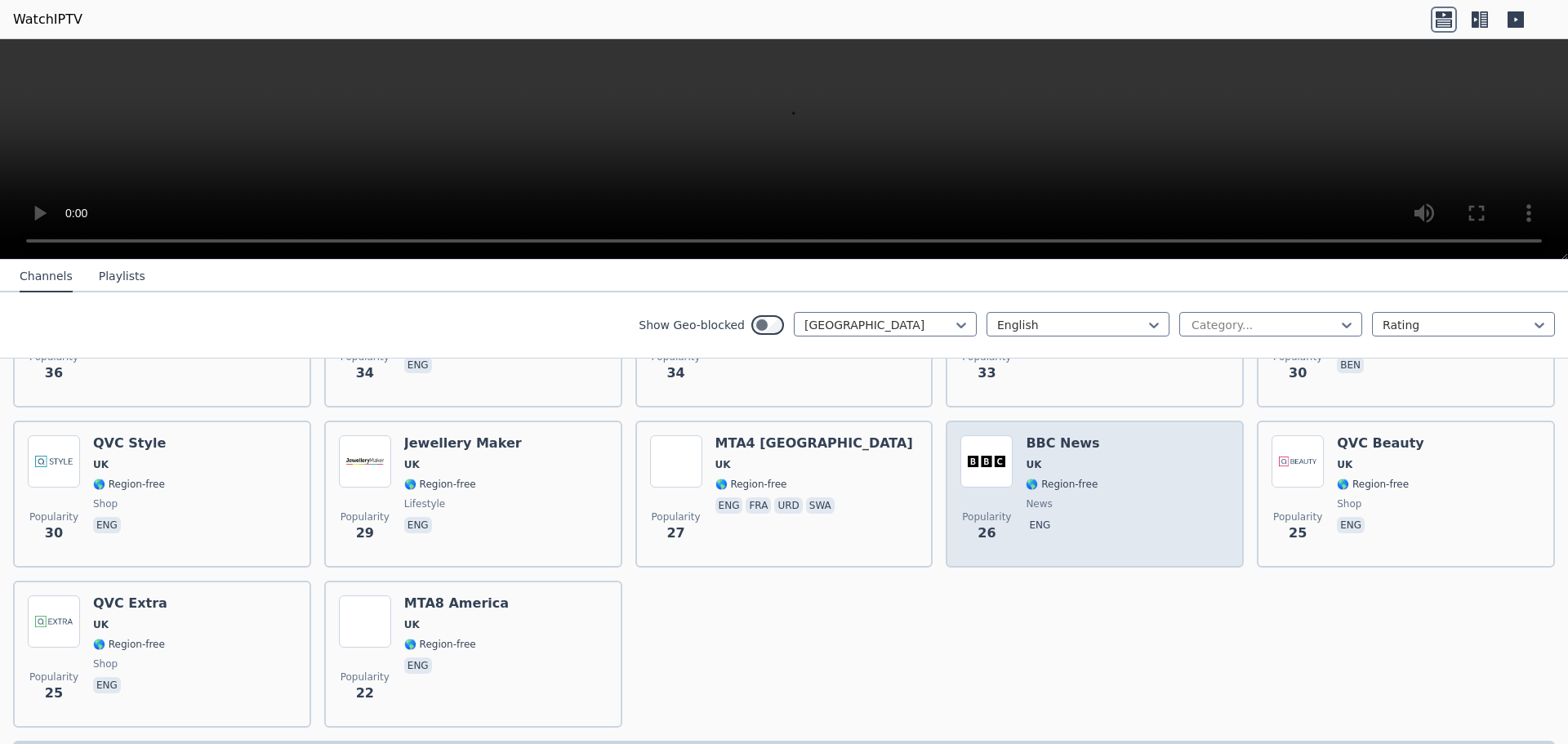
scroll to position [1464, 0]
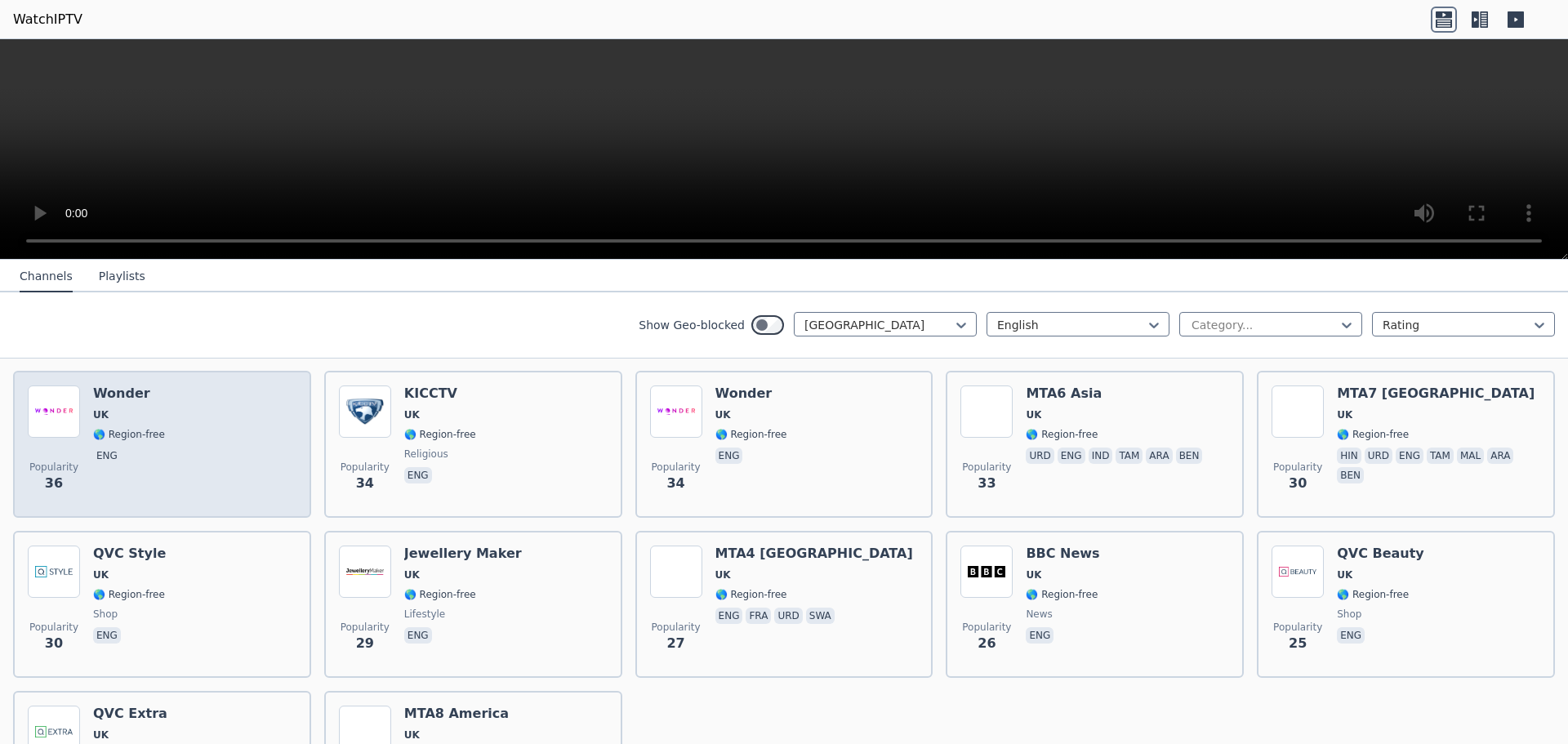
click at [207, 461] on div "Popularity 36 Wonder UK 🌎 Region-free eng" at bounding box center [162, 444] width 269 height 118
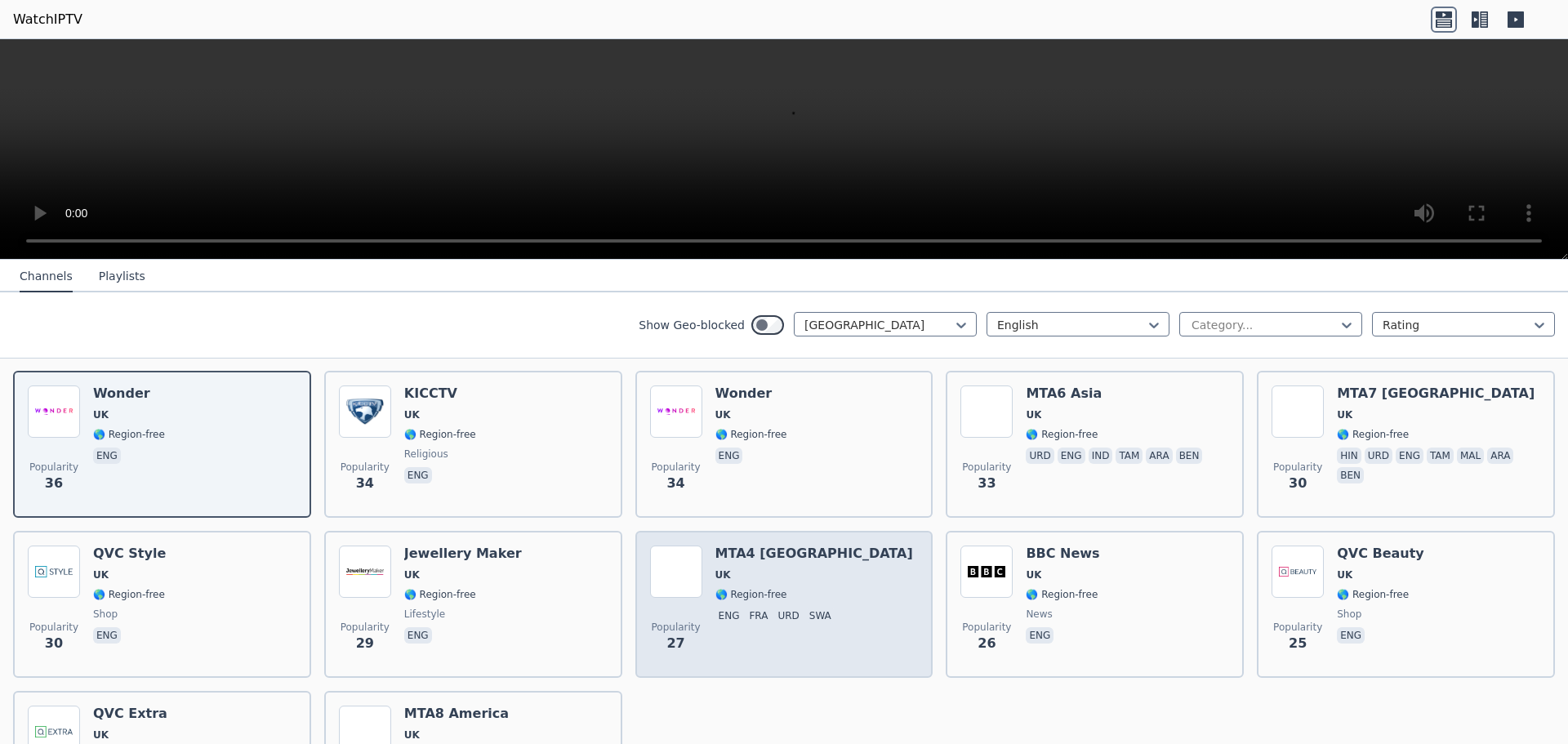
scroll to position [1382, 0]
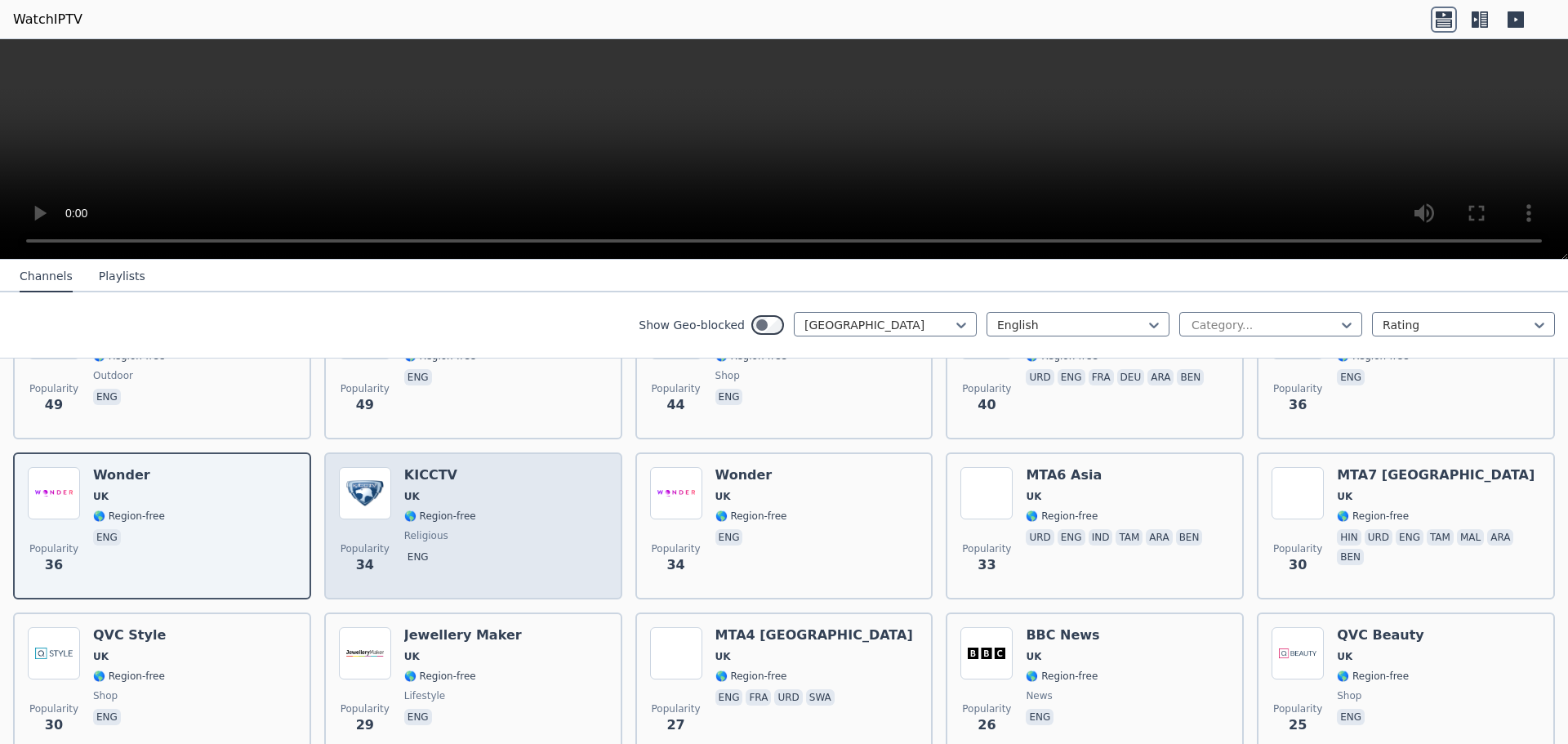
click at [476, 494] on div "Popularity 34 KICCTV UK 🌎 Region-free religious eng" at bounding box center [474, 526] width 269 height 118
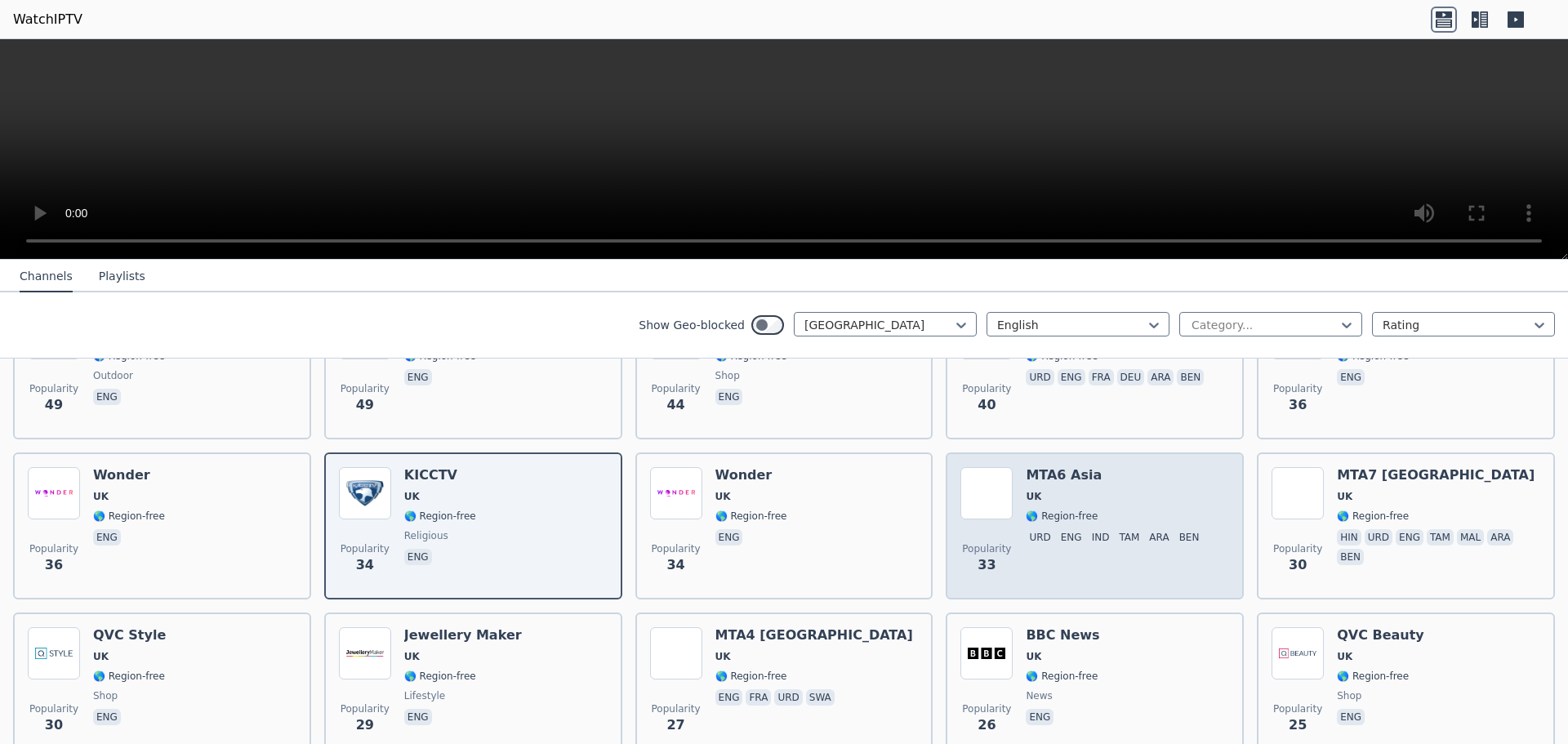
click at [1143, 525] on div "MTA6 Asia UK 🌎 Region-free urd eng ind tam ara ben" at bounding box center [1115, 526] width 180 height 118
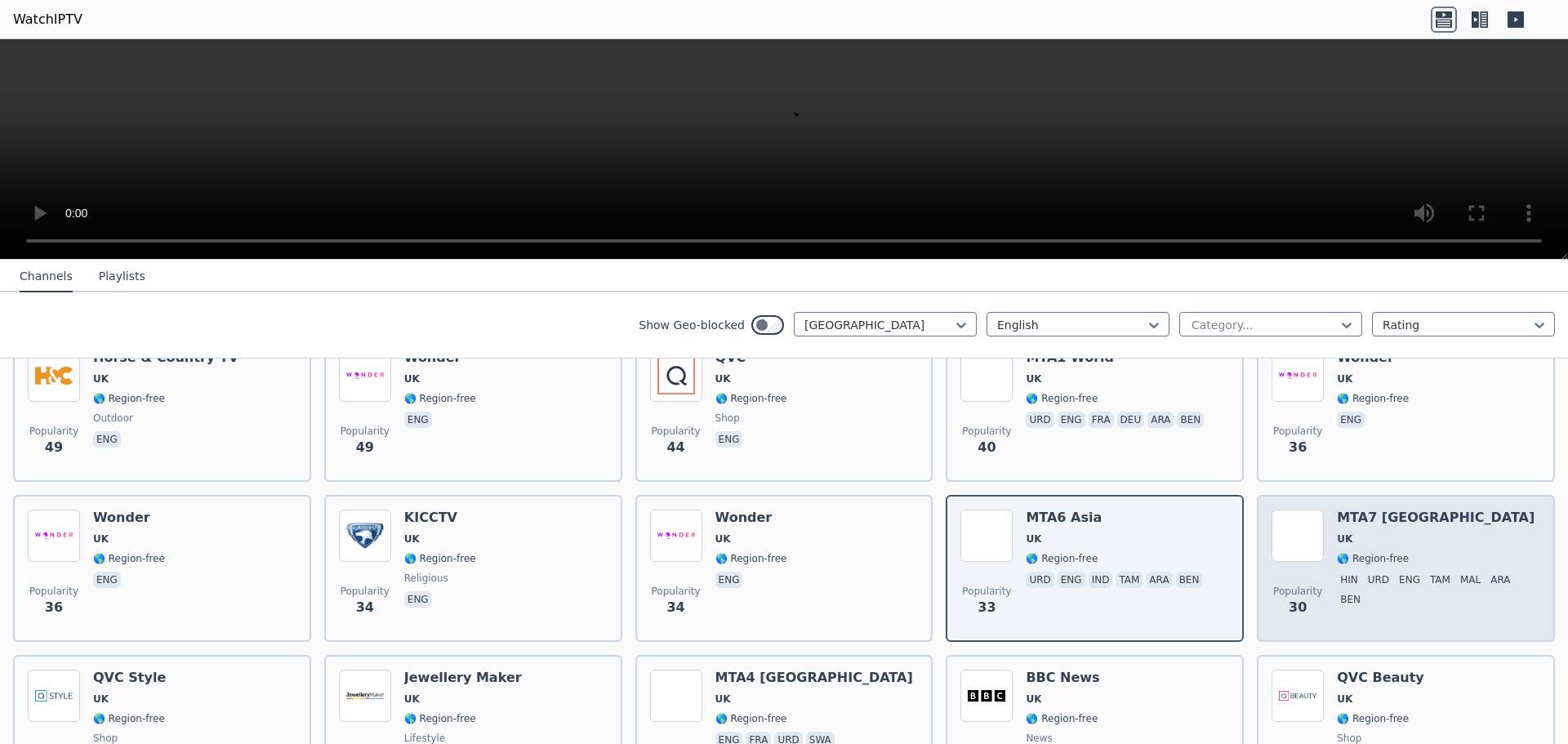
scroll to position [1300, 0]
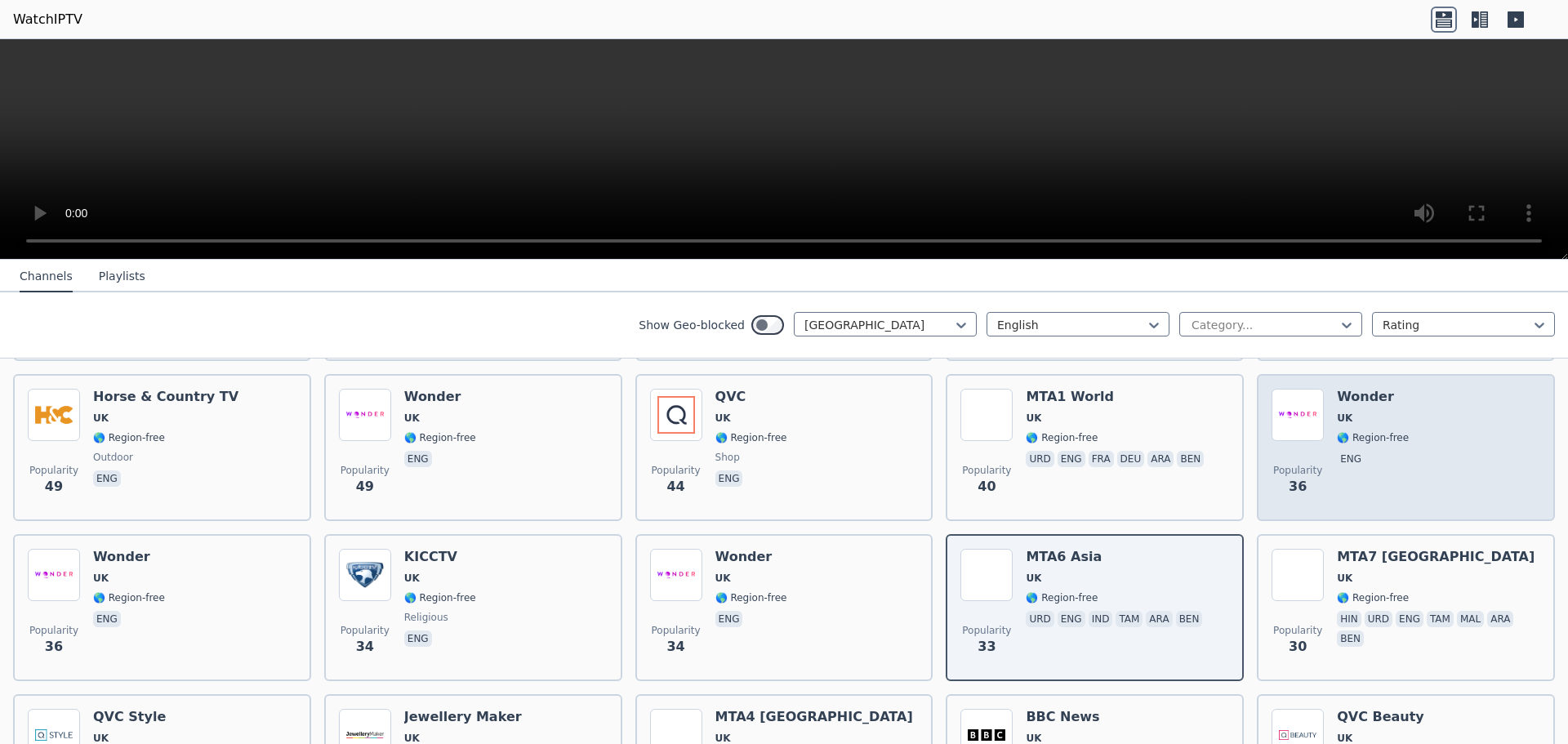
click at [1402, 430] on div "Popularity 36 Wonder UK 🌎 Region-free eng" at bounding box center [1406, 448] width 269 height 118
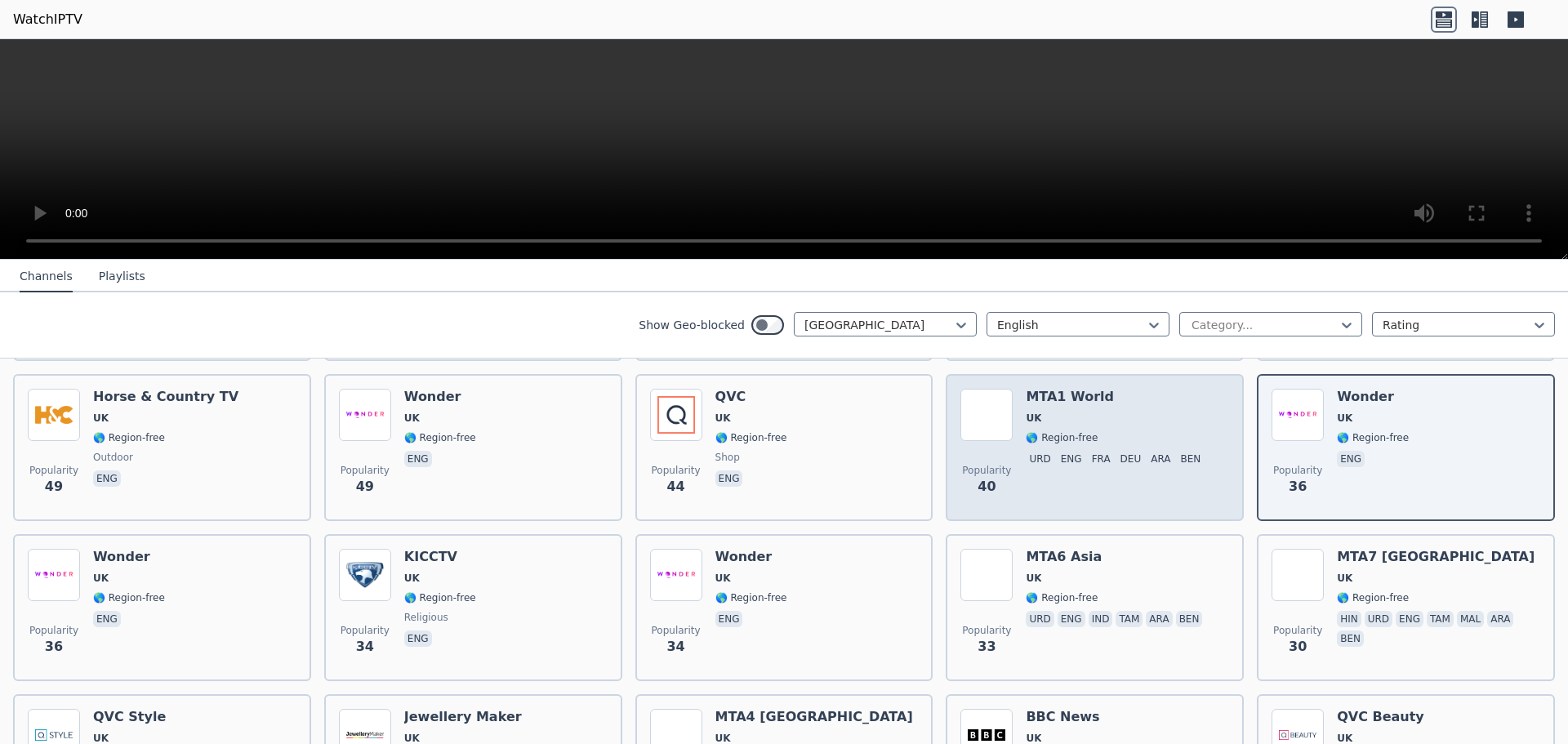
click at [1139, 433] on span "🌎 Region-free" at bounding box center [1116, 438] width 181 height 13
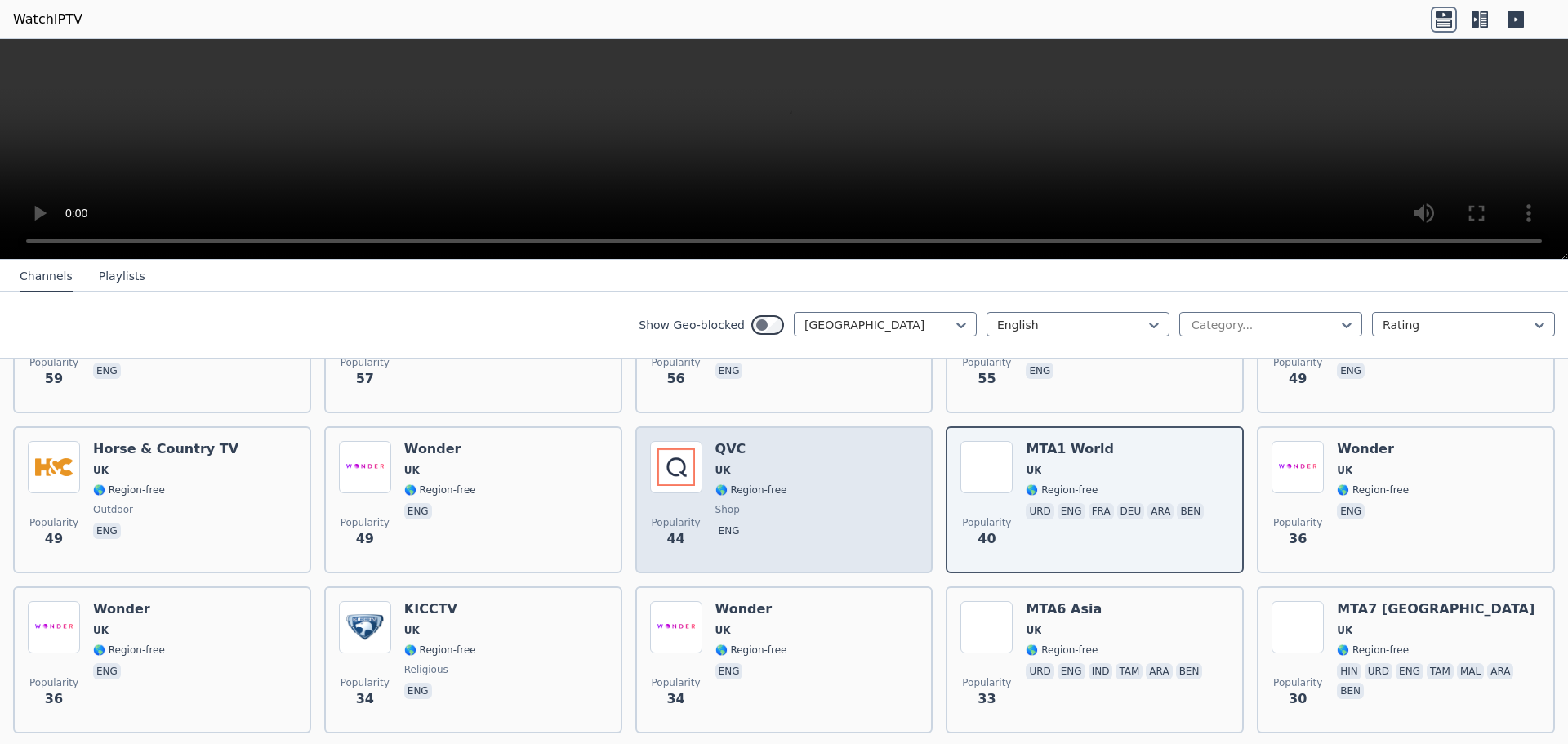
scroll to position [1219, 0]
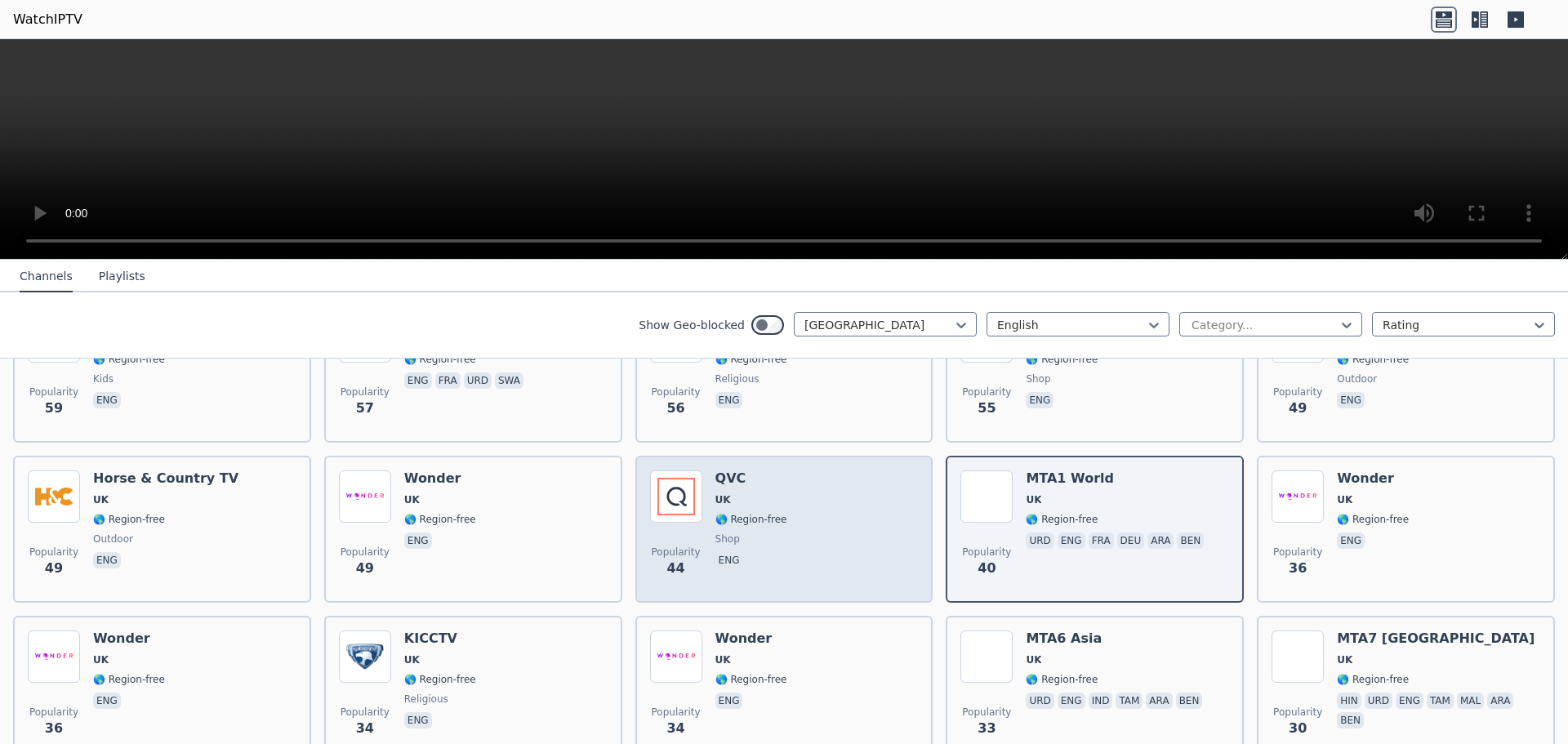
click at [775, 504] on span "UK" at bounding box center [751, 499] width 72 height 13
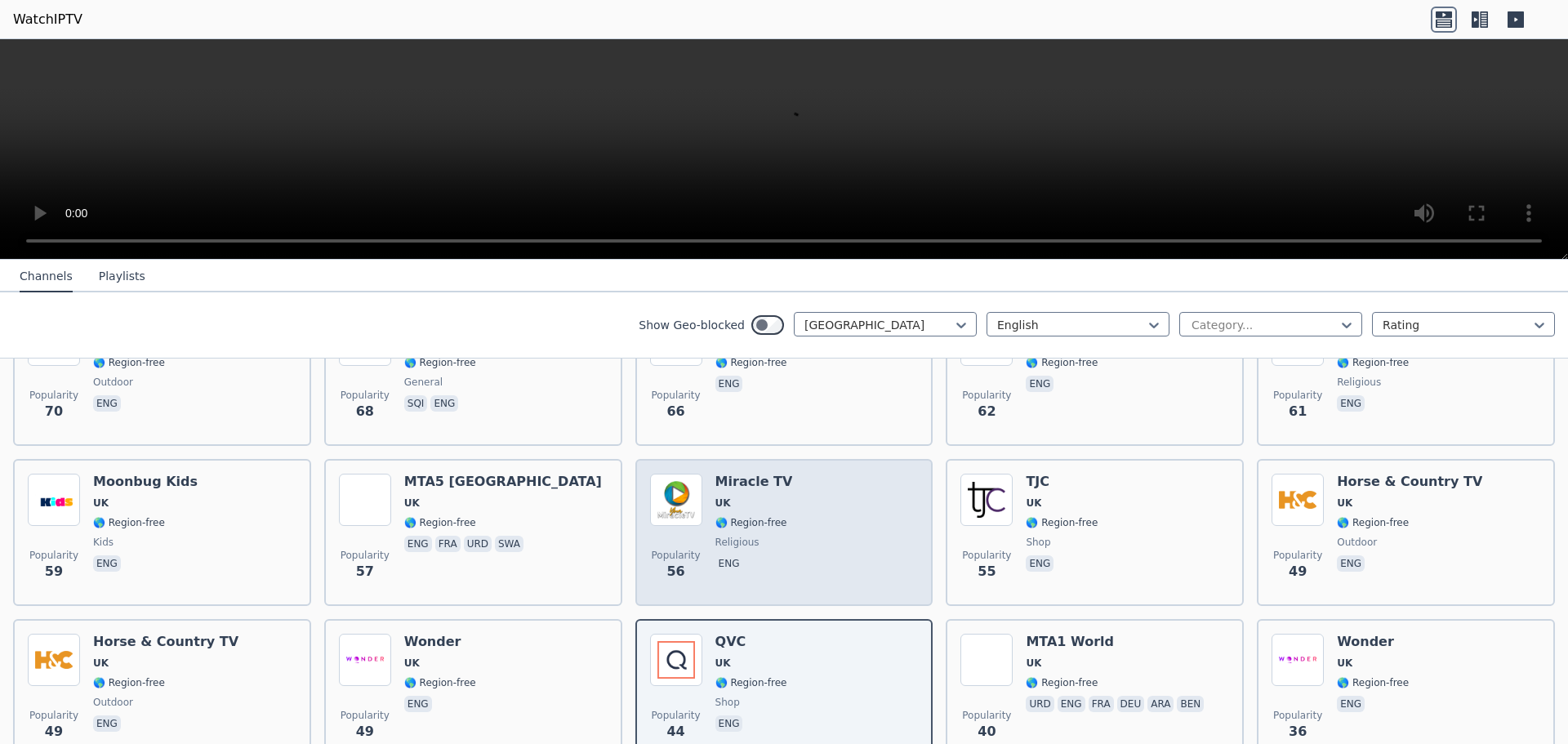
scroll to position [974, 0]
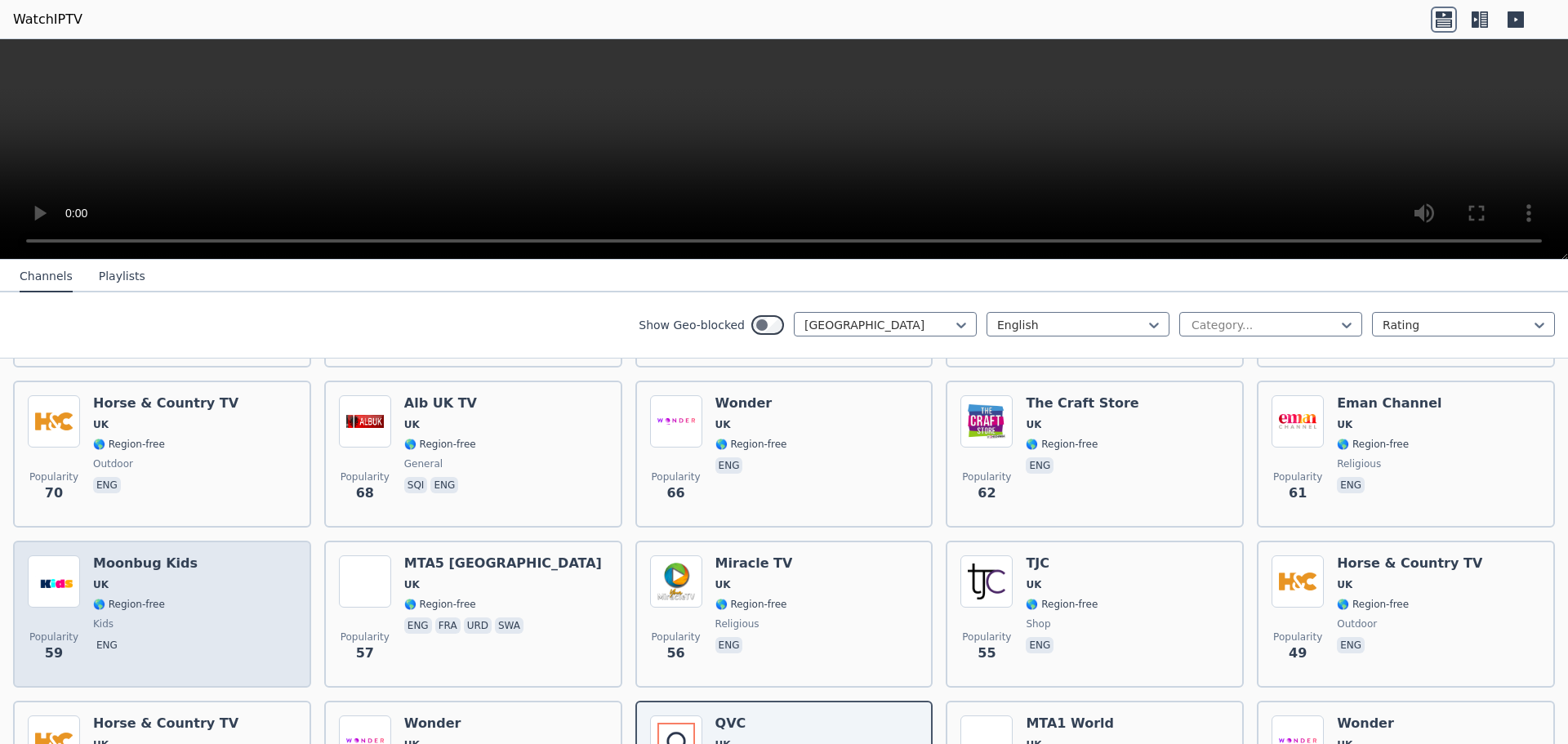
click at [253, 570] on div "Popularity 59 Moonbug Kids UK 🌎 Region-free kids eng" at bounding box center [162, 615] width 269 height 118
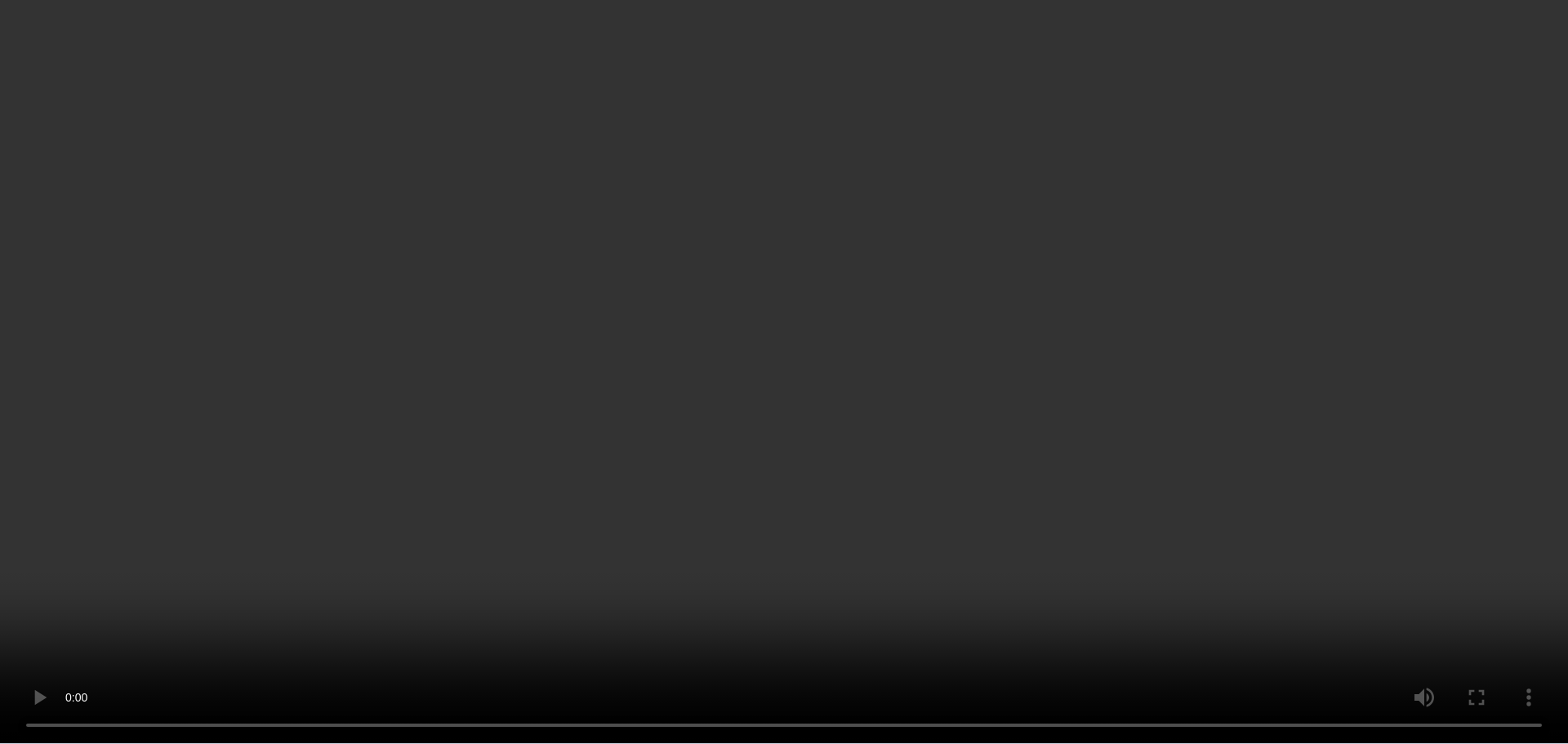
scroll to position [980, 0]
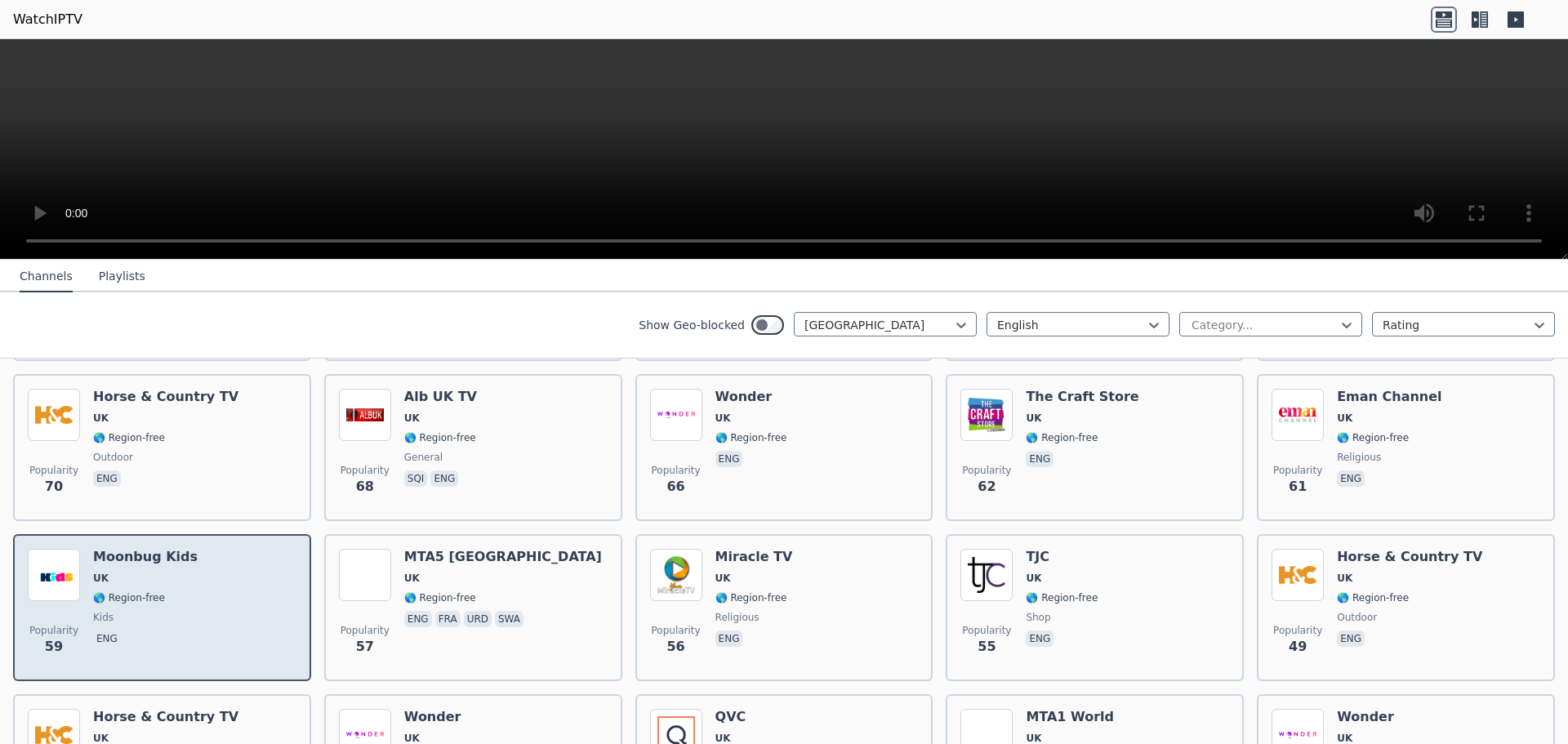
click at [180, 580] on span "UK" at bounding box center [145, 578] width 104 height 13
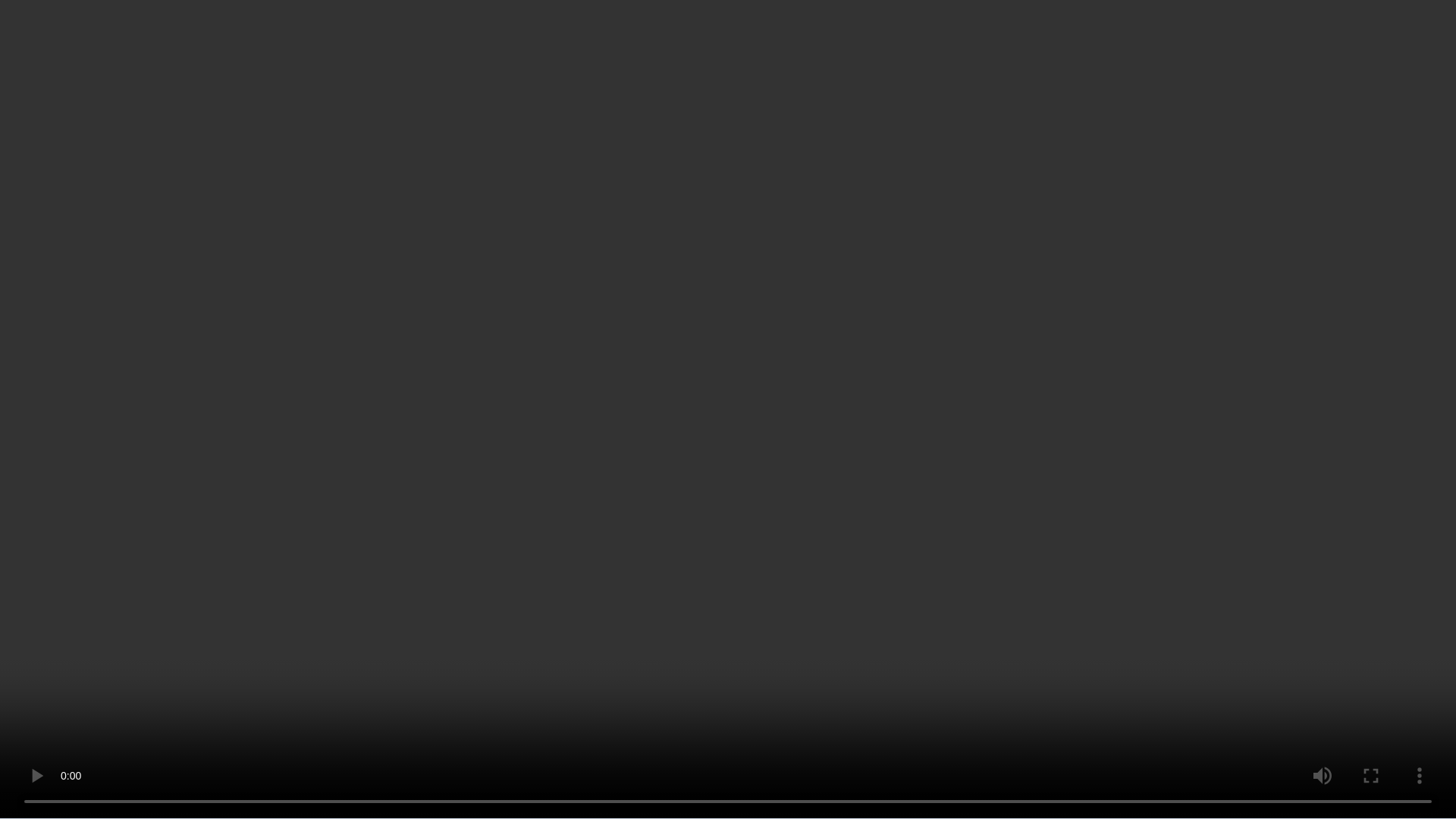
click at [799, 491] on video at bounding box center [728, 410] width 1456 height 819
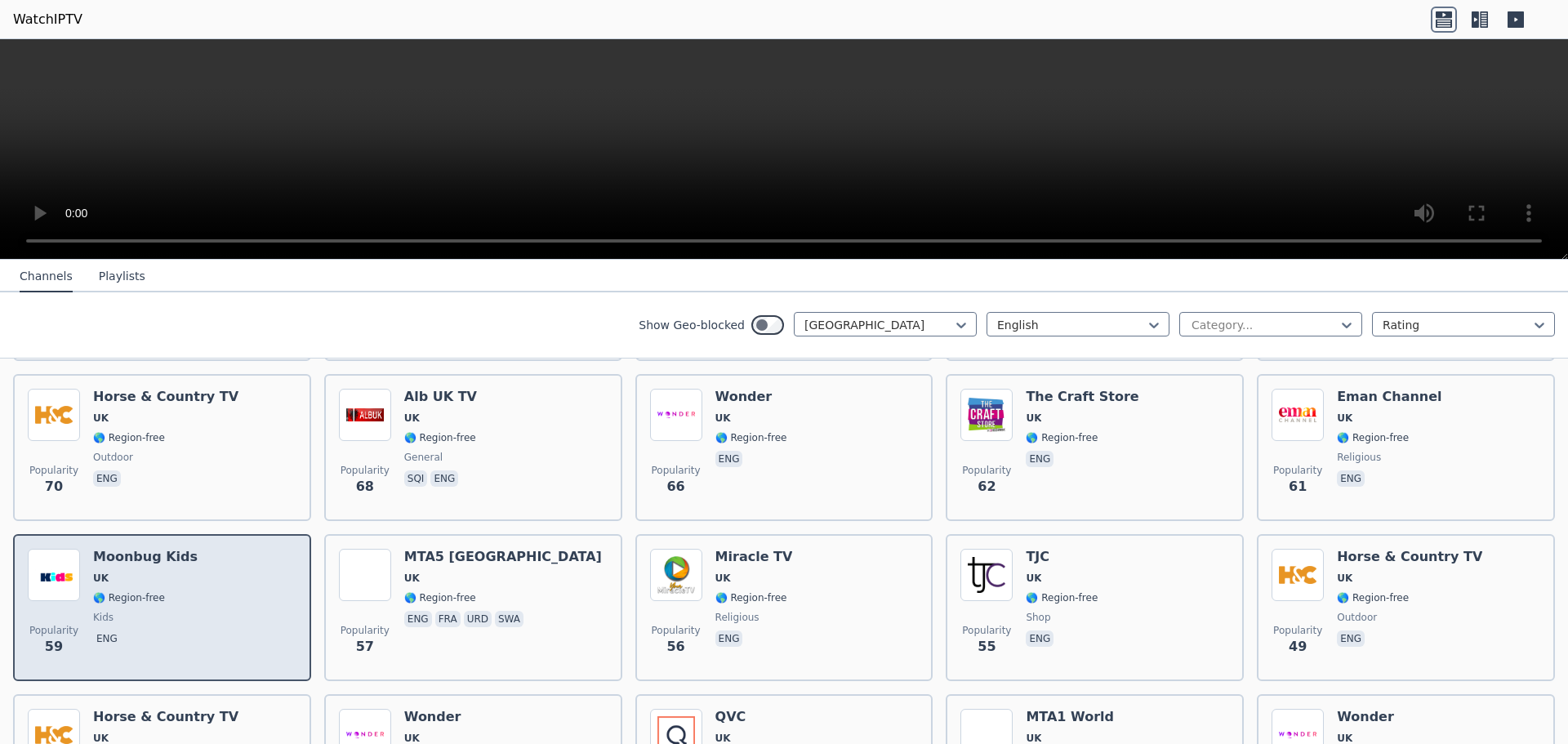
click at [131, 585] on span "UK" at bounding box center [145, 578] width 104 height 13
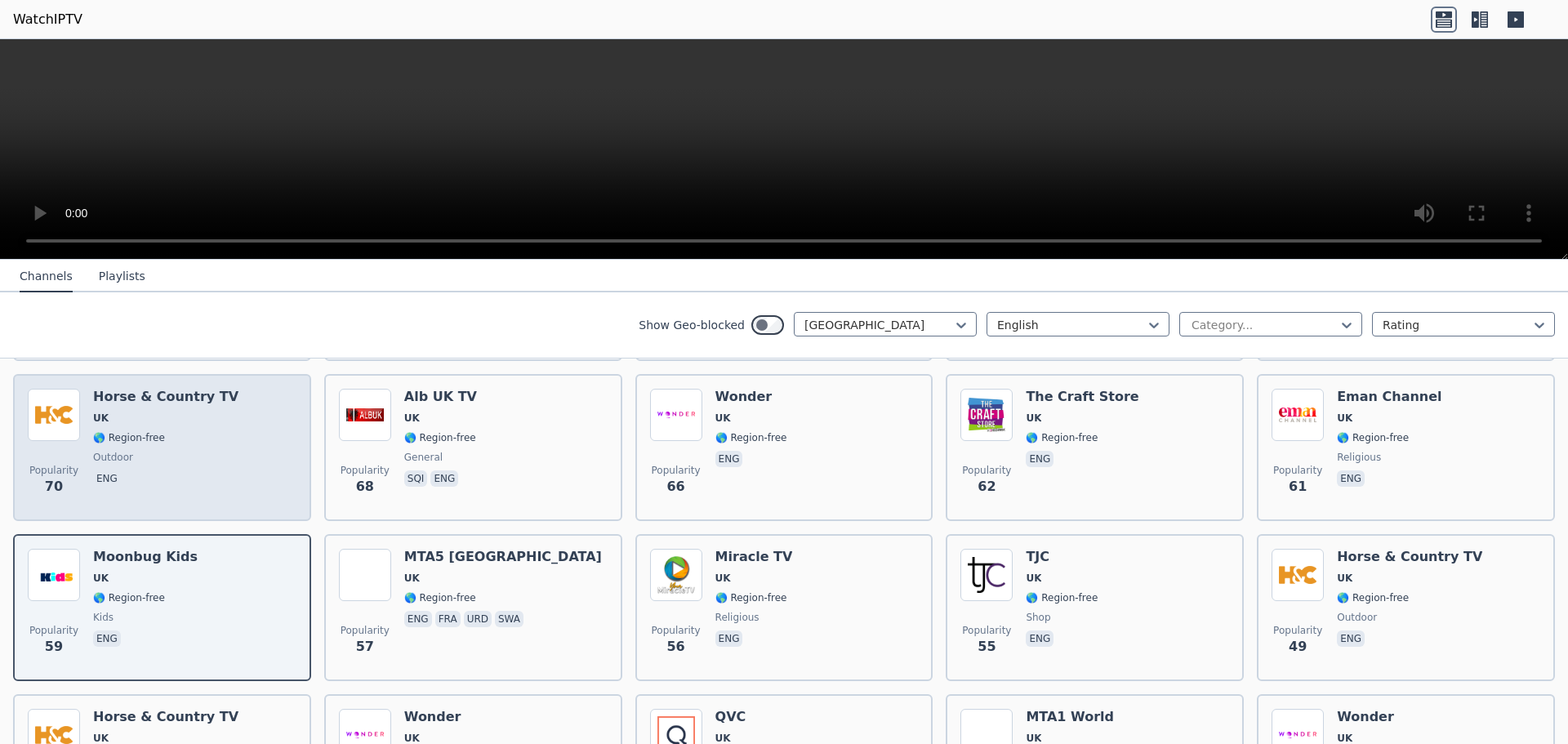
click at [203, 464] on span "outdoor" at bounding box center [166, 457] width 146 height 13
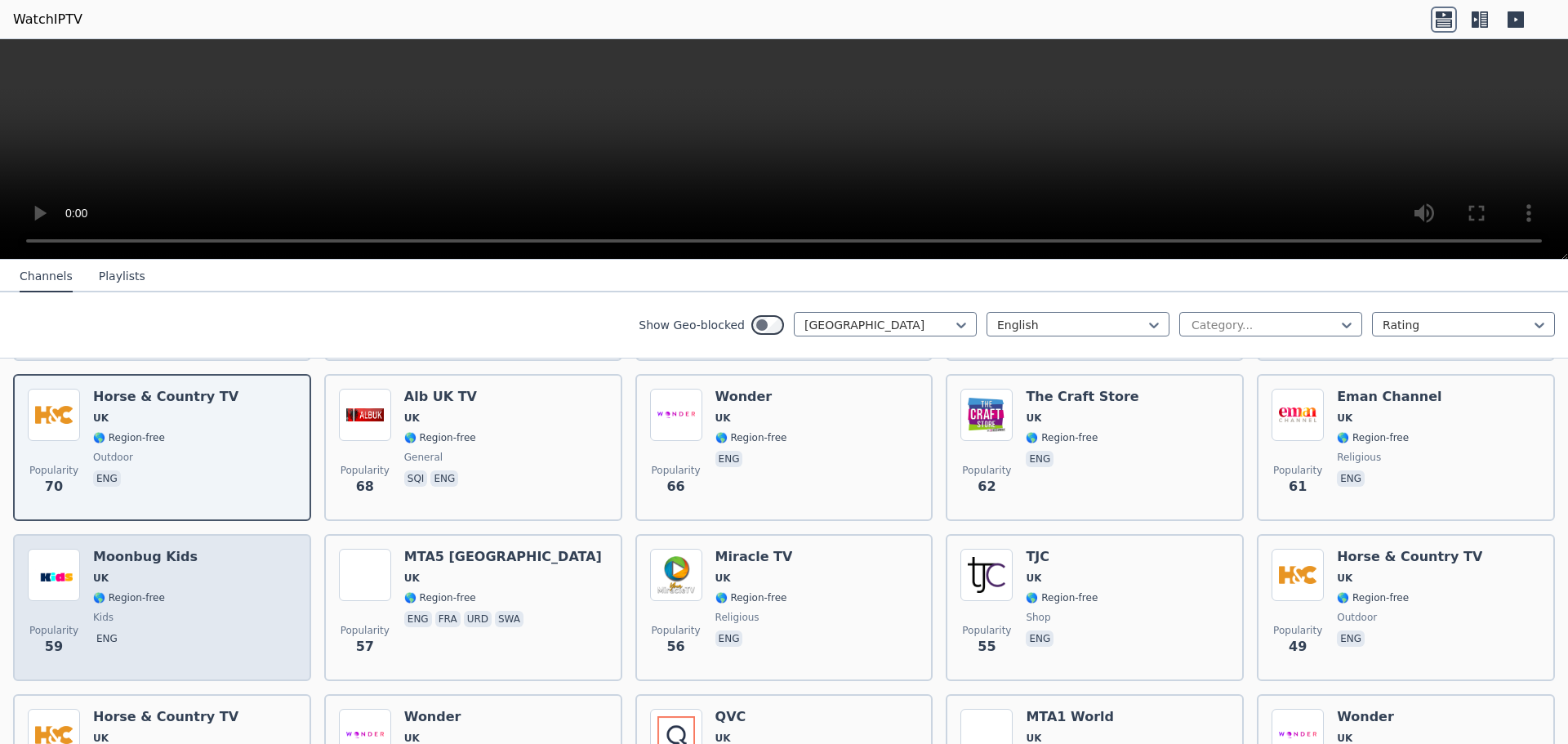
click at [200, 588] on div "Popularity 59 Moonbug Kids UK 🌎 Region-free kids eng" at bounding box center [162, 608] width 269 height 118
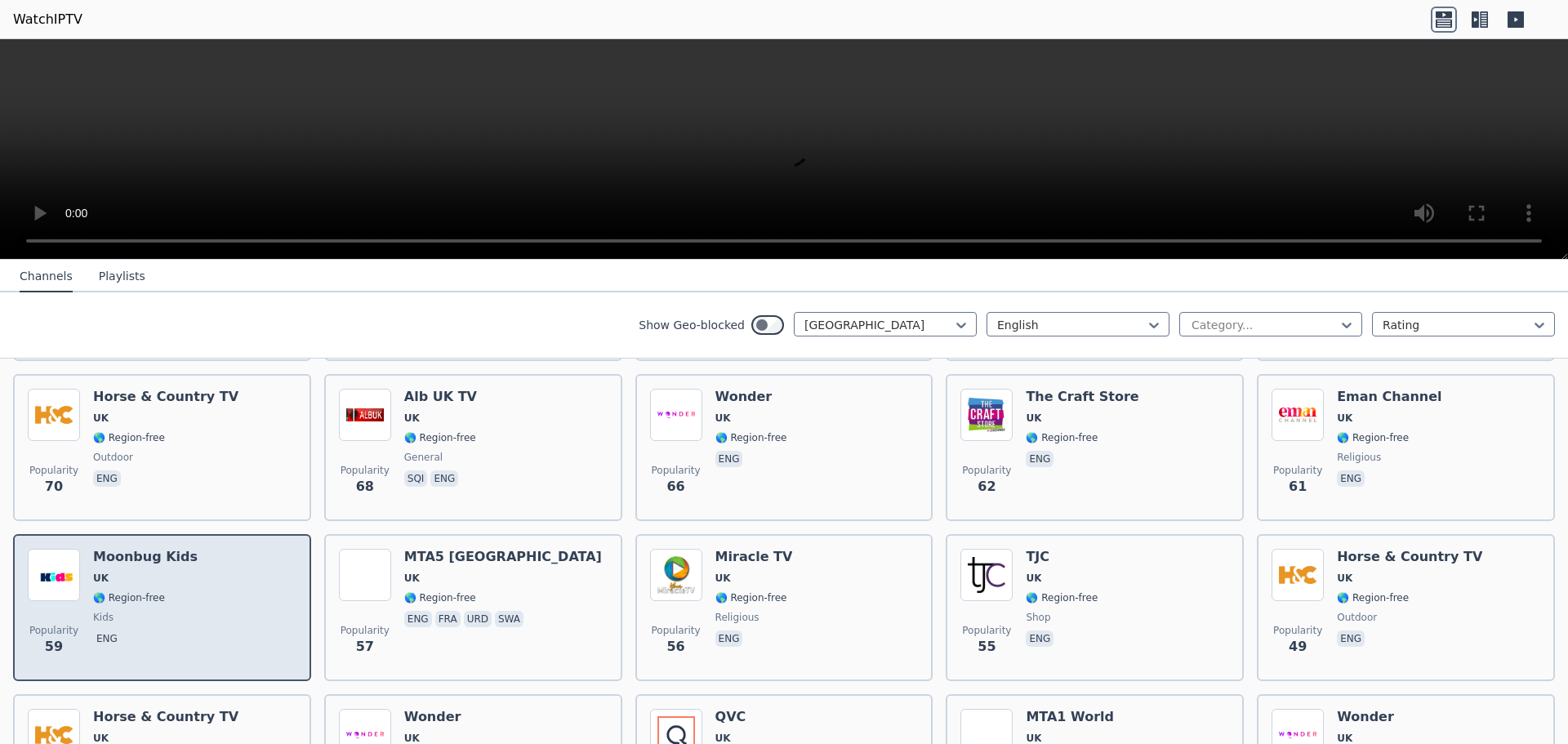
drag, startPoint x: 171, startPoint y: 586, endPoint x: 182, endPoint y: 587, distance: 11.0
click at [171, 585] on div "Moonbug Kids UK 🌎 Region-free kids eng" at bounding box center [145, 608] width 104 height 118
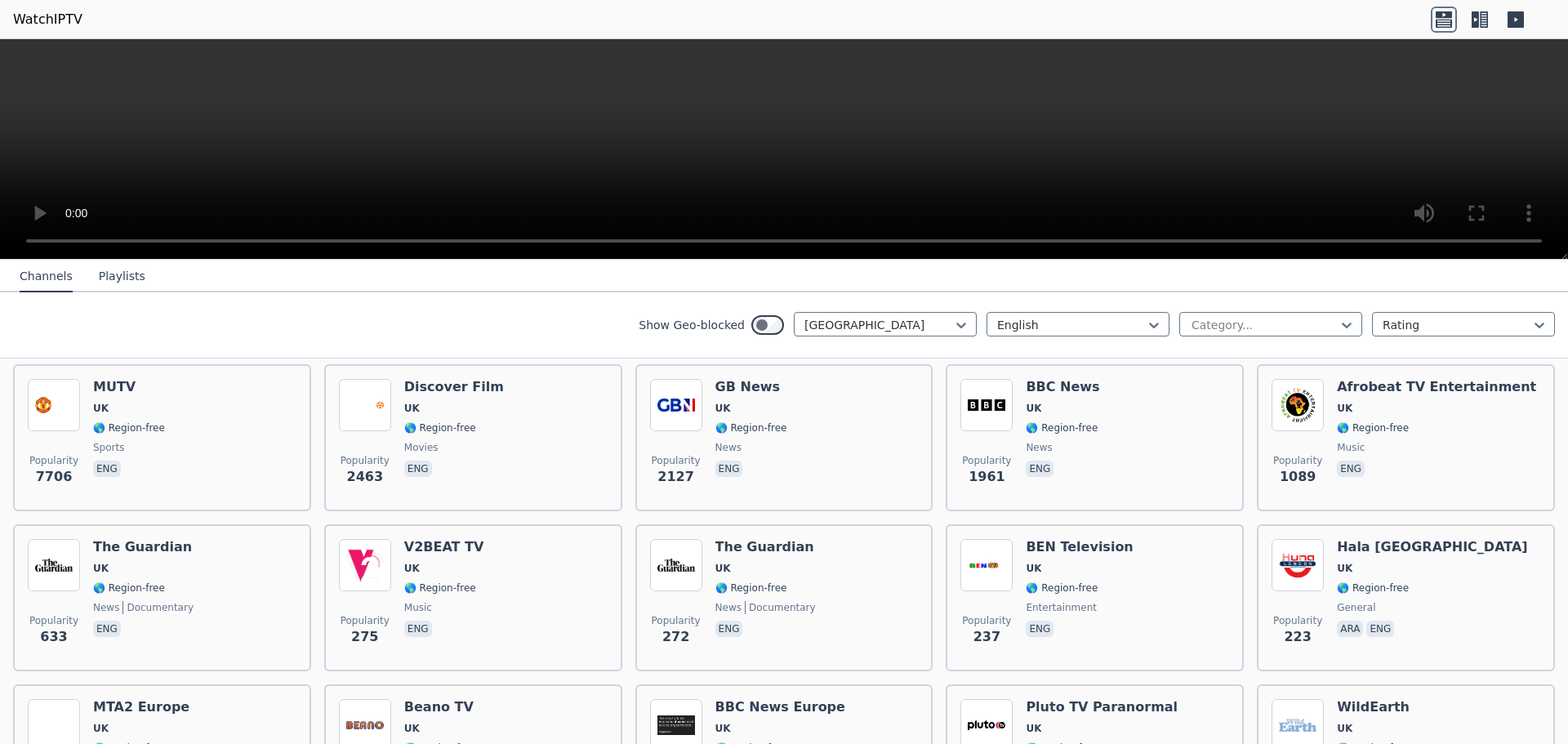
scroll to position [0, 0]
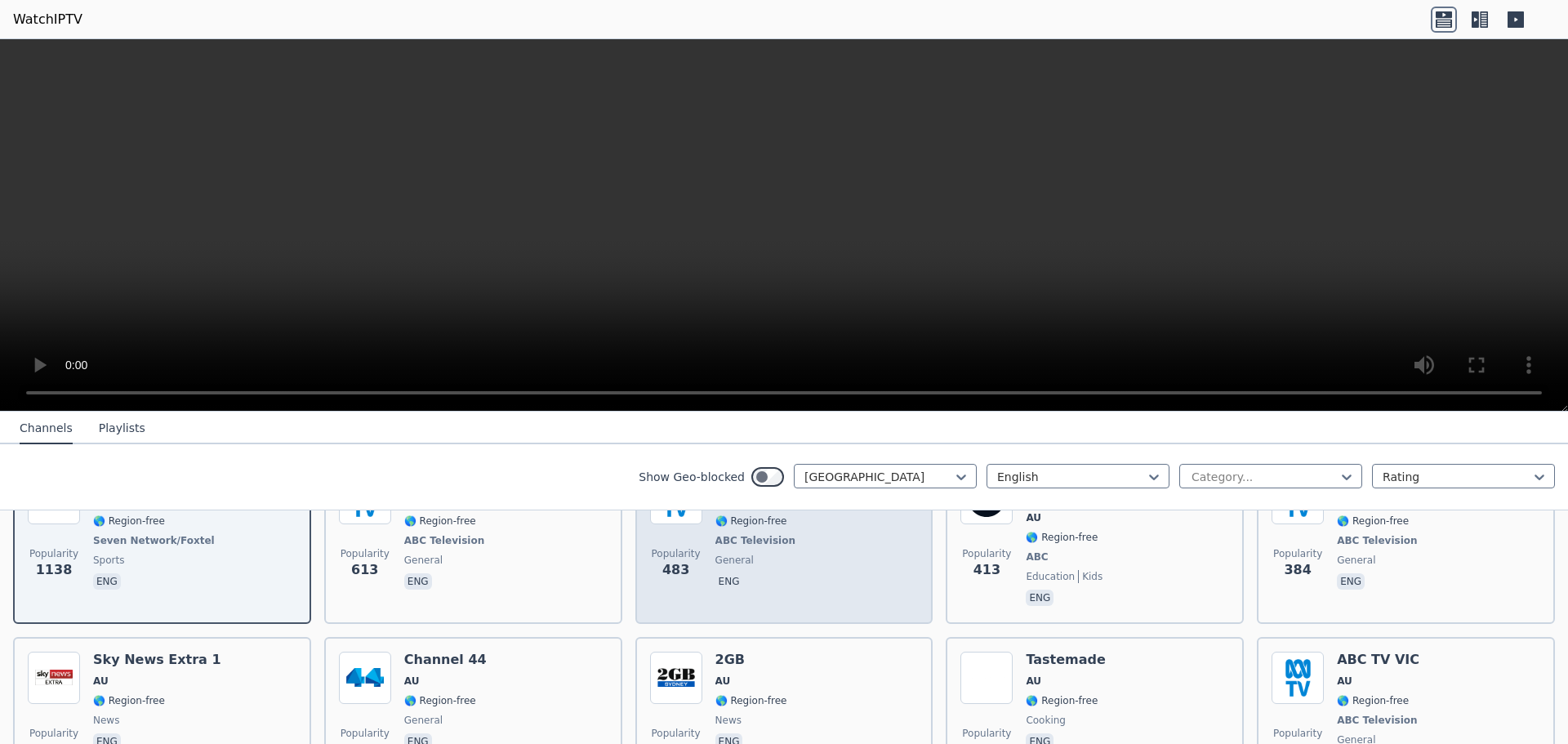
scroll to position [163, 0]
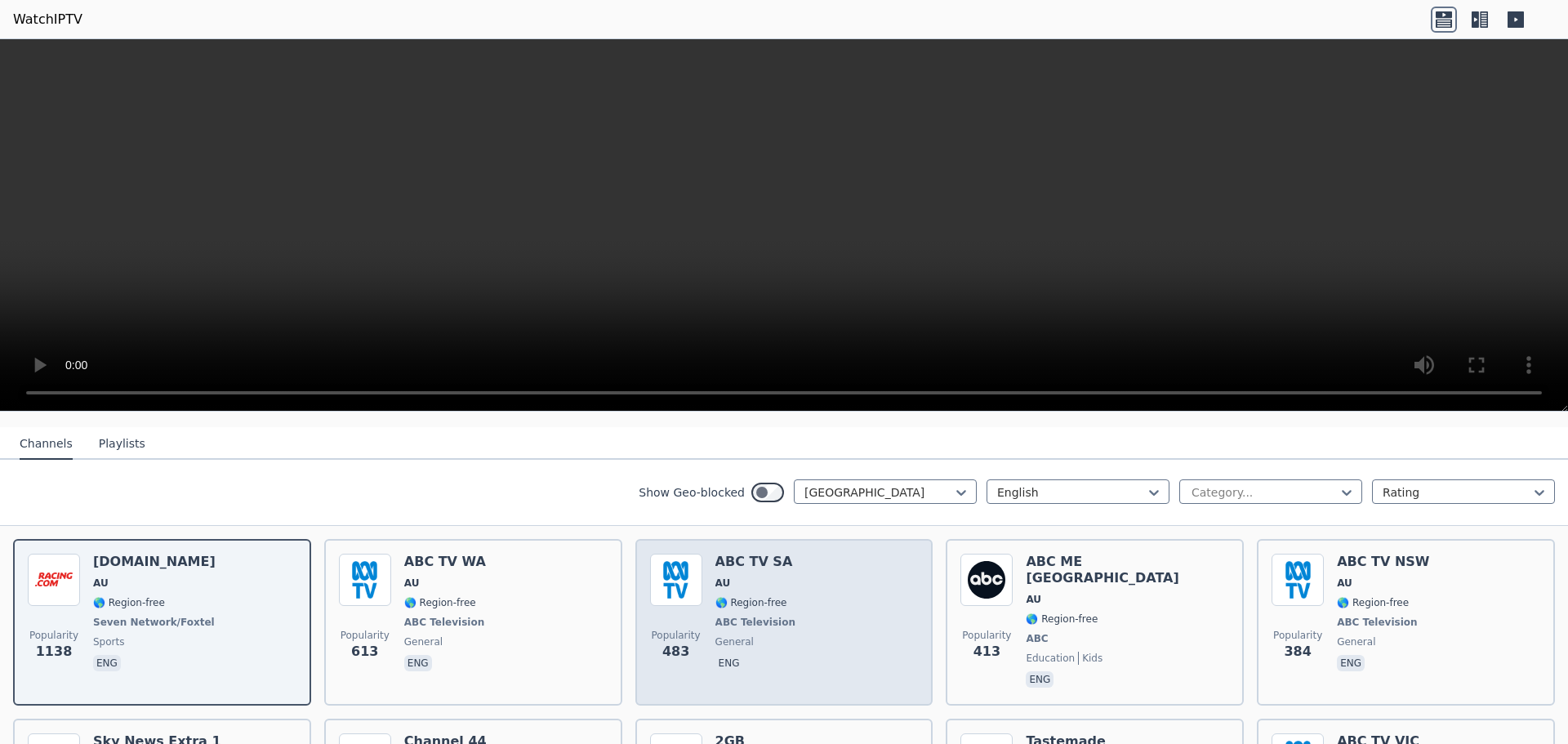
click at [823, 634] on div "Popularity 483 ABC TV SA AU 🌎 Region-free ABC Television general eng" at bounding box center [784, 622] width 269 height 137
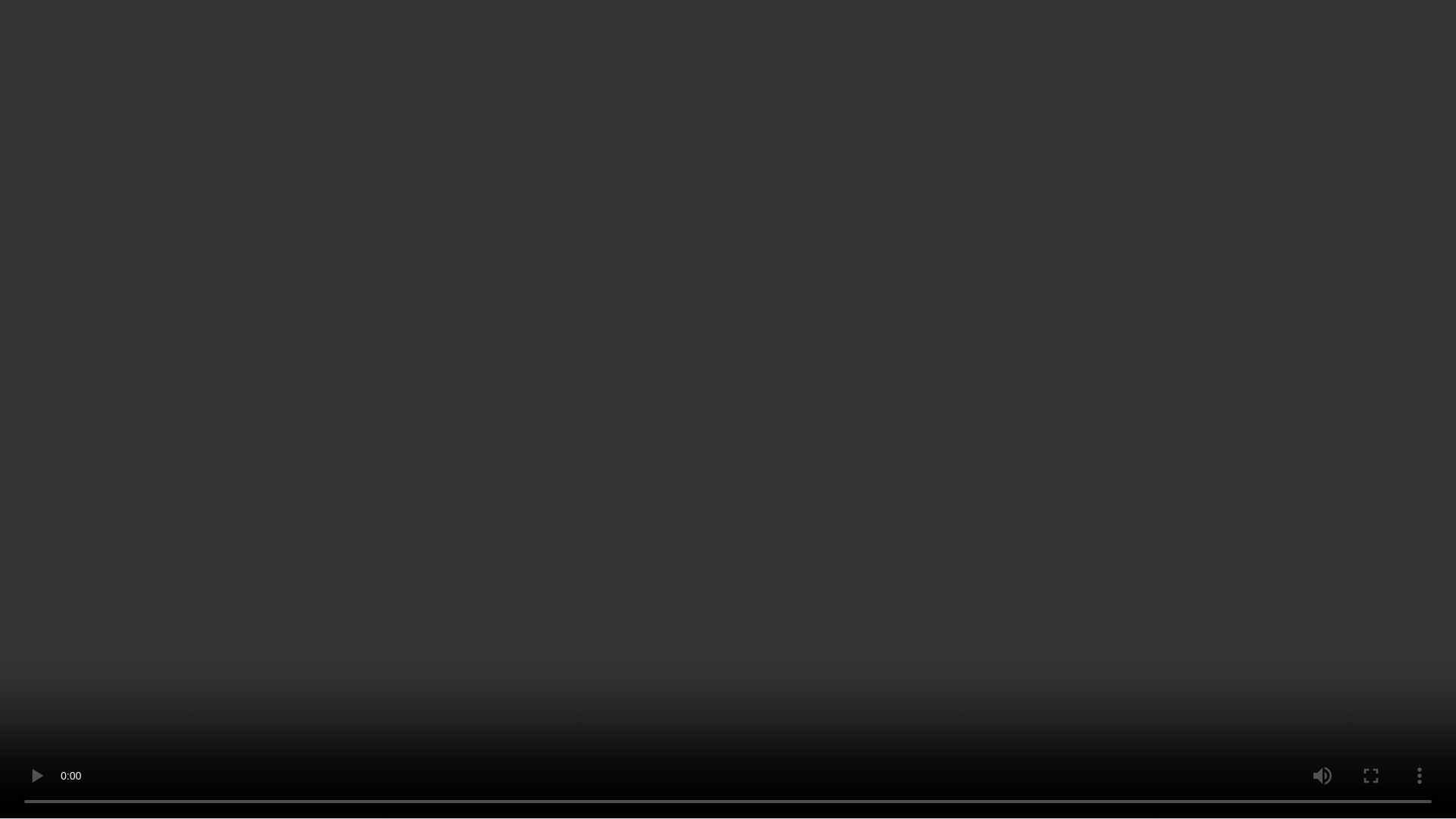
drag, startPoint x: 757, startPoint y: 439, endPoint x: 637, endPoint y: 454, distance: 120.9
click at [637, 454] on video at bounding box center [728, 410] width 1456 height 819
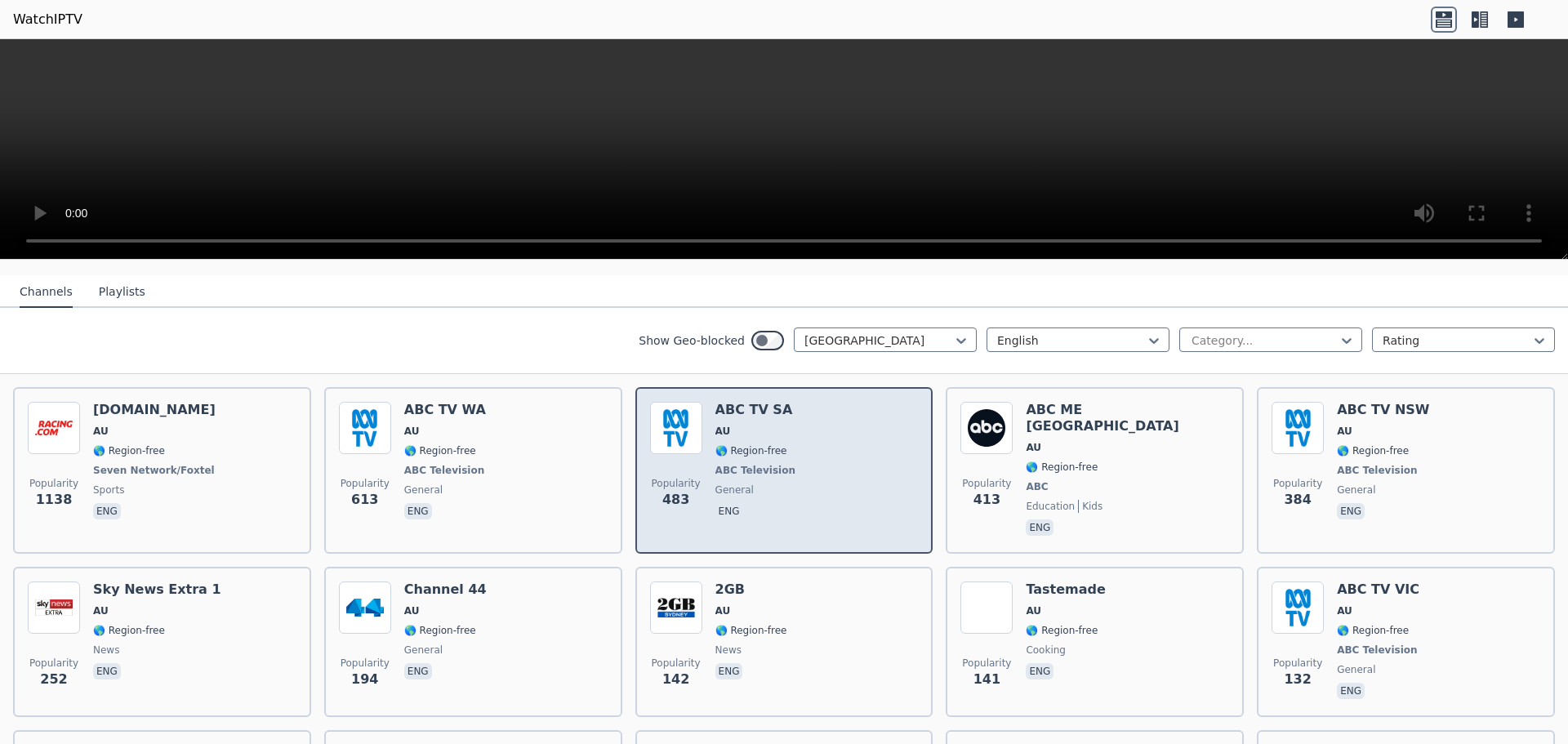
click at [715, 458] on span "🌎 Region-free" at bounding box center [751, 451] width 72 height 13
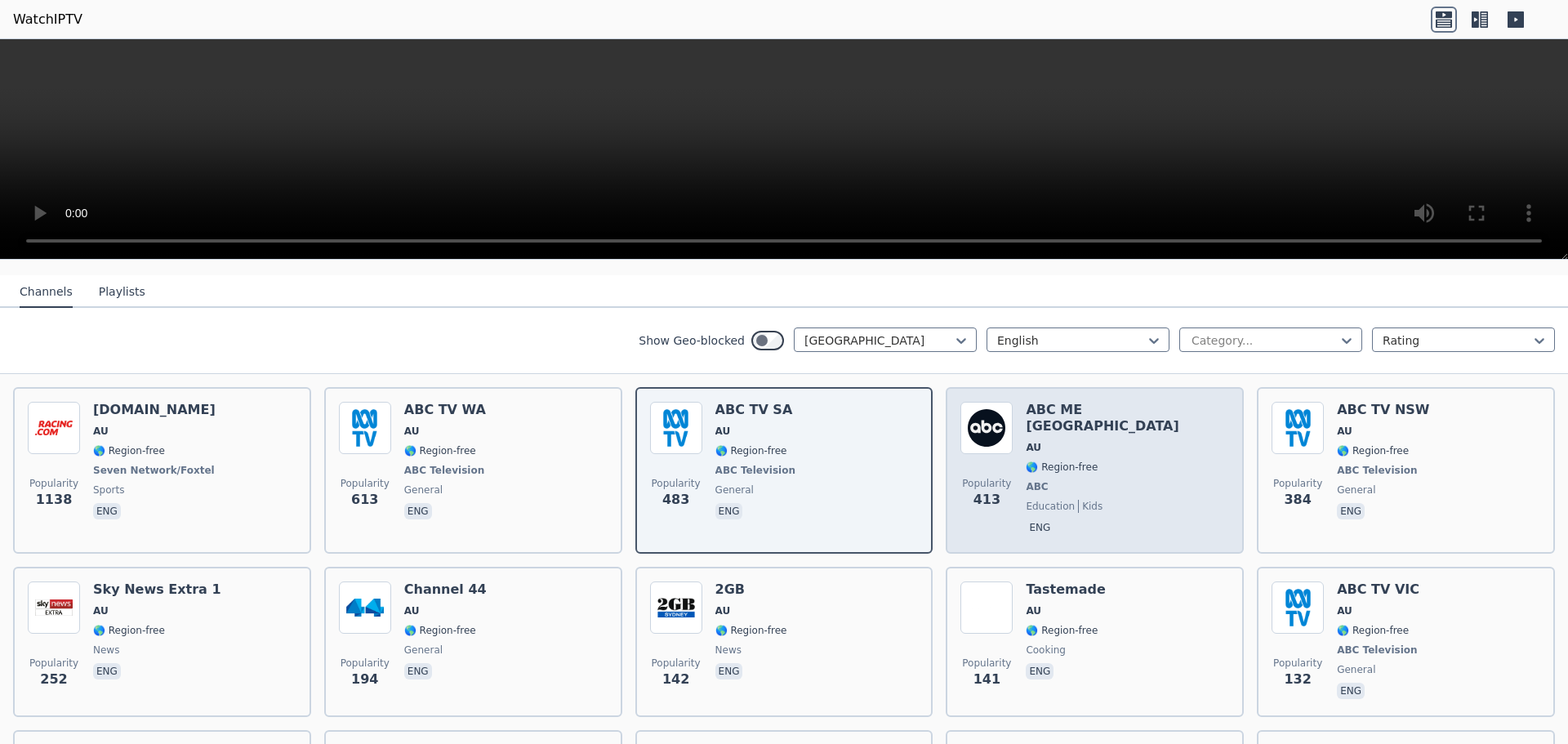
click at [1032, 500] on span "education" at bounding box center [1050, 506] width 49 height 13
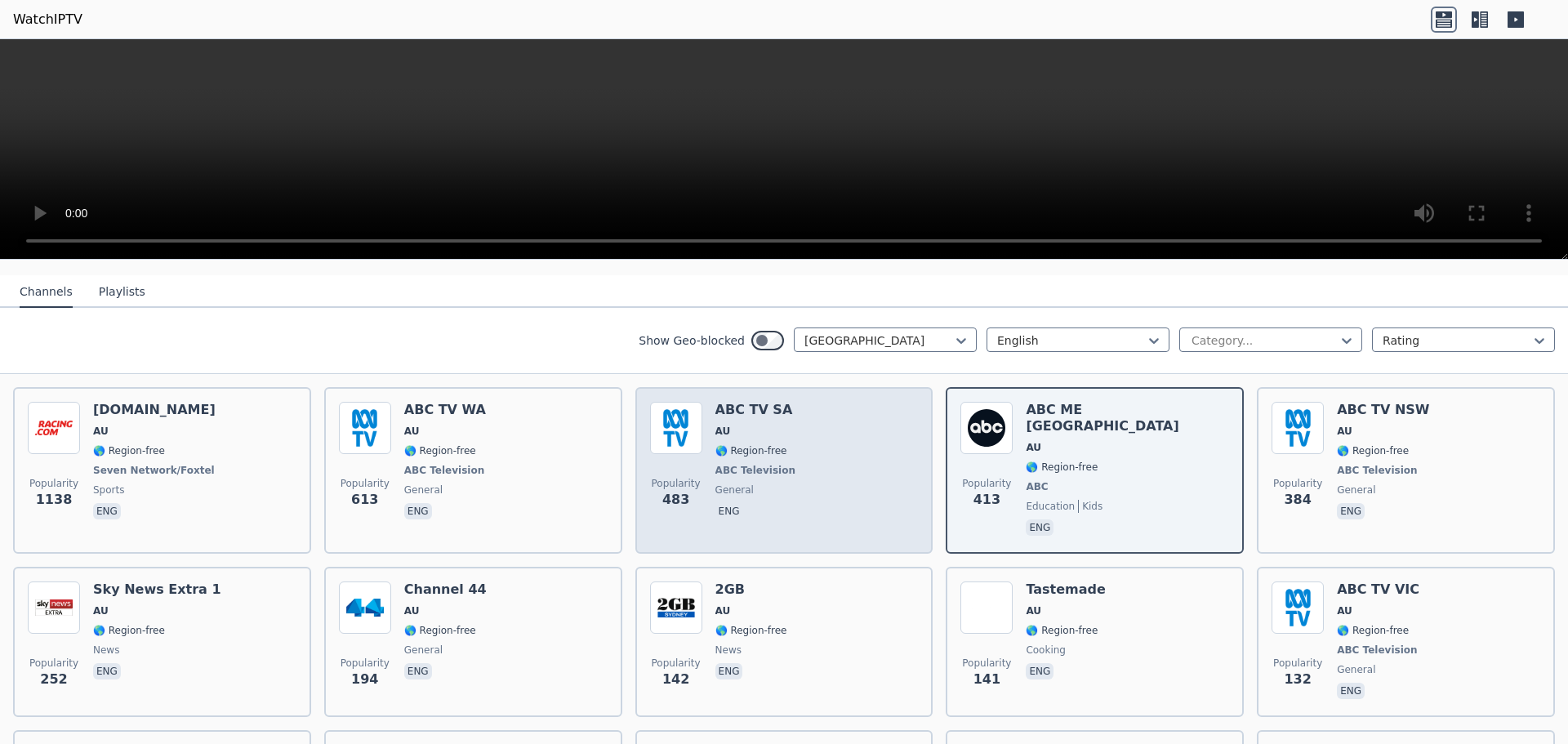
click at [863, 459] on div "Popularity 483 ABC TV SA AU 🌎 Region-free ABC Television general eng" at bounding box center [784, 471] width 269 height 137
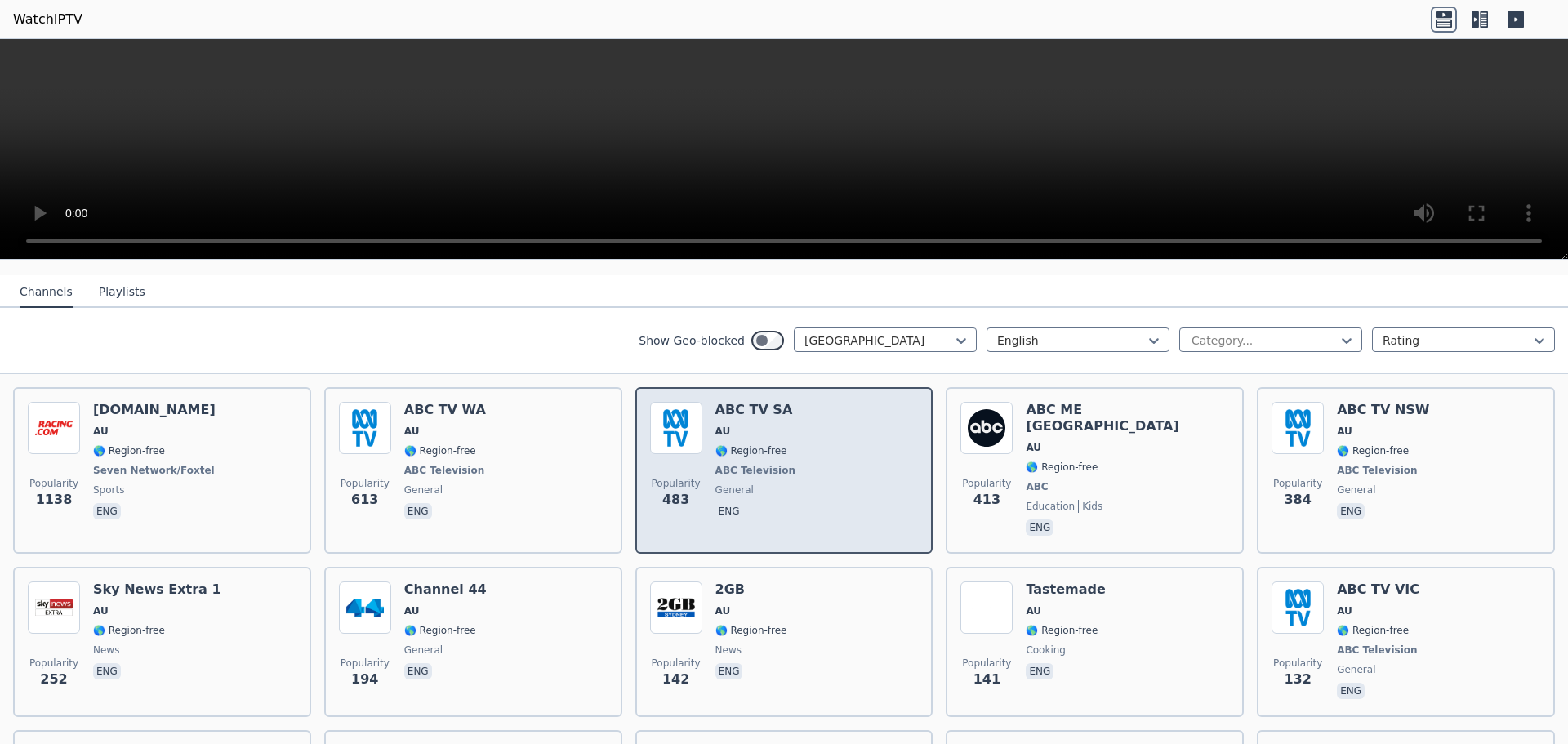
click at [769, 414] on h6 "ABC TV SA" at bounding box center [757, 410] width 83 height 16
click at [726, 462] on div "ABC TV SA AU 🌎 Region-free ABC Television general eng" at bounding box center [757, 471] width 83 height 137
click at [776, 463] on div "ABC TV SA AU 🌎 Region-free ABC Television general eng" at bounding box center [757, 471] width 83 height 137
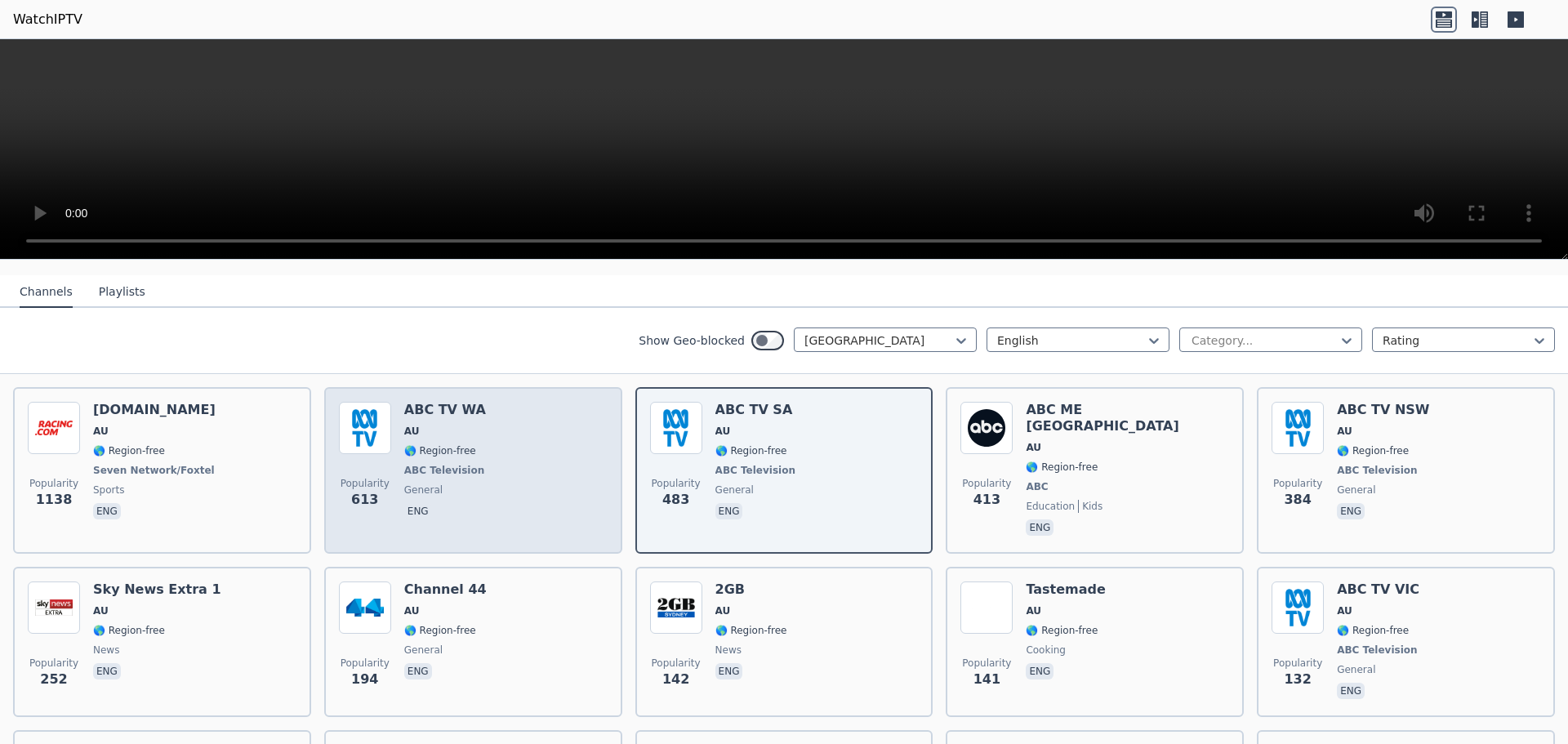
click at [475, 432] on span "AU" at bounding box center [446, 431] width 83 height 13
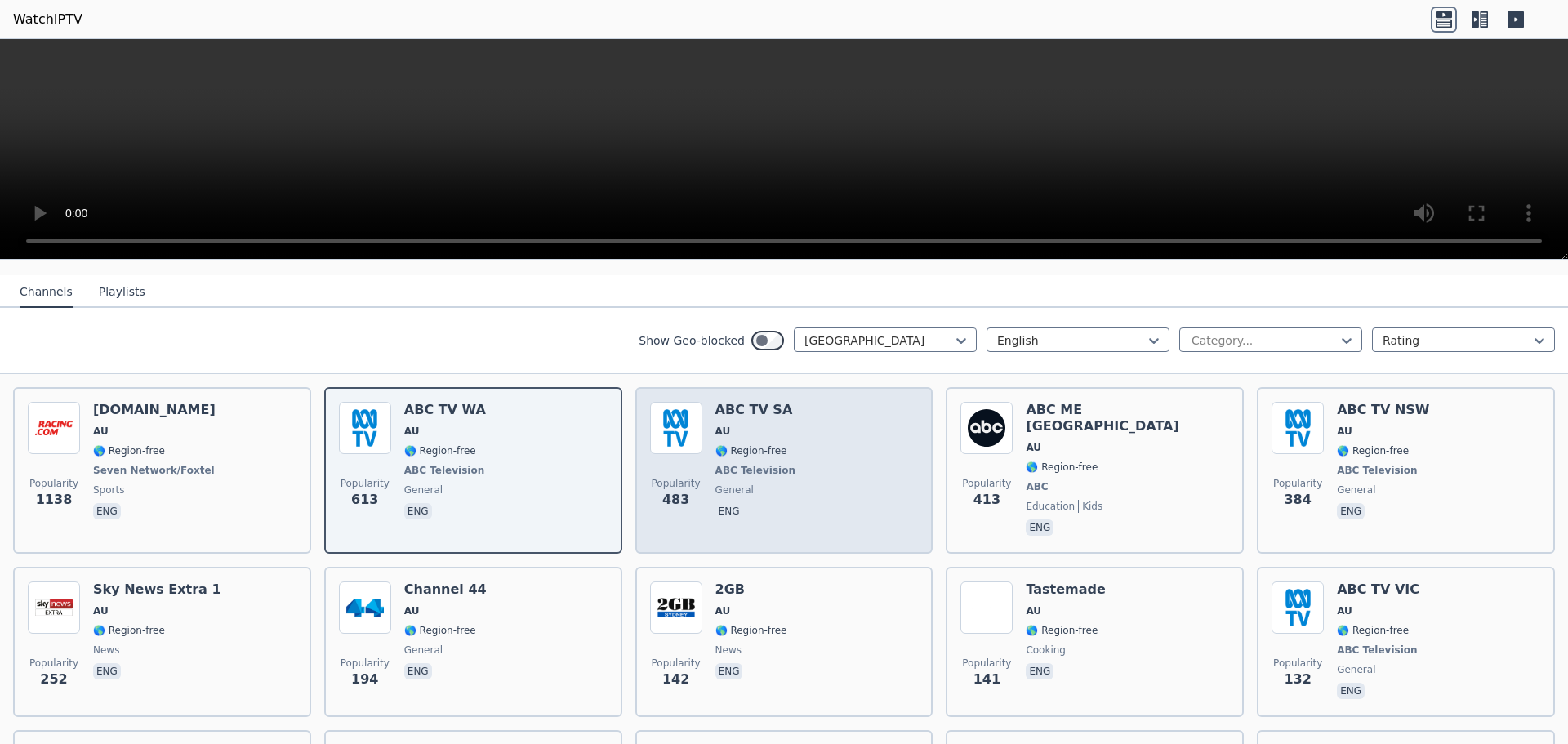
click at [760, 469] on span "ABC Television" at bounding box center [755, 471] width 80 height 13
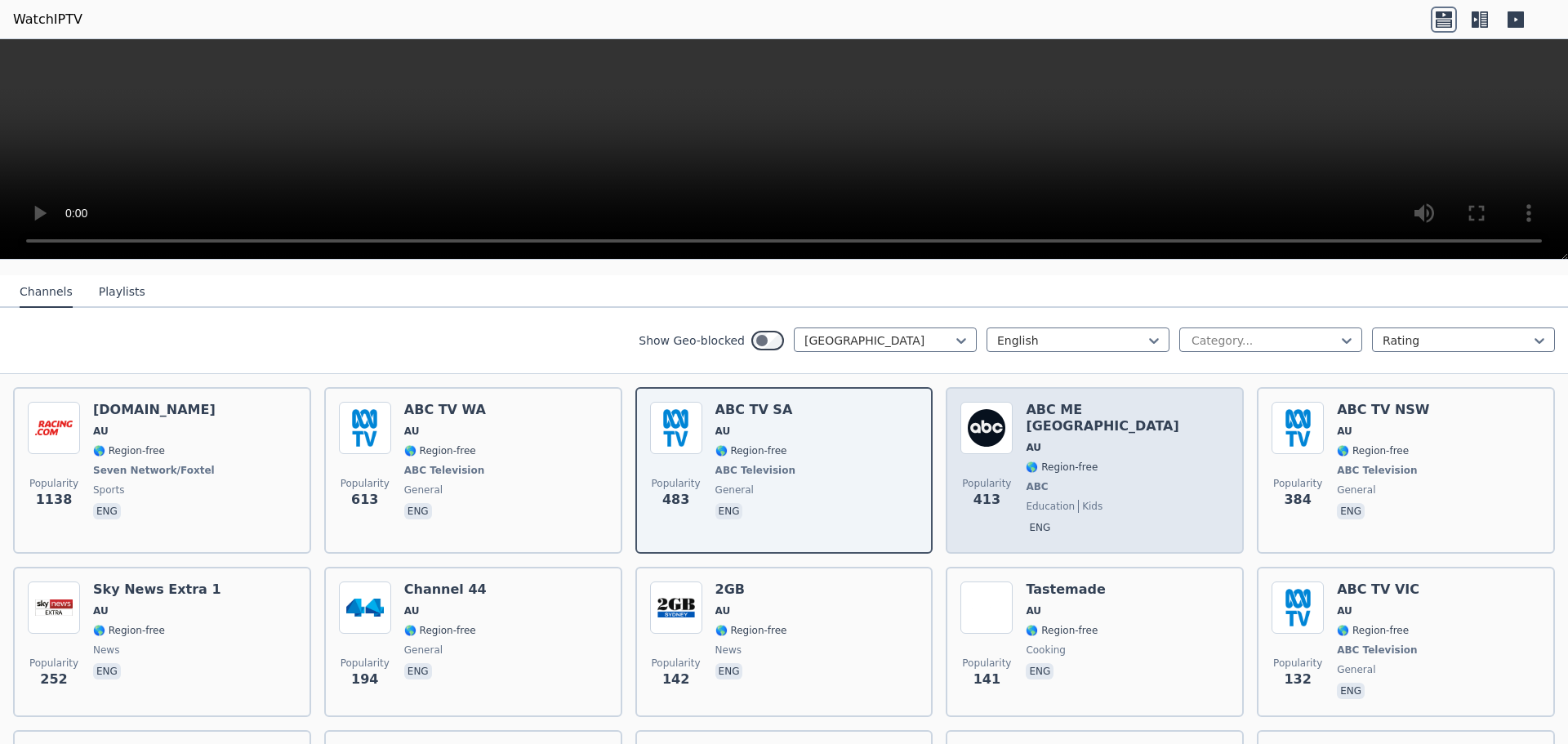
click at [1121, 462] on div "ABC ME [GEOGRAPHIC_DATA] AU 🌎 Region-free ABC education kids eng" at bounding box center [1127, 471] width 203 height 137
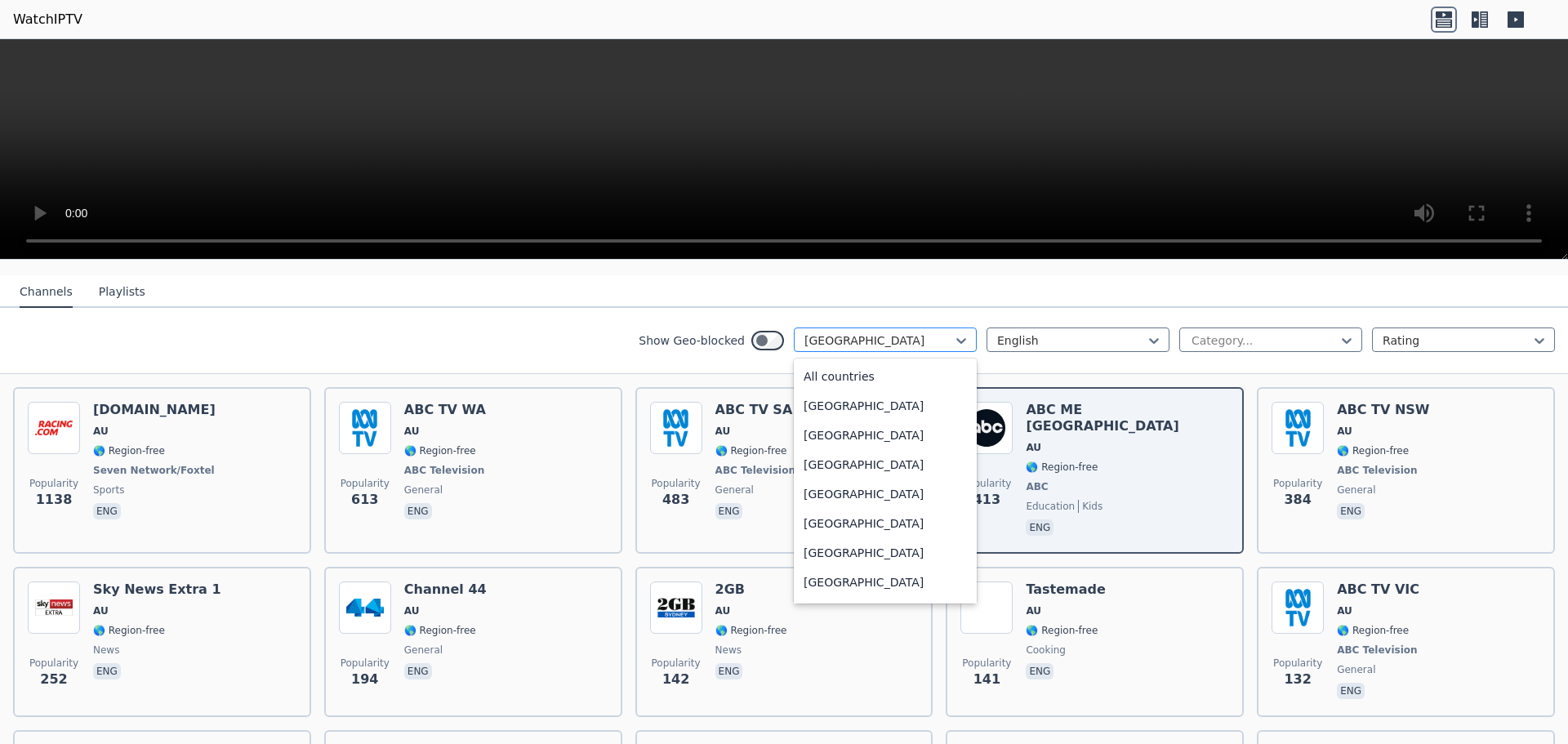
click at [841, 339] on div at bounding box center [878, 340] width 148 height 16
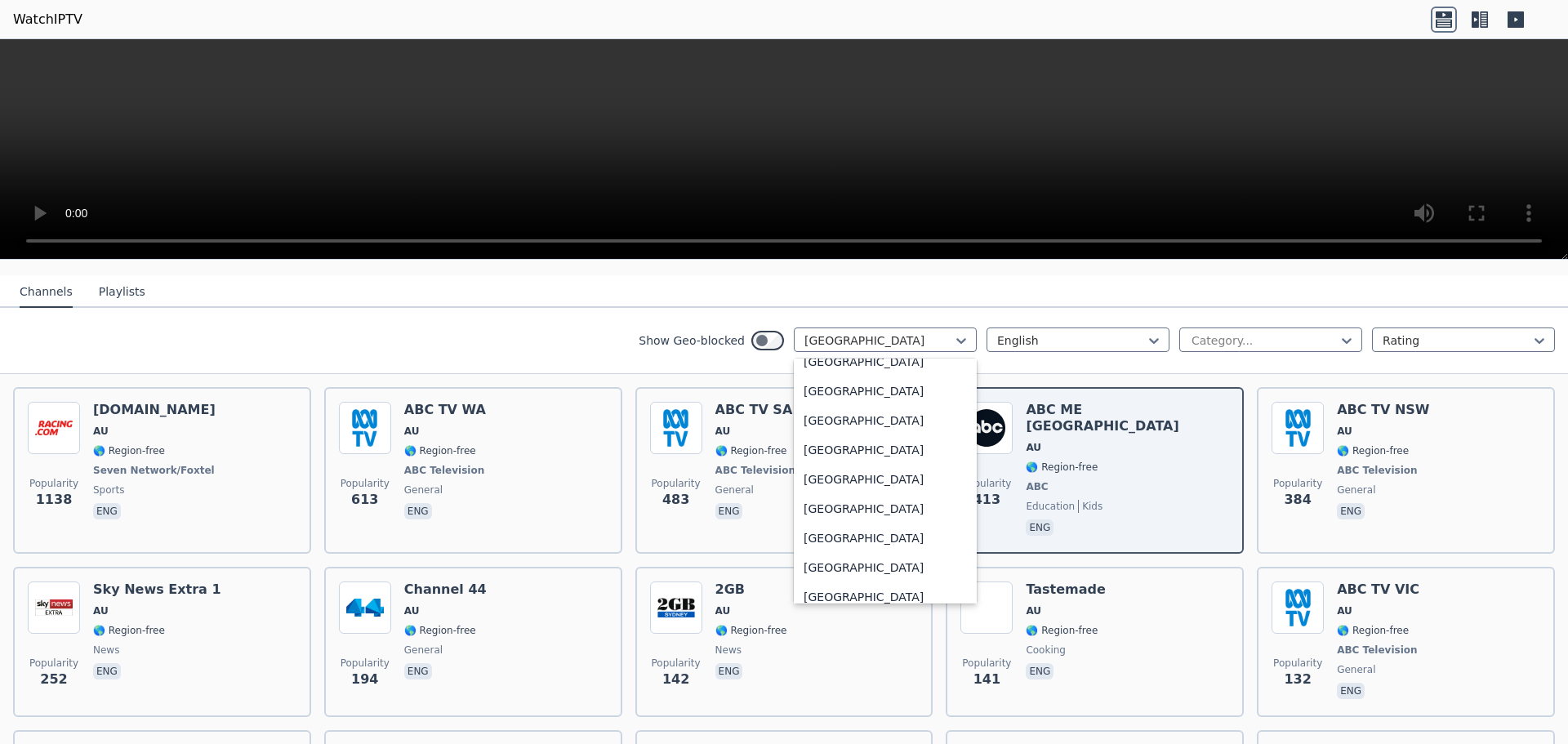
scroll to position [5699, 0]
click at [867, 433] on div "[GEOGRAPHIC_DATA]" at bounding box center [885, 429] width 183 height 30
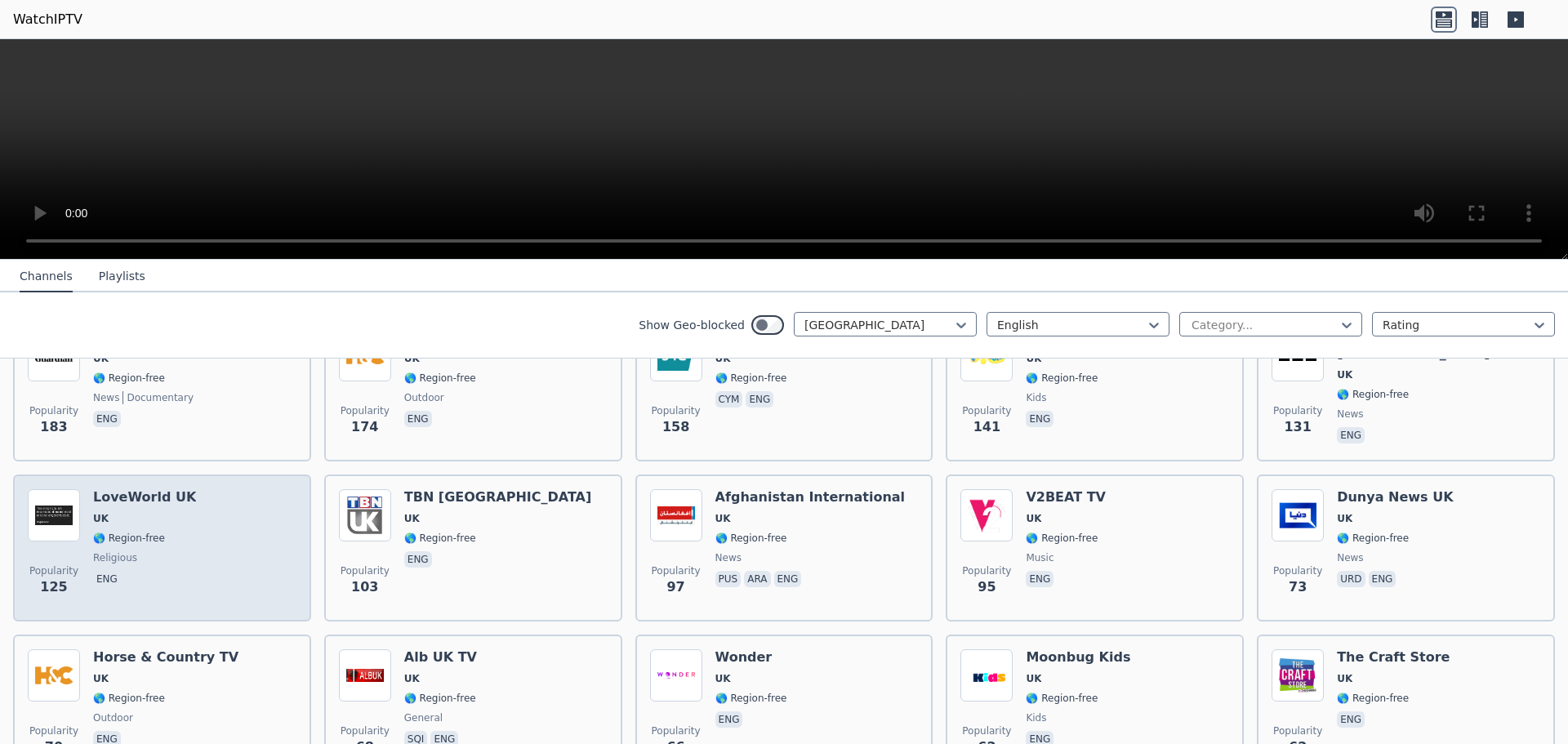
scroll to position [735, 0]
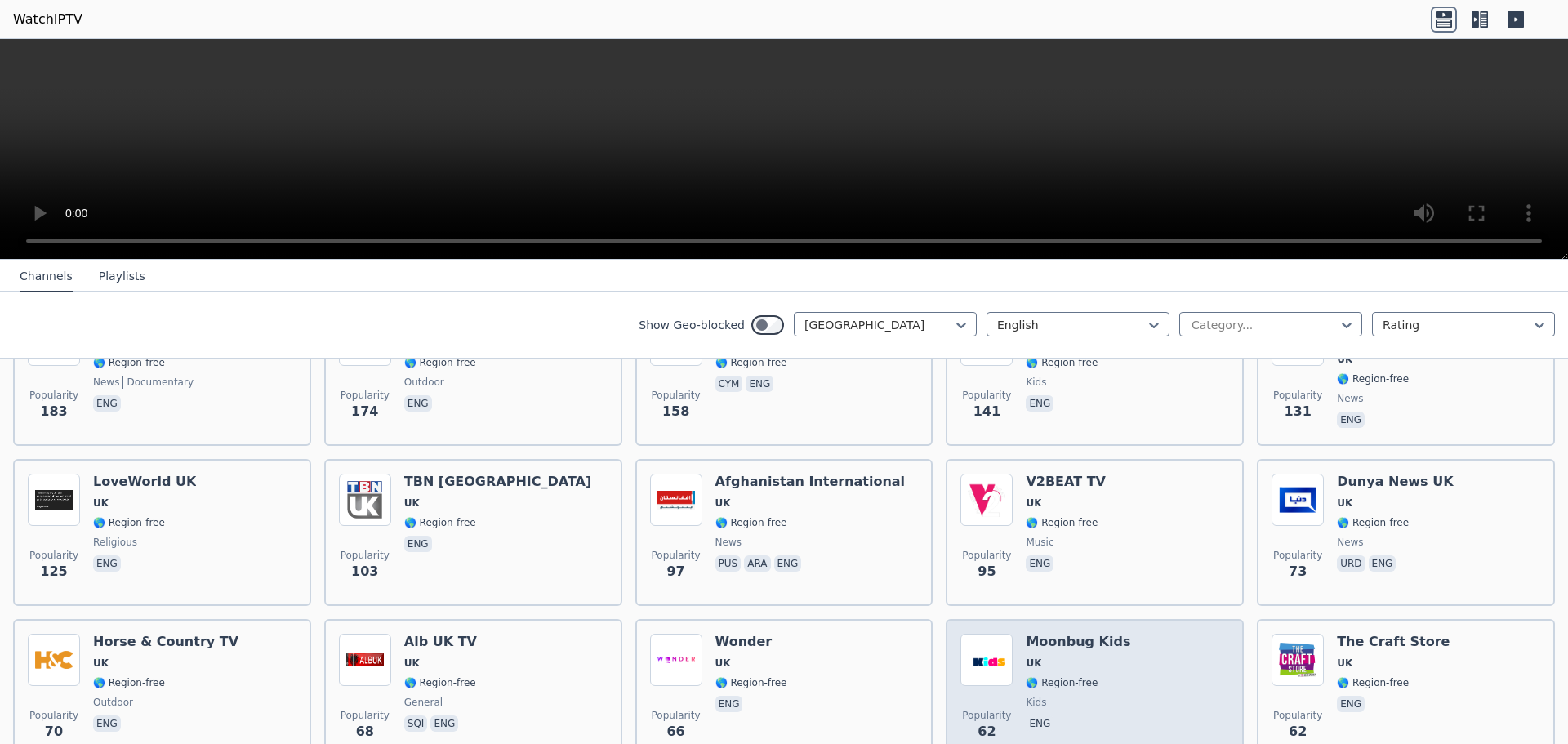
click at [1013, 667] on div "Popularity 62 Moonbug Kids [GEOGRAPHIC_DATA] 🌎 Region-free kids eng" at bounding box center [1095, 693] width 269 height 118
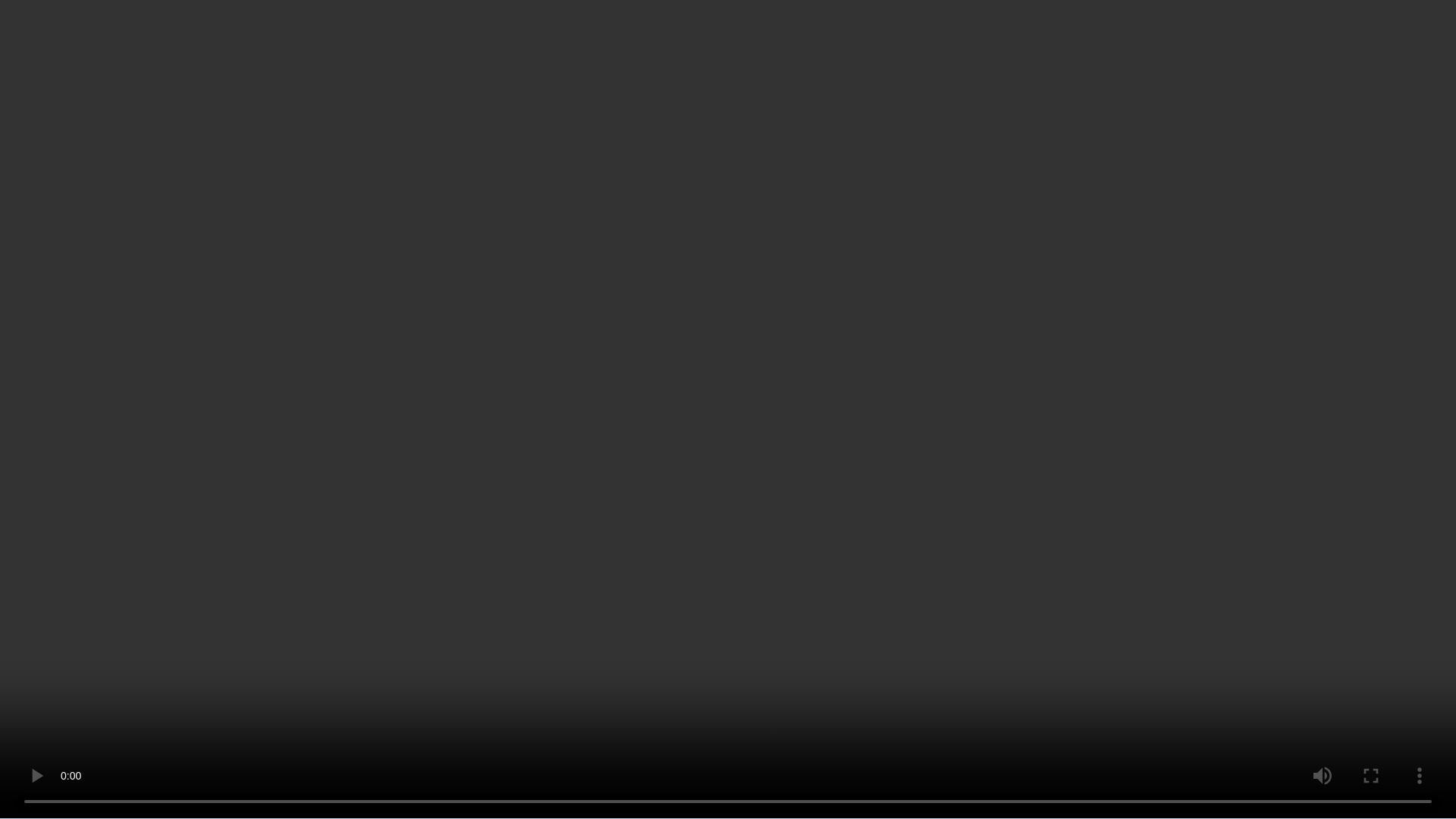
click at [871, 393] on video at bounding box center [728, 410] width 1456 height 819
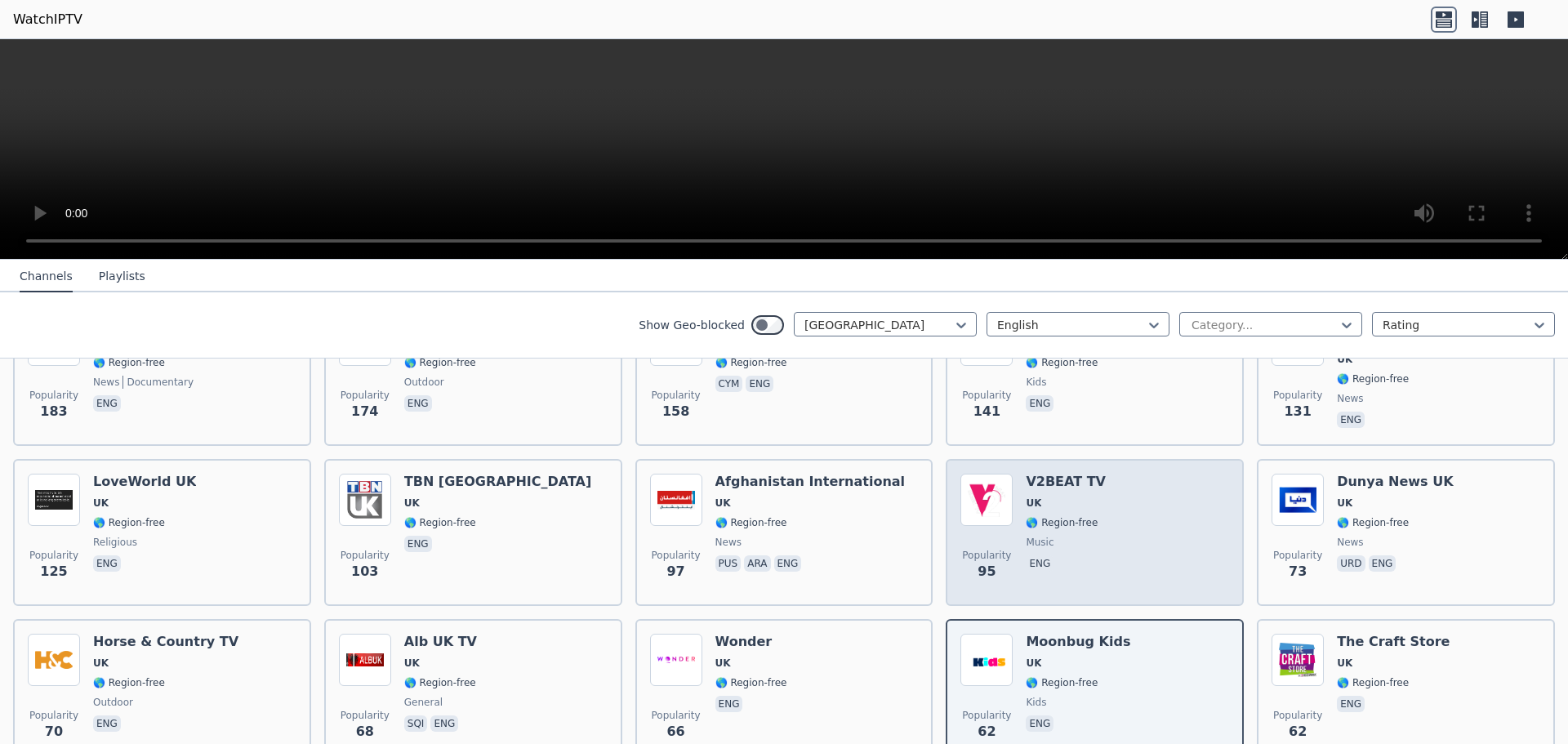
click at [1101, 541] on div "Popularity 95 V2BEAT TV UK 🌎 Region-free music eng" at bounding box center [1095, 533] width 269 height 118
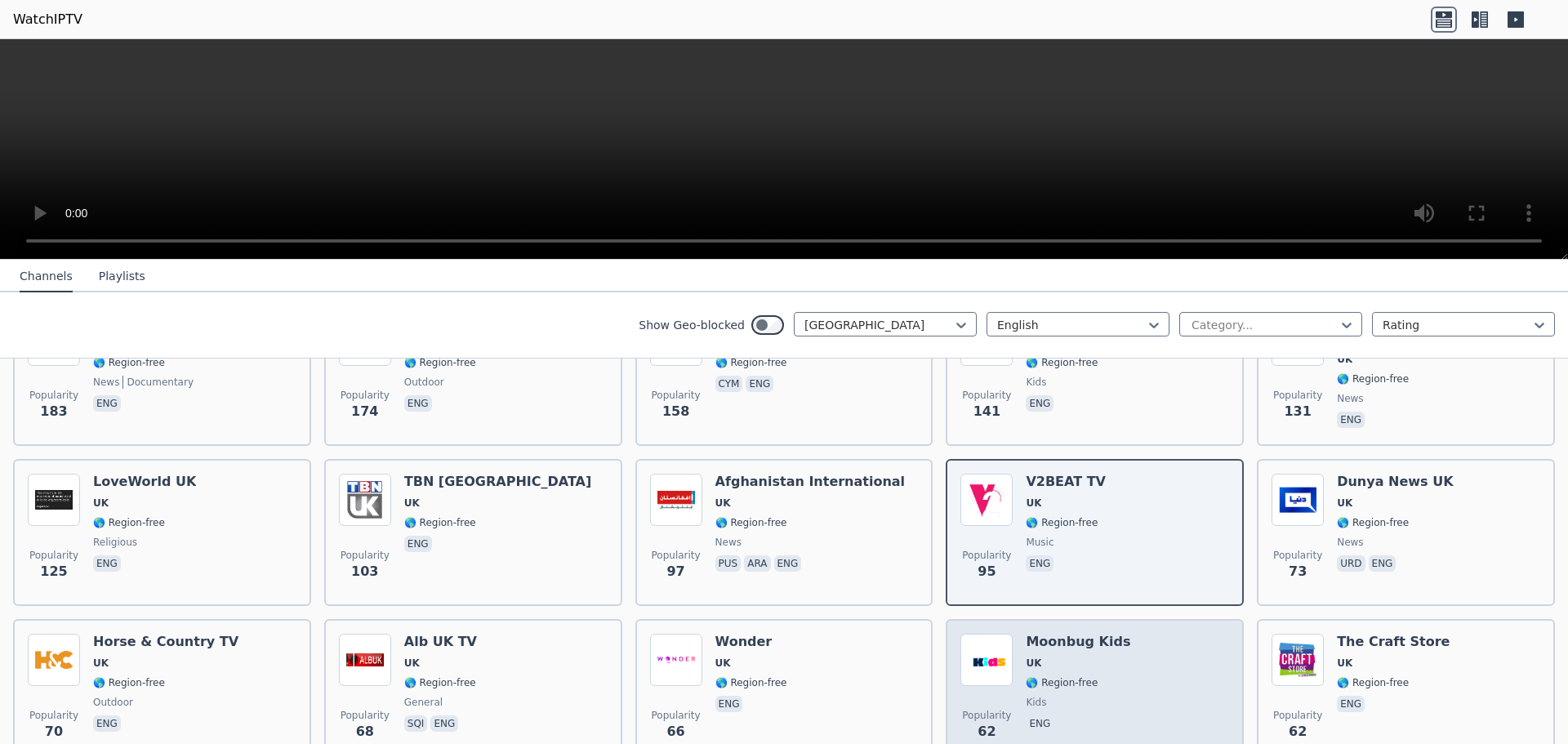
click at [1079, 662] on span "UK" at bounding box center [1078, 663] width 104 height 13
